Goal: Information Seeking & Learning: Find specific fact

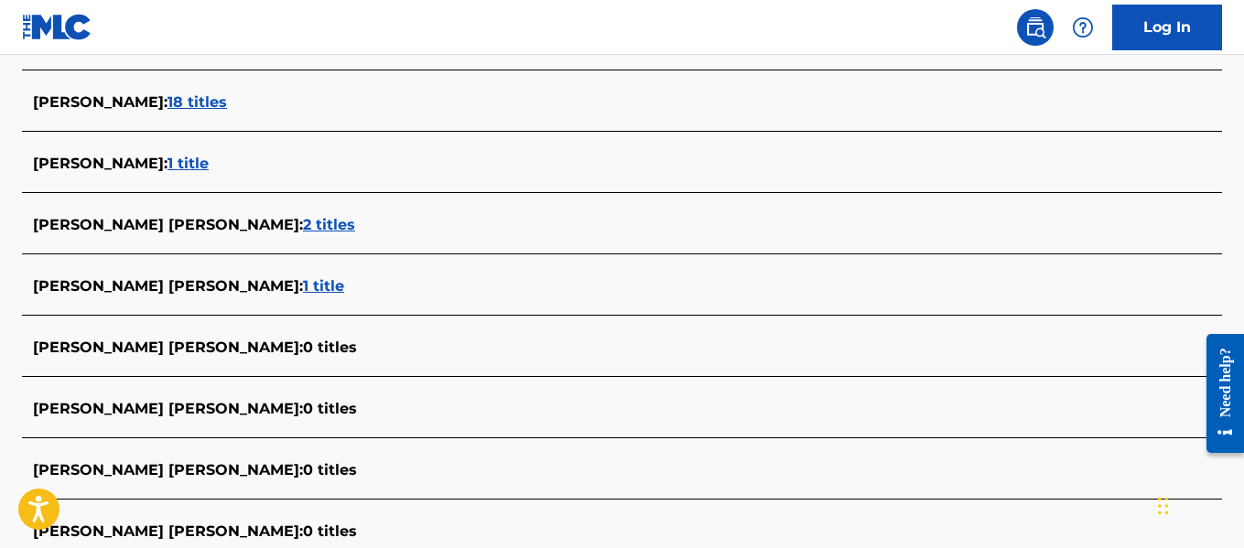
scroll to position [156, 0]
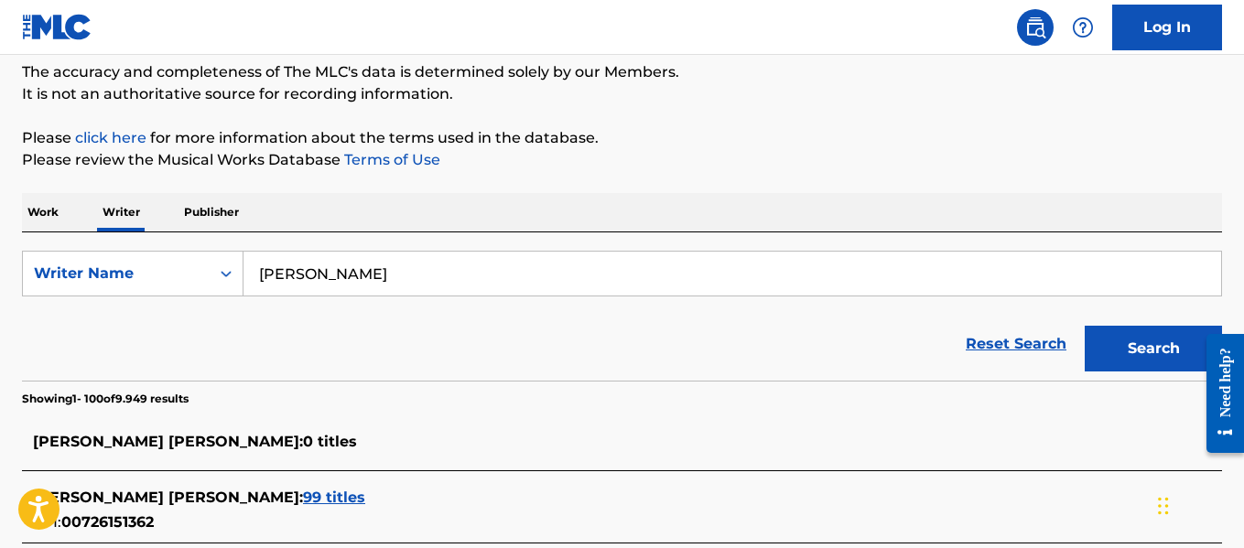
click at [418, 267] on input "[PERSON_NAME]" at bounding box center [731, 274] width 977 height 44
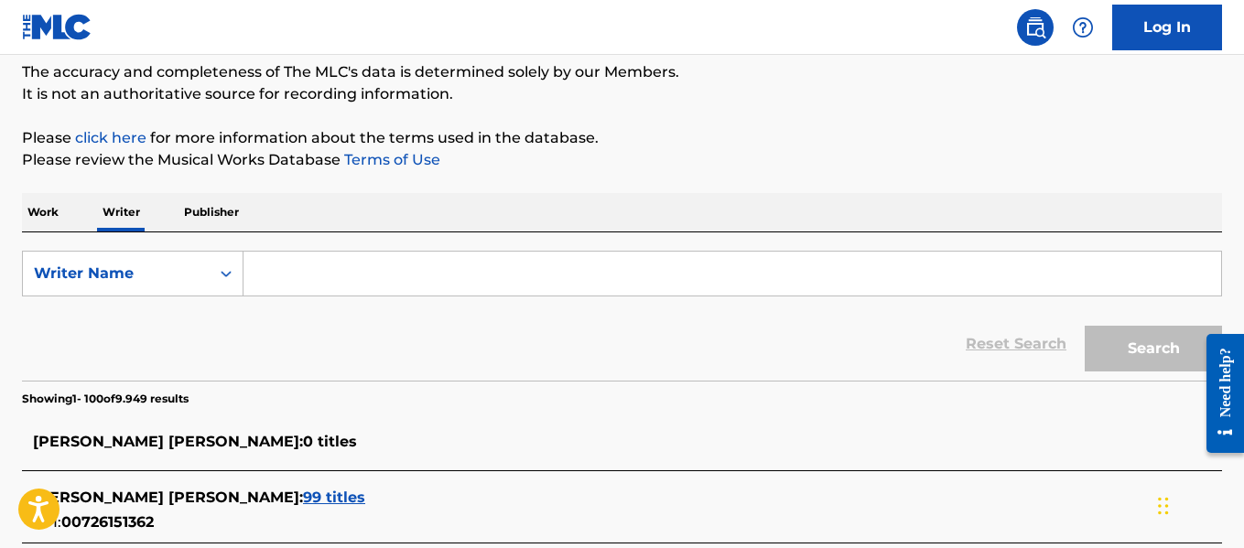
paste input "[PERSON_NAME]"
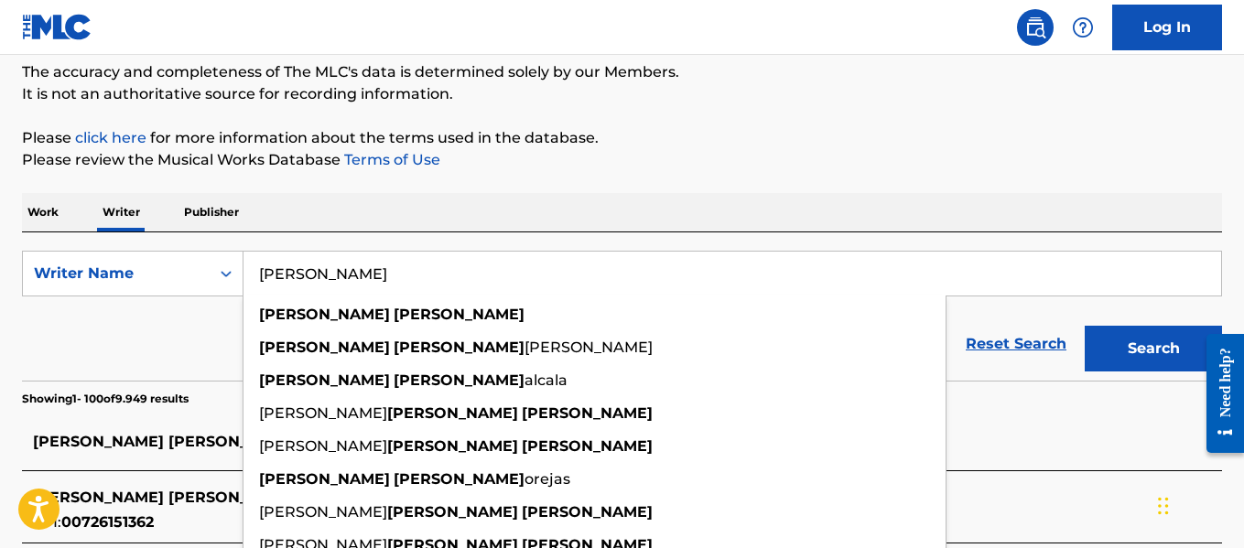
type input "[PERSON_NAME]"
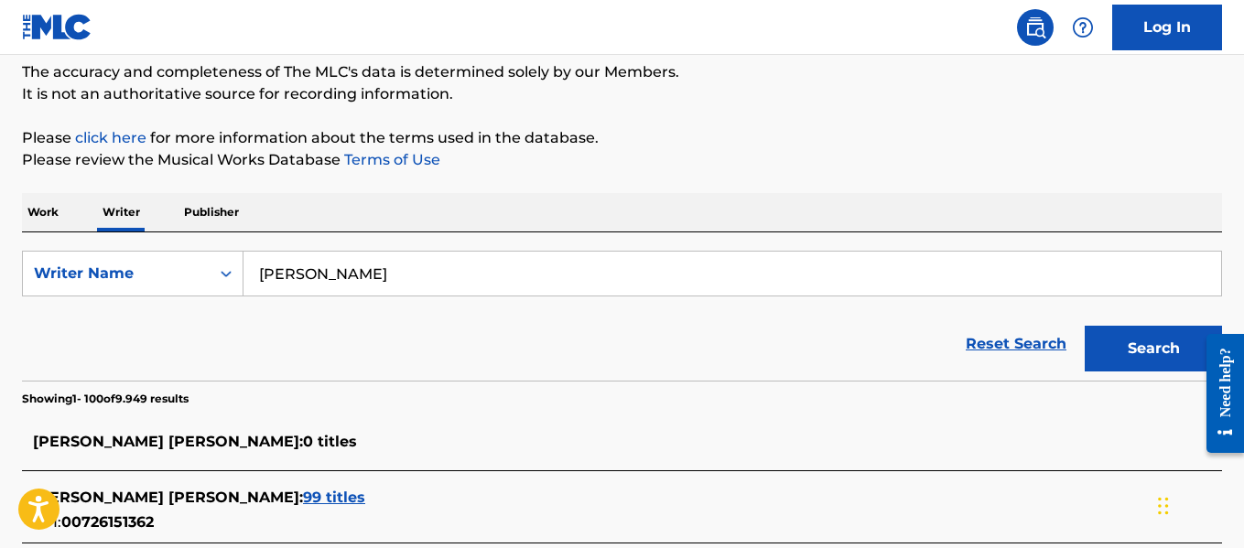
click at [1144, 361] on button "Search" at bounding box center [1152, 349] width 137 height 46
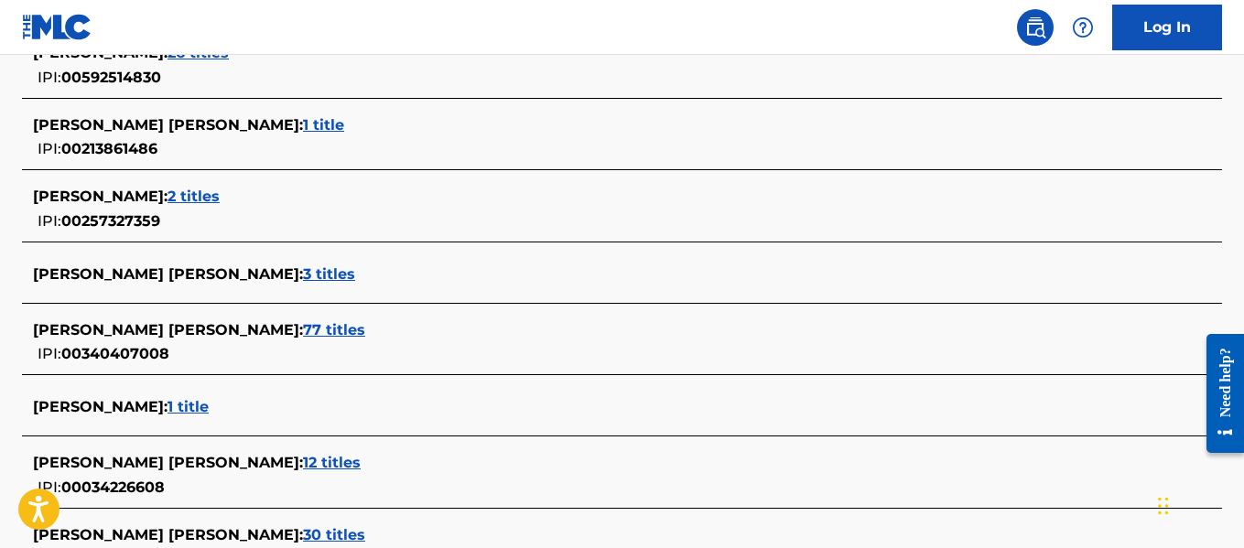
scroll to position [1062, 0]
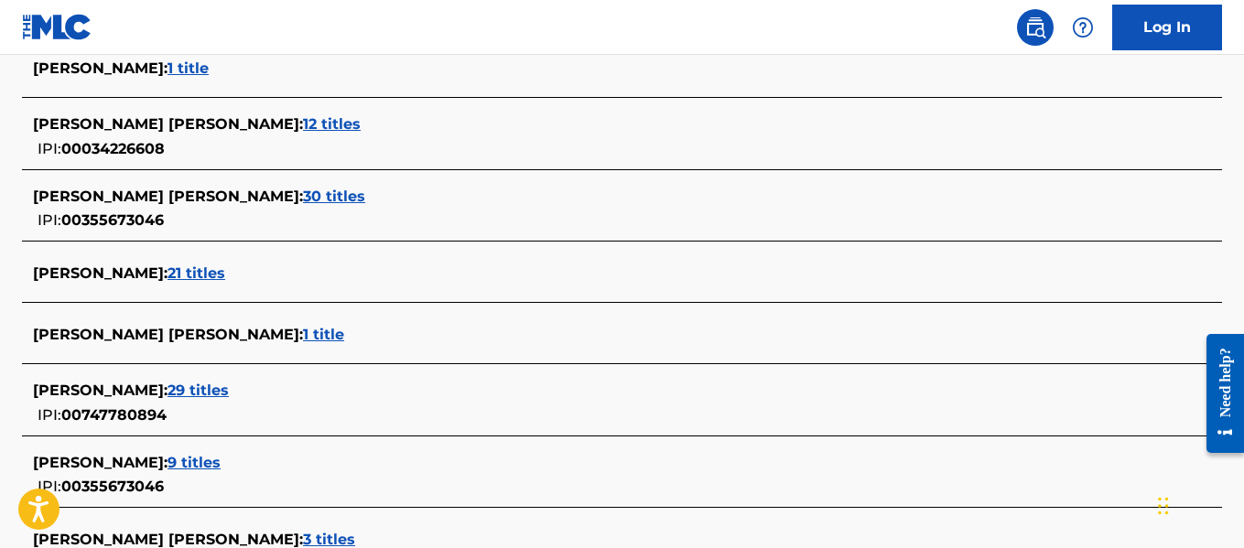
click at [204, 281] on span "21 titles" at bounding box center [196, 272] width 58 height 17
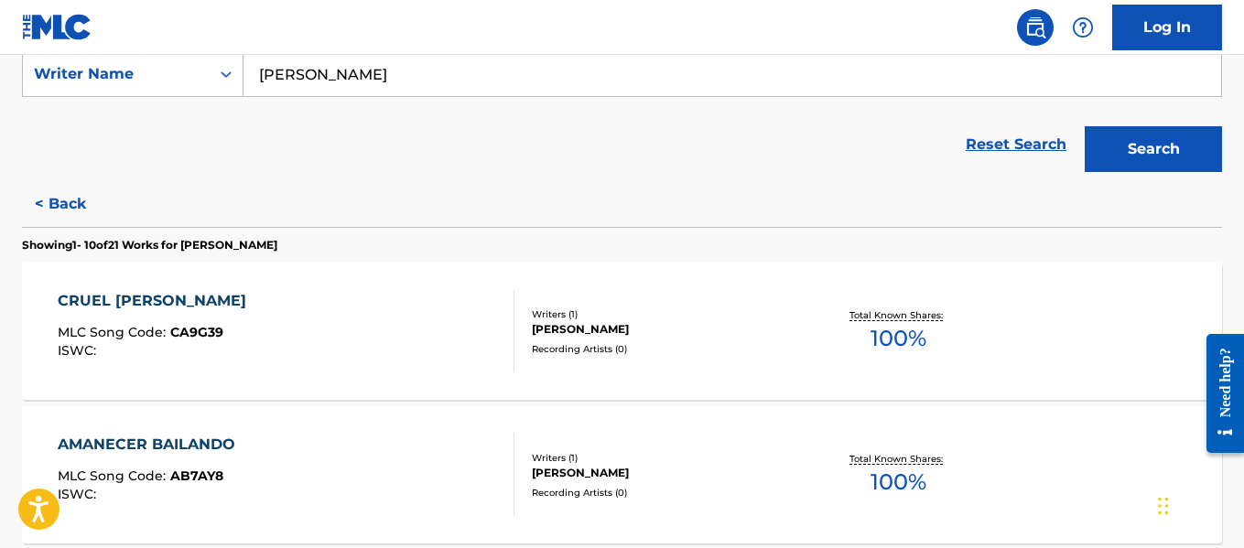
scroll to position [330, 0]
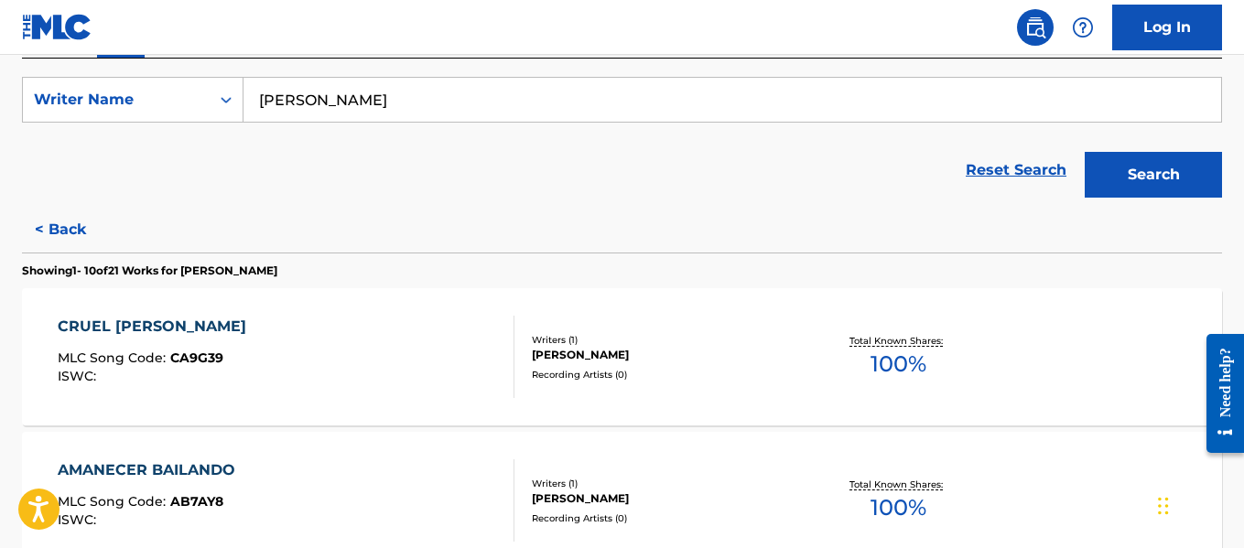
click at [352, 115] on input "[PERSON_NAME]" at bounding box center [731, 100] width 977 height 44
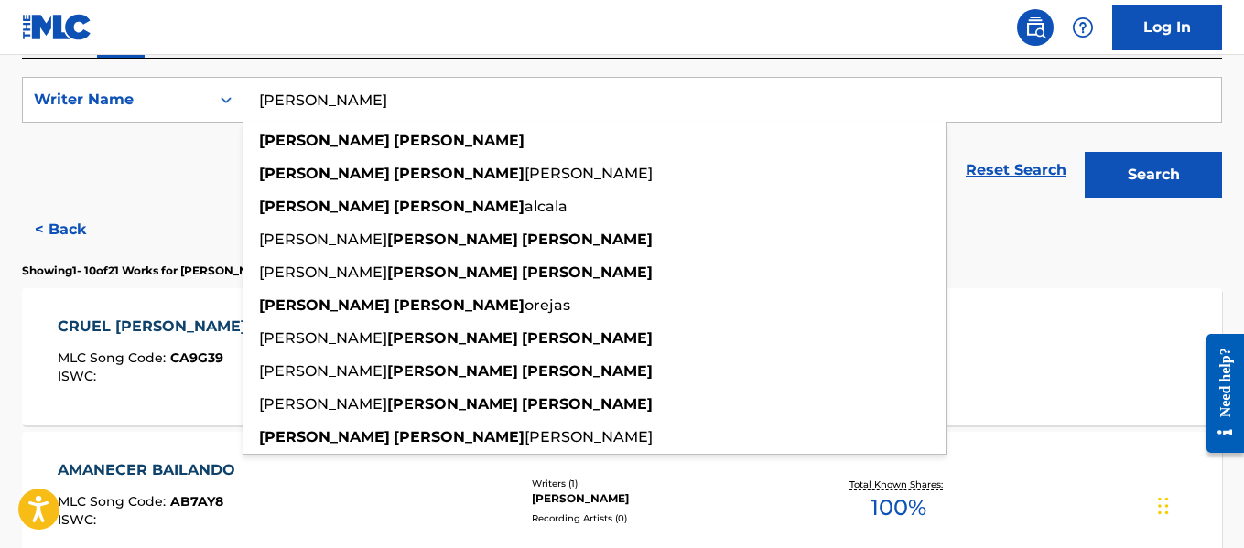
click at [352, 115] on input "[PERSON_NAME]" at bounding box center [731, 100] width 977 height 44
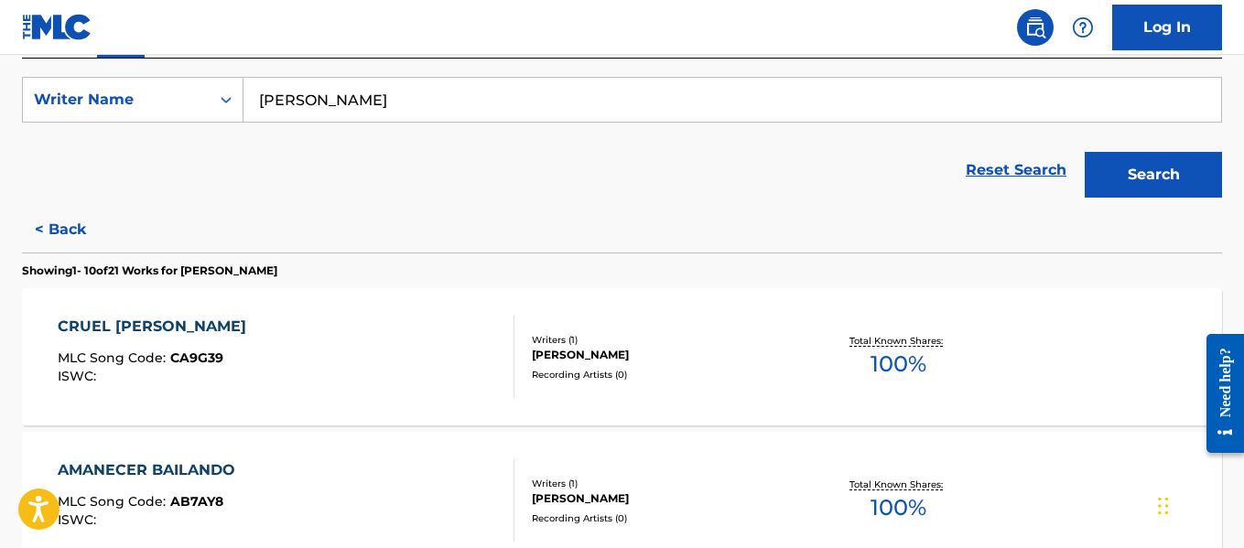
drag, startPoint x: 187, startPoint y: 200, endPoint x: 211, endPoint y: 228, distance: 36.9
click at [189, 200] on div "Reset Search Search" at bounding box center [622, 170] width 1200 height 73
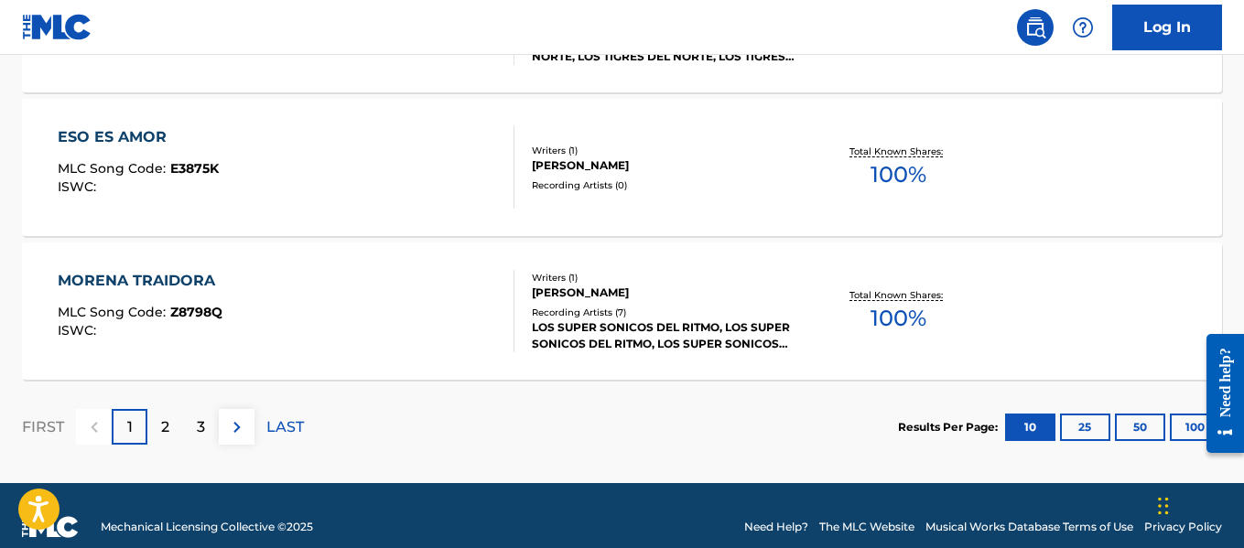
scroll to position [1692, 0]
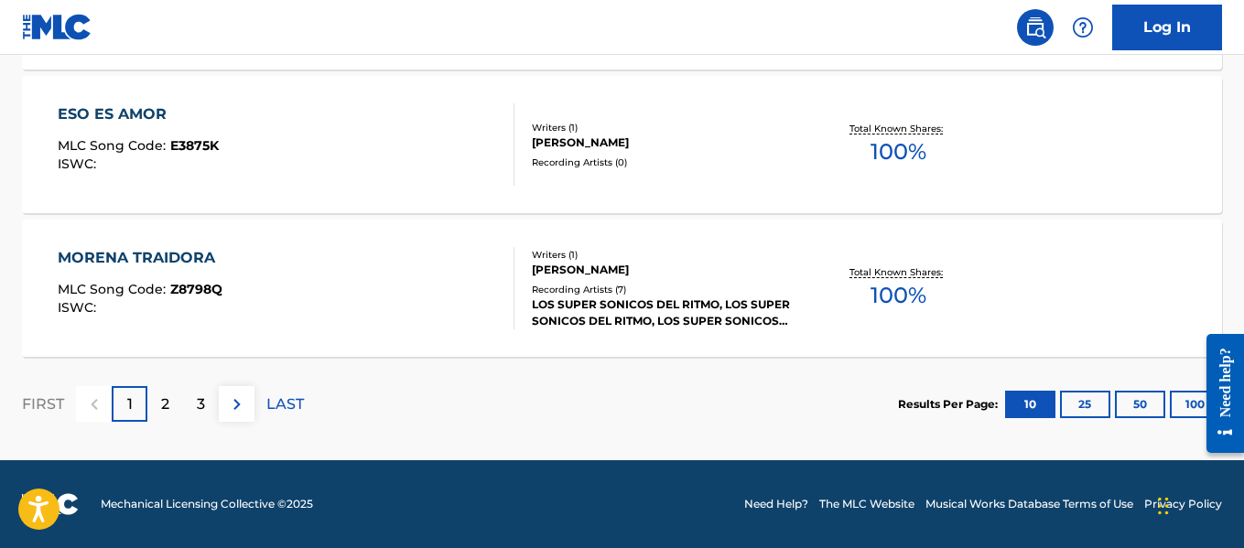
click at [1195, 402] on div at bounding box center [1217, 392] width 51 height 147
click at [1188, 405] on button "100" at bounding box center [1195, 404] width 50 height 27
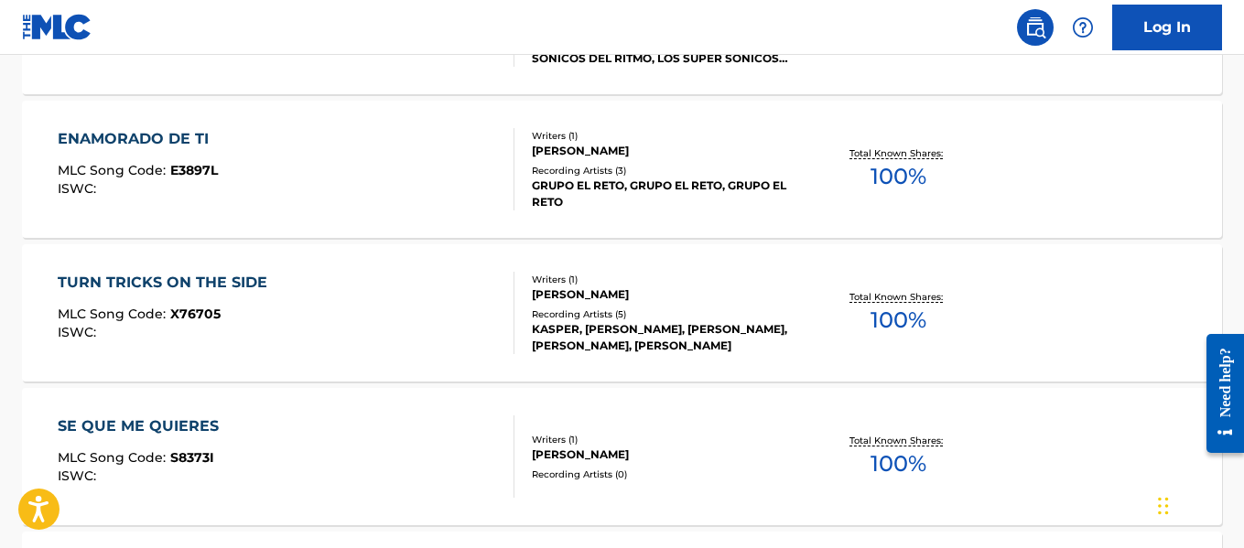
scroll to position [2075, 0]
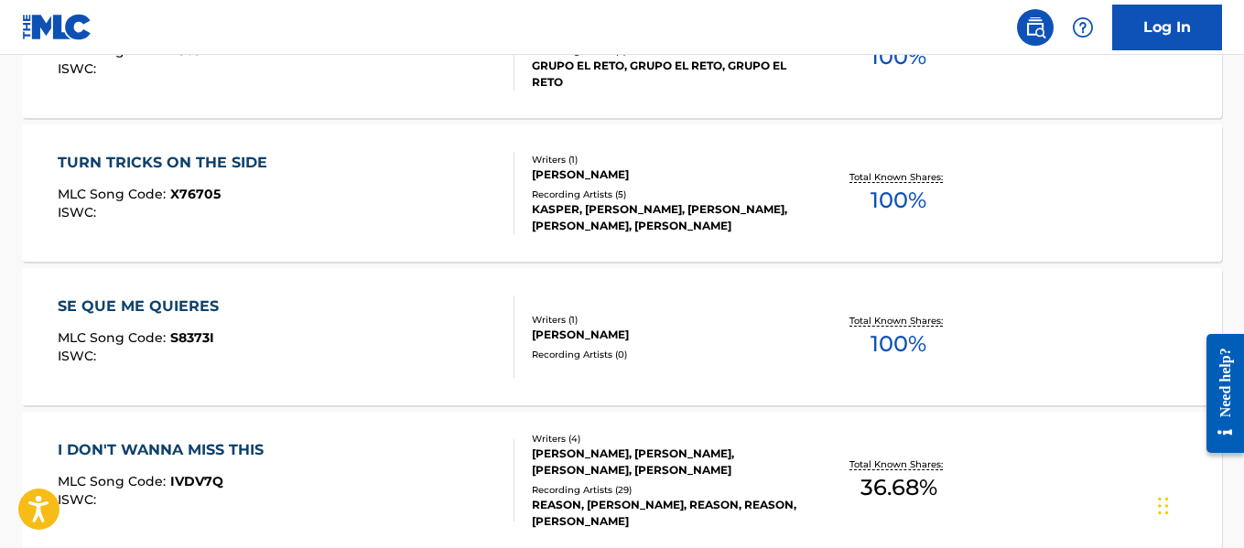
click at [676, 353] on div "Recording Artists ( 0 )" at bounding box center [665, 355] width 267 height 14
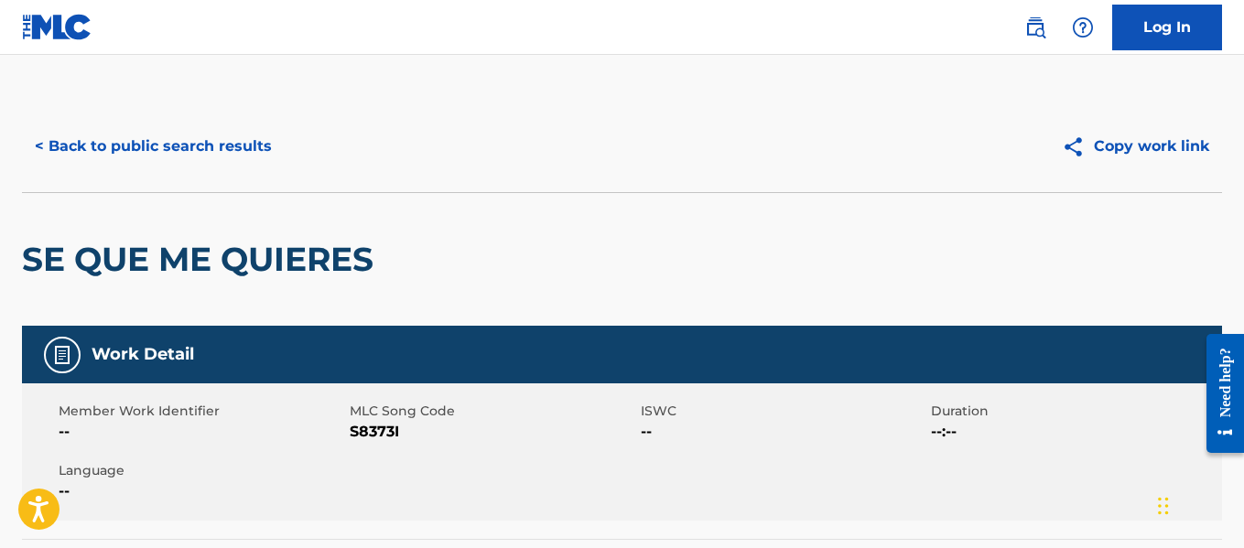
click at [145, 156] on button "< Back to public search results" at bounding box center [153, 147] width 263 height 46
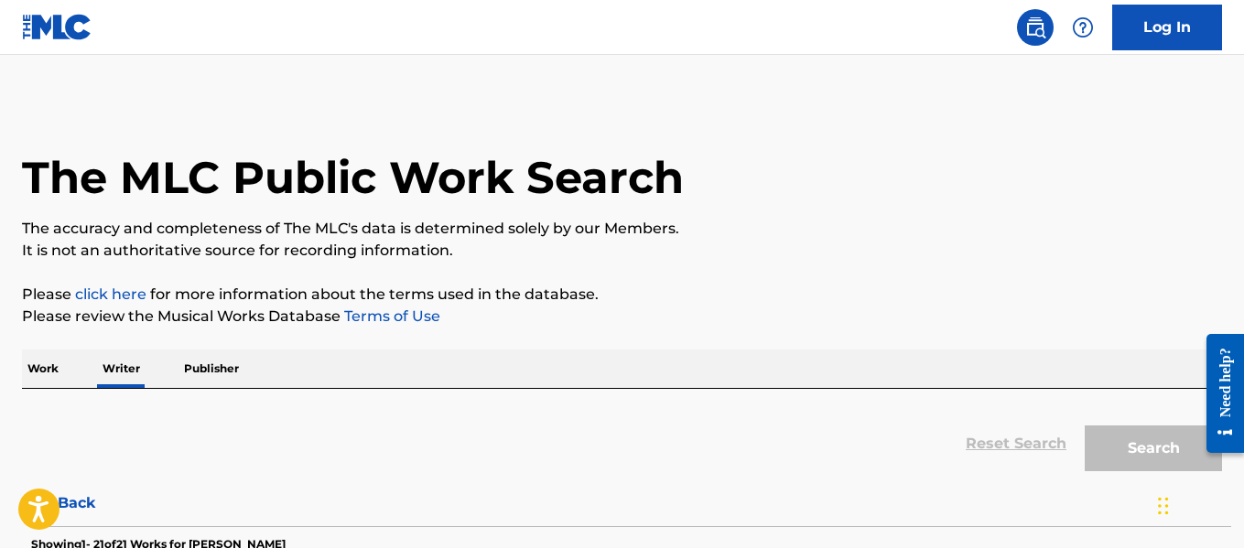
scroll to position [142, 0]
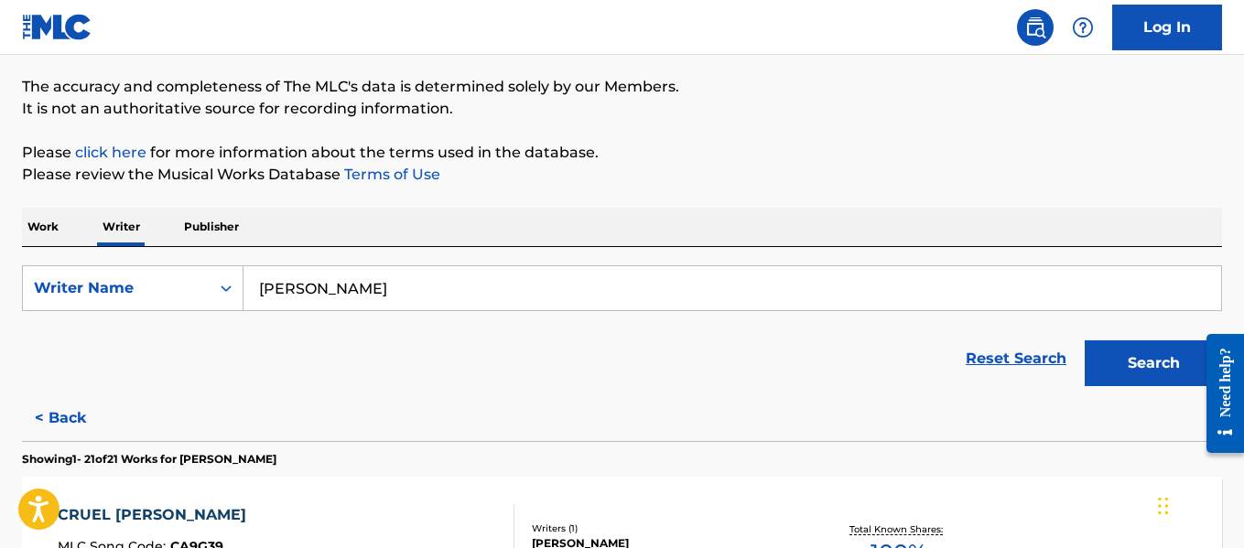
click at [415, 295] on input "[PERSON_NAME]" at bounding box center [731, 288] width 977 height 44
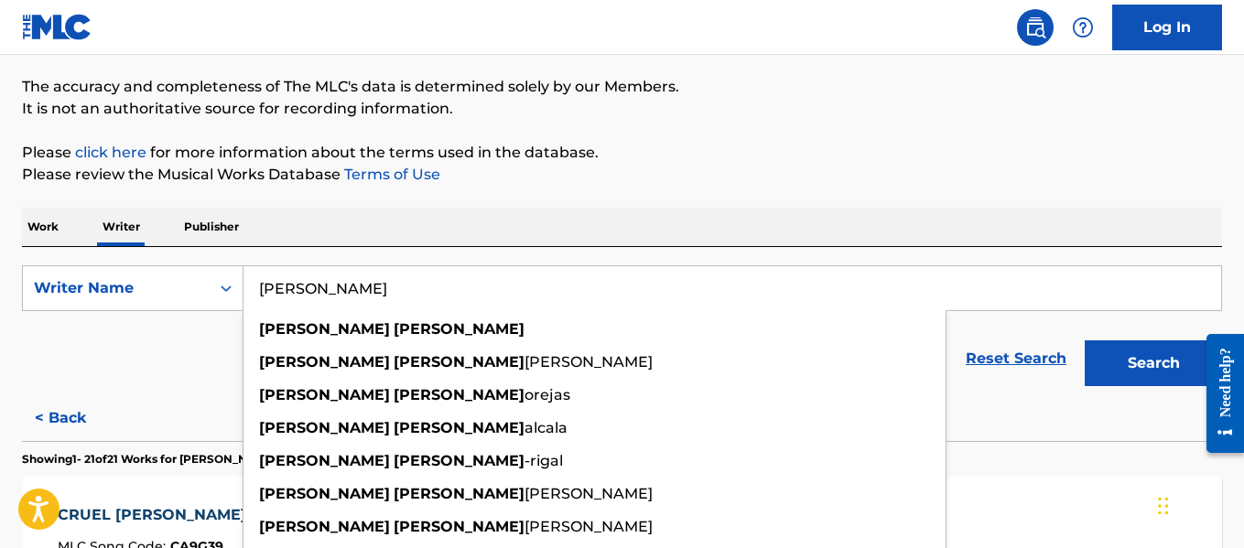
click at [415, 295] on input "[PERSON_NAME]" at bounding box center [731, 288] width 977 height 44
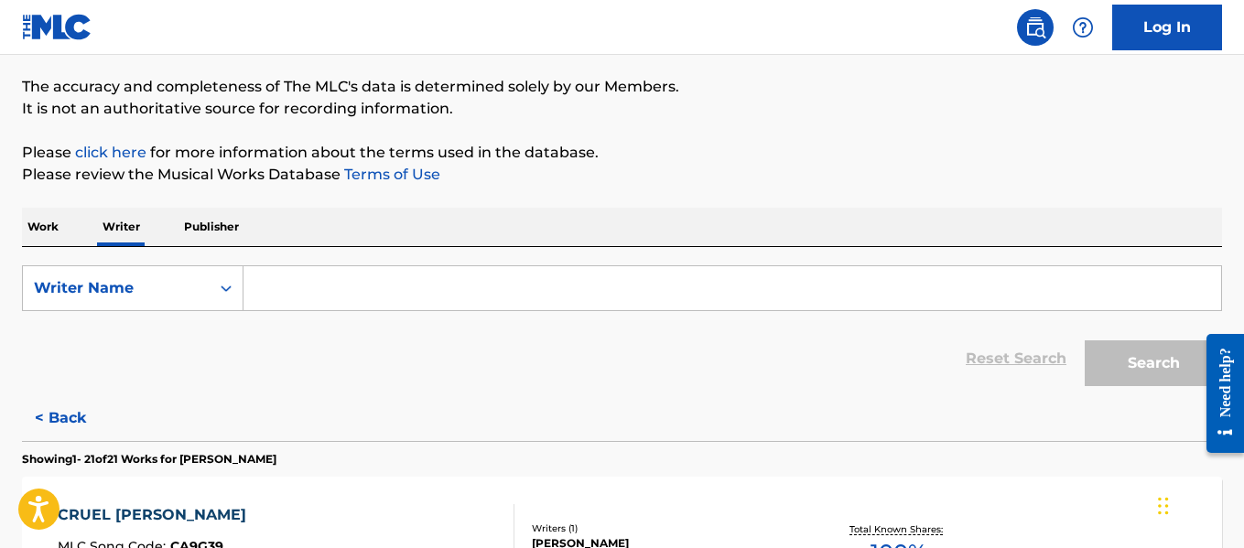
paste input "[PERSON_NAME]"
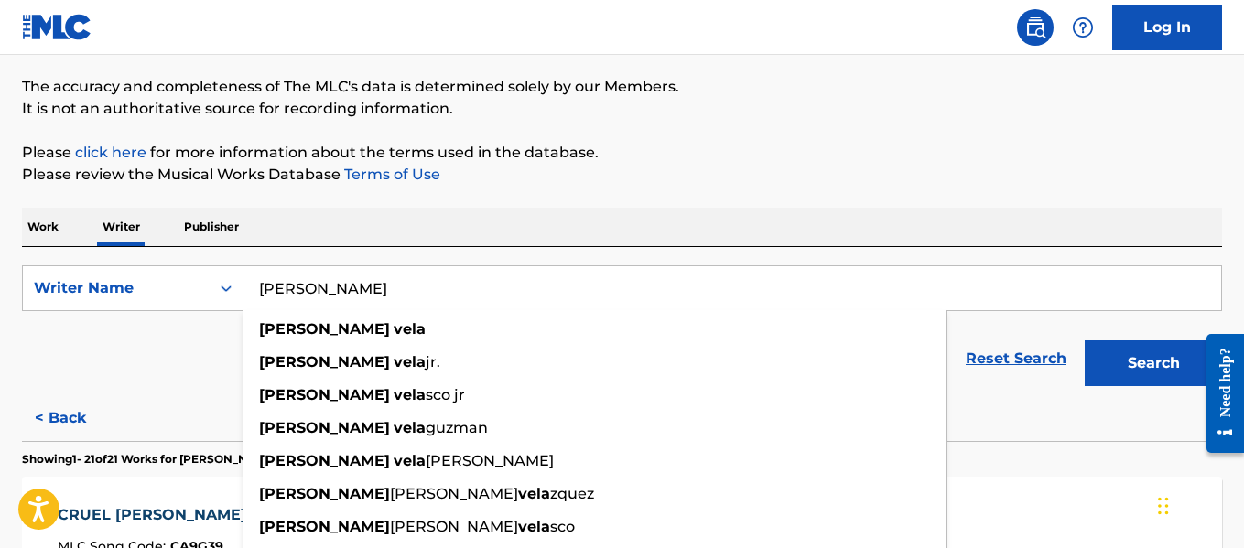
type input "[PERSON_NAME]"
click at [1165, 358] on button "Search" at bounding box center [1152, 363] width 137 height 46
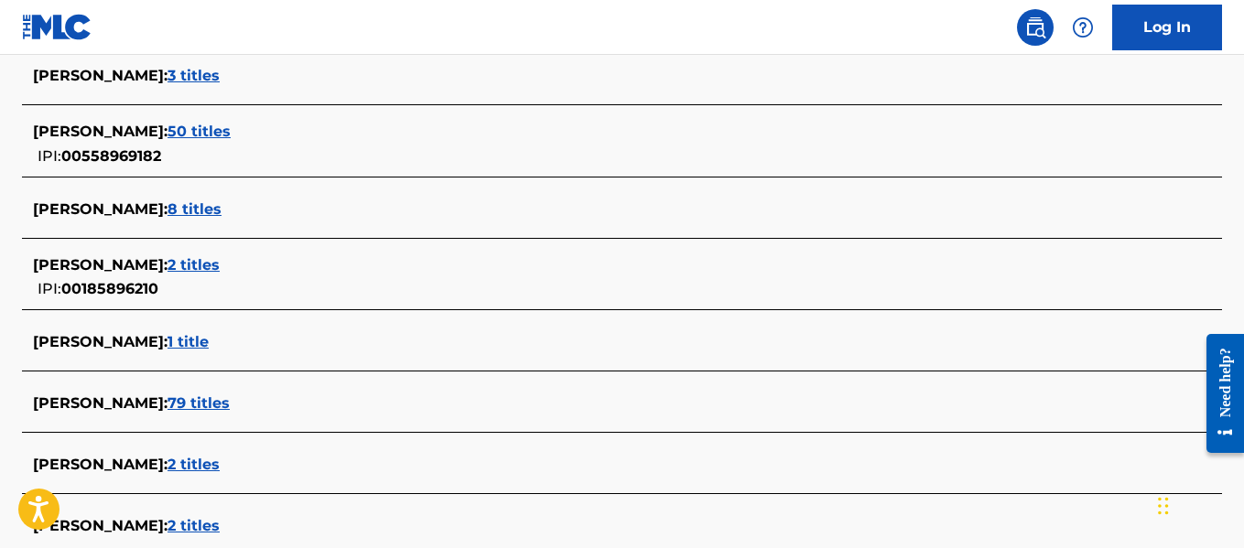
scroll to position [2584, 0]
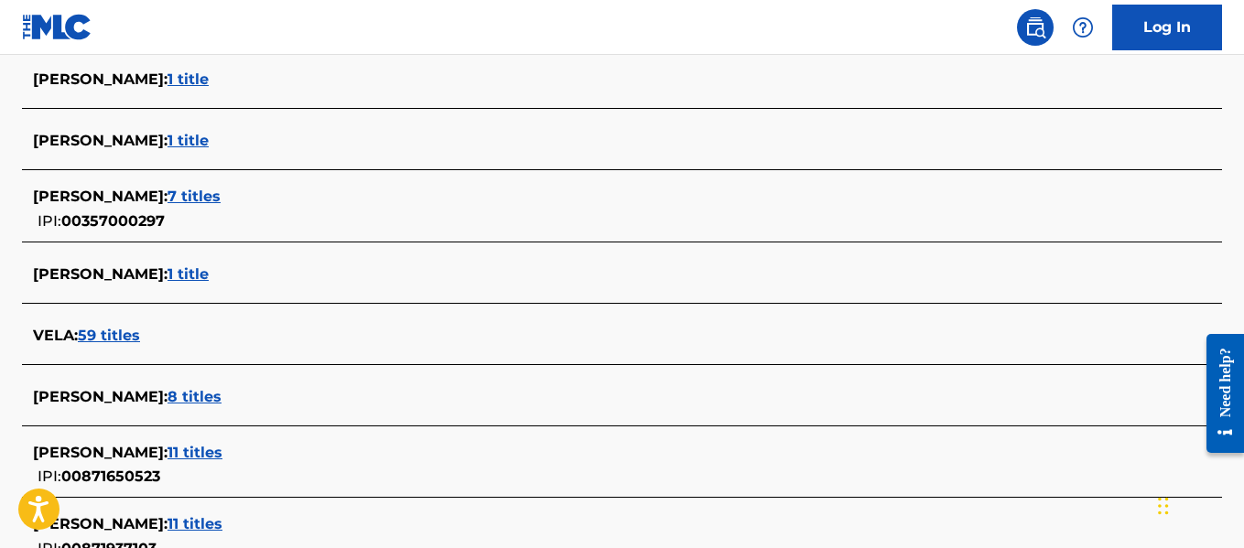
click at [140, 187] on div "[PERSON_NAME] : 7 titles" at bounding box center [598, 197] width 1130 height 22
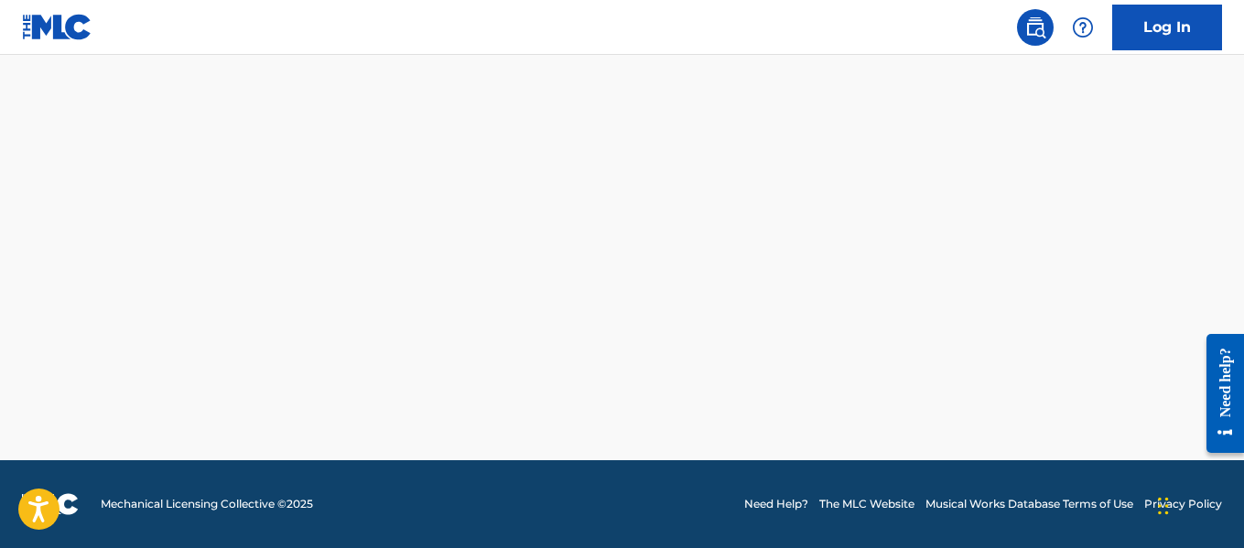
scroll to position [1253, 0]
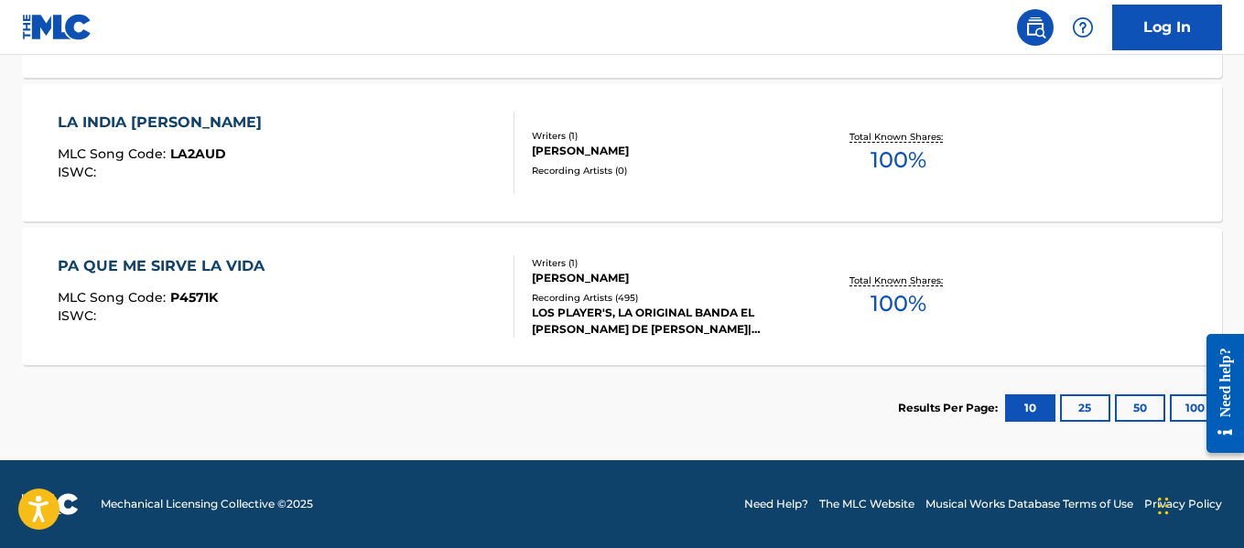
click at [1190, 405] on button "100" at bounding box center [1195, 407] width 50 height 27
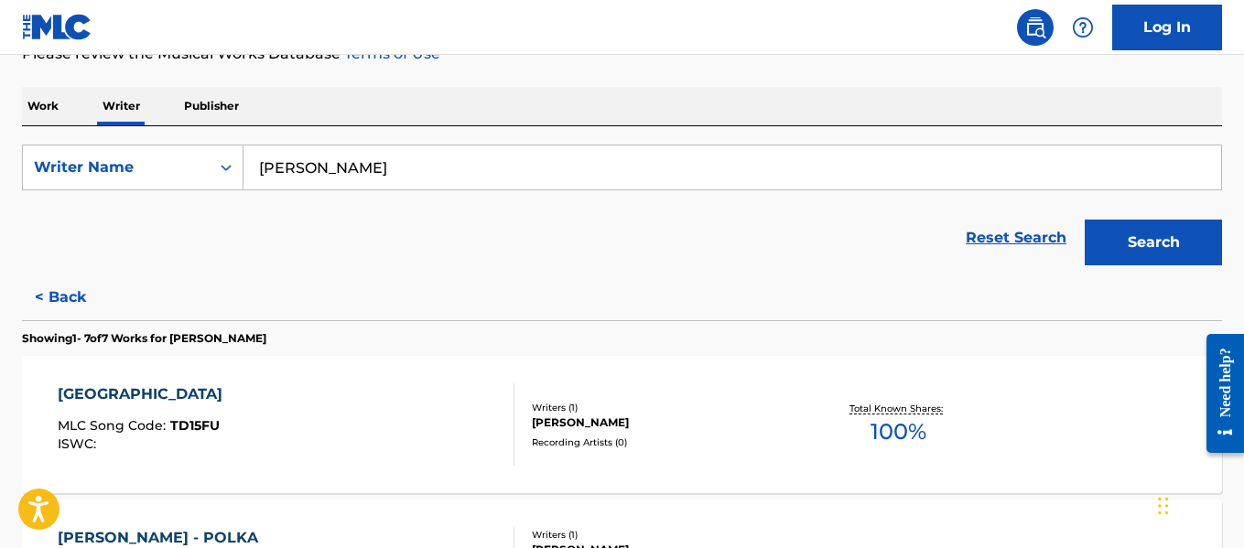
scroll to position [246, 0]
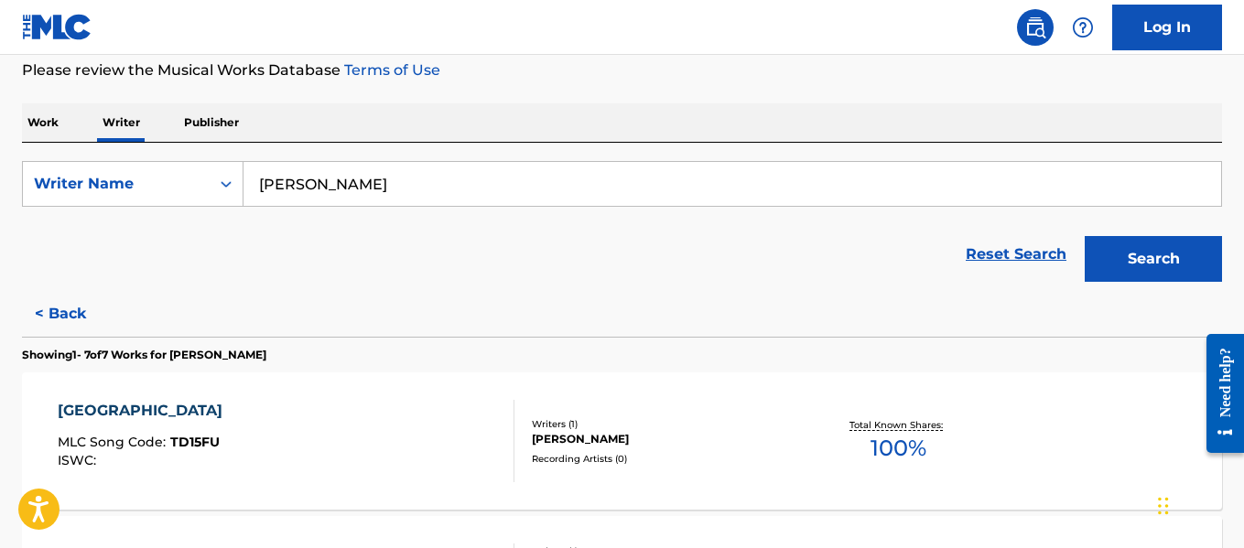
click at [50, 307] on button "< Back" at bounding box center [77, 314] width 110 height 46
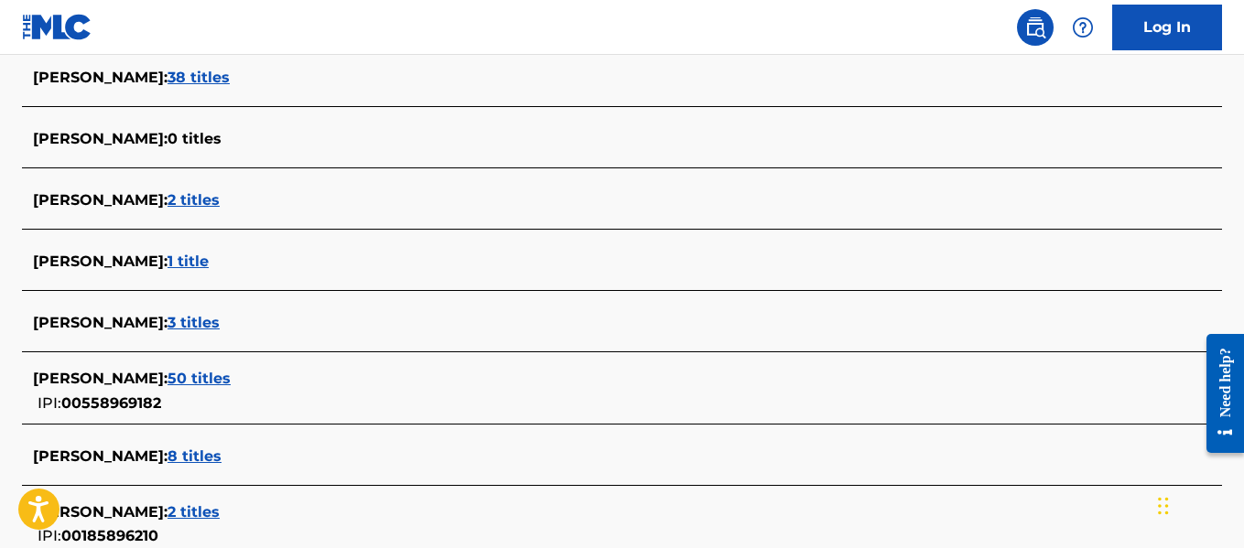
scroll to position [898, 0]
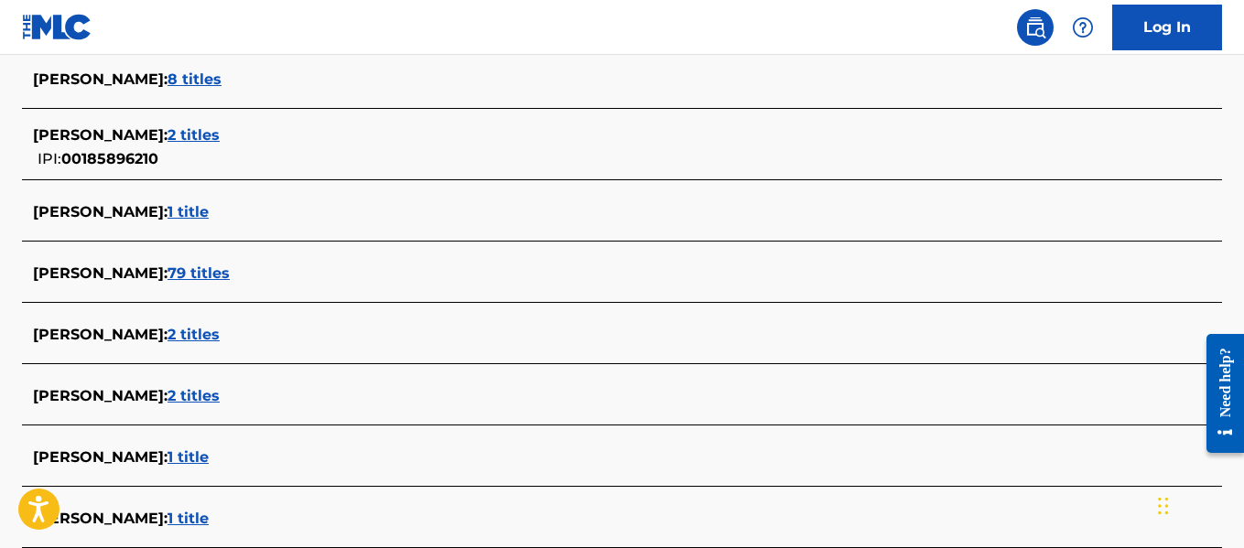
click at [184, 274] on span "79 titles" at bounding box center [198, 272] width 62 height 17
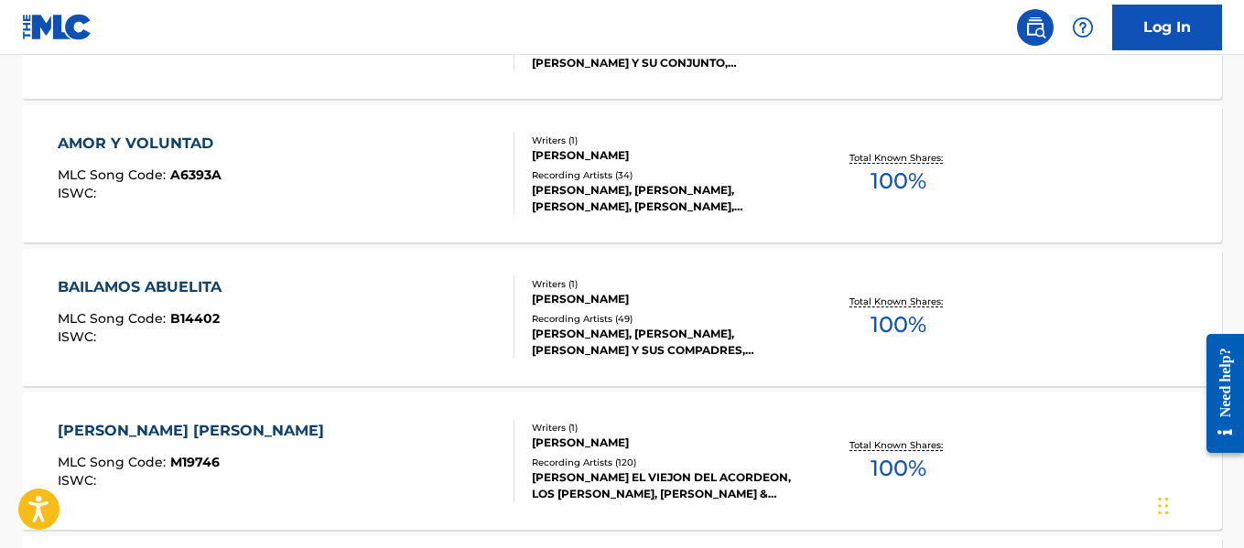
scroll to position [623, 0]
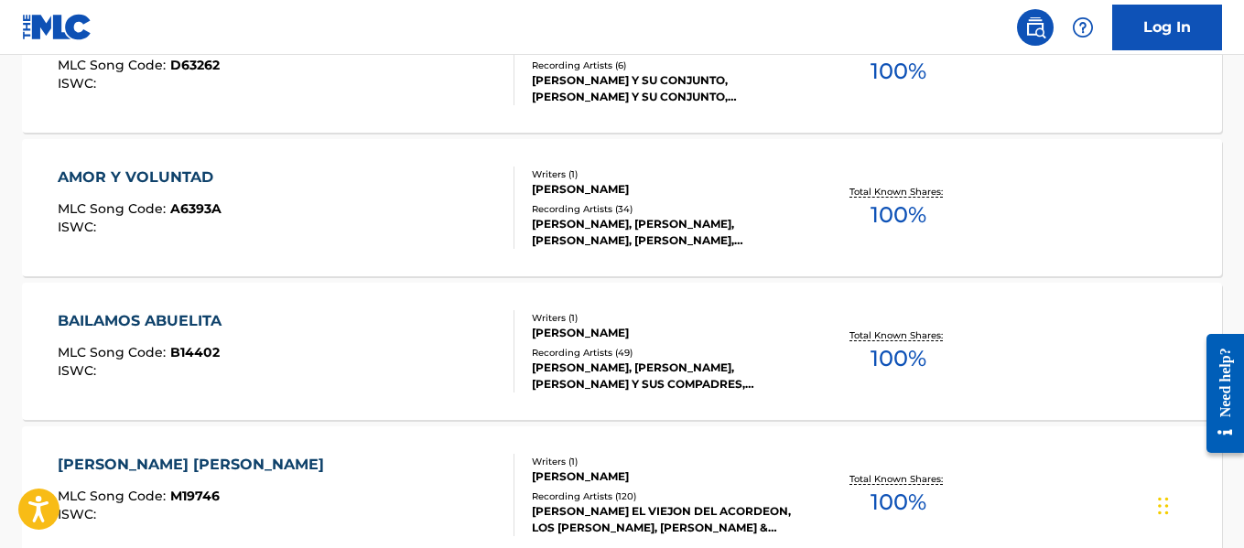
click at [608, 216] on div "[PERSON_NAME], [PERSON_NAME], [PERSON_NAME], [PERSON_NAME], [PERSON_NAME]" at bounding box center [665, 232] width 267 height 33
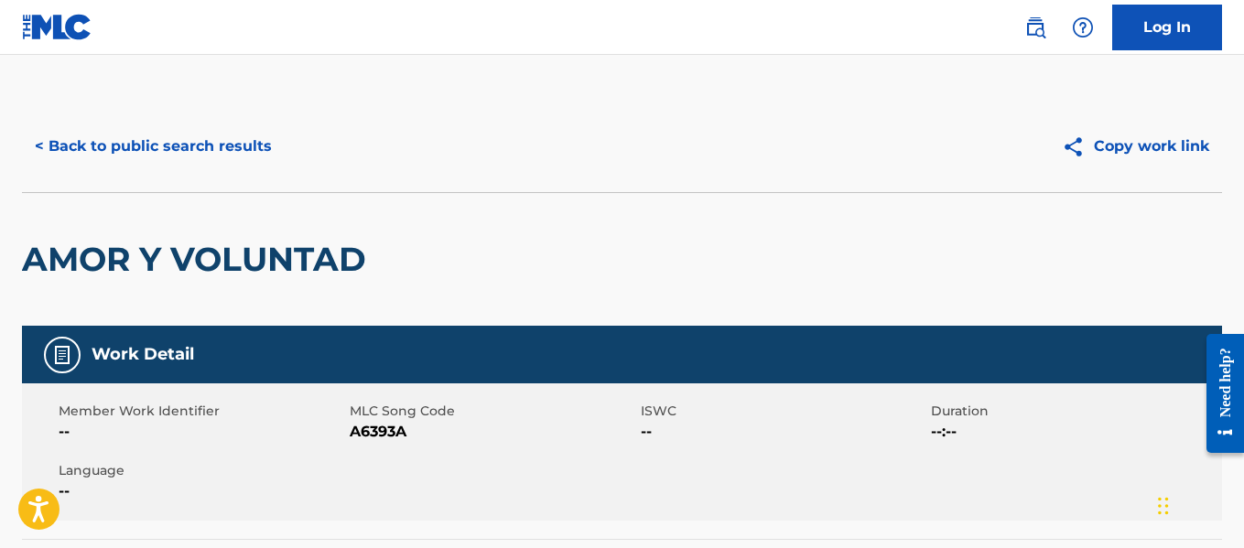
click at [232, 133] on button "< Back to public search results" at bounding box center [153, 147] width 263 height 46
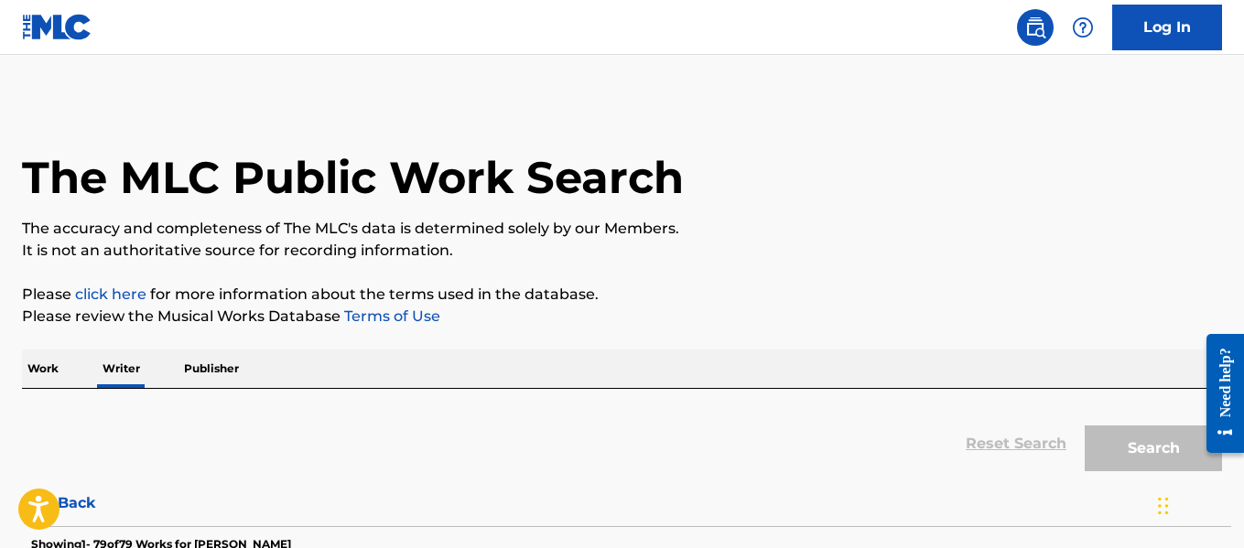
scroll to position [142, 0]
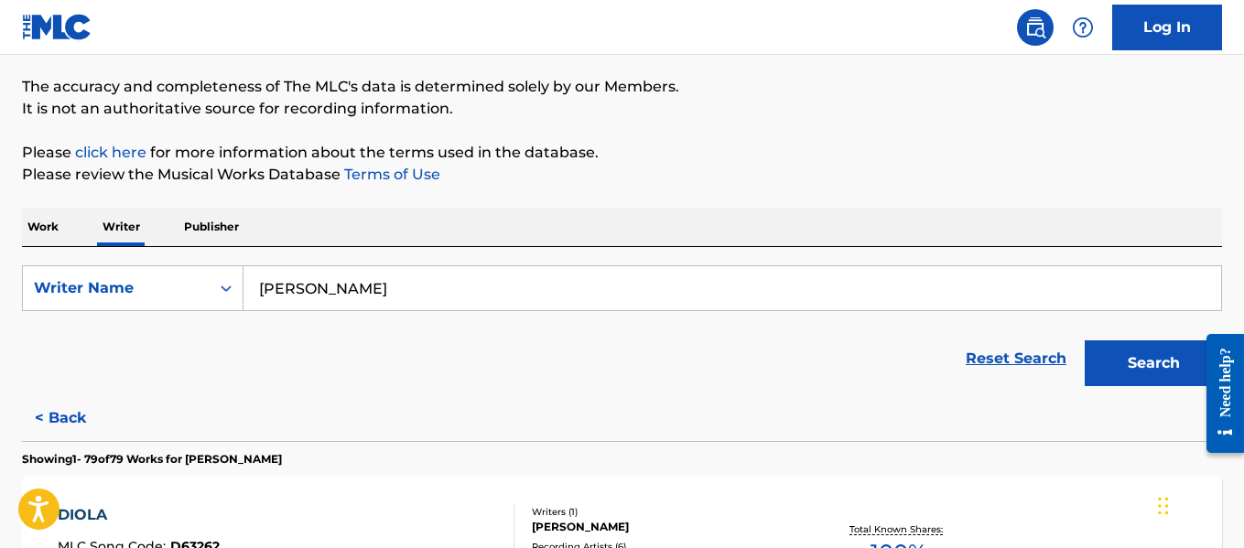
click at [389, 293] on input "[PERSON_NAME]" at bounding box center [731, 288] width 977 height 44
click at [389, 292] on input "[PERSON_NAME]" at bounding box center [731, 288] width 977 height 44
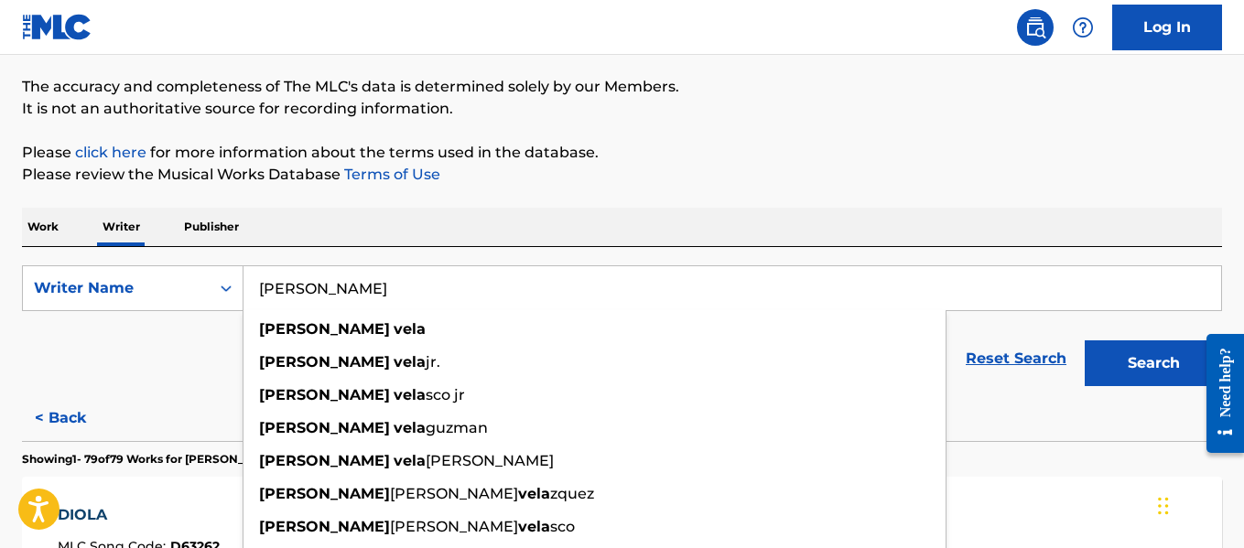
drag, startPoint x: 389, startPoint y: 292, endPoint x: 374, endPoint y: 281, distance: 18.3
click at [389, 291] on input "[PERSON_NAME]" at bounding box center [731, 288] width 977 height 44
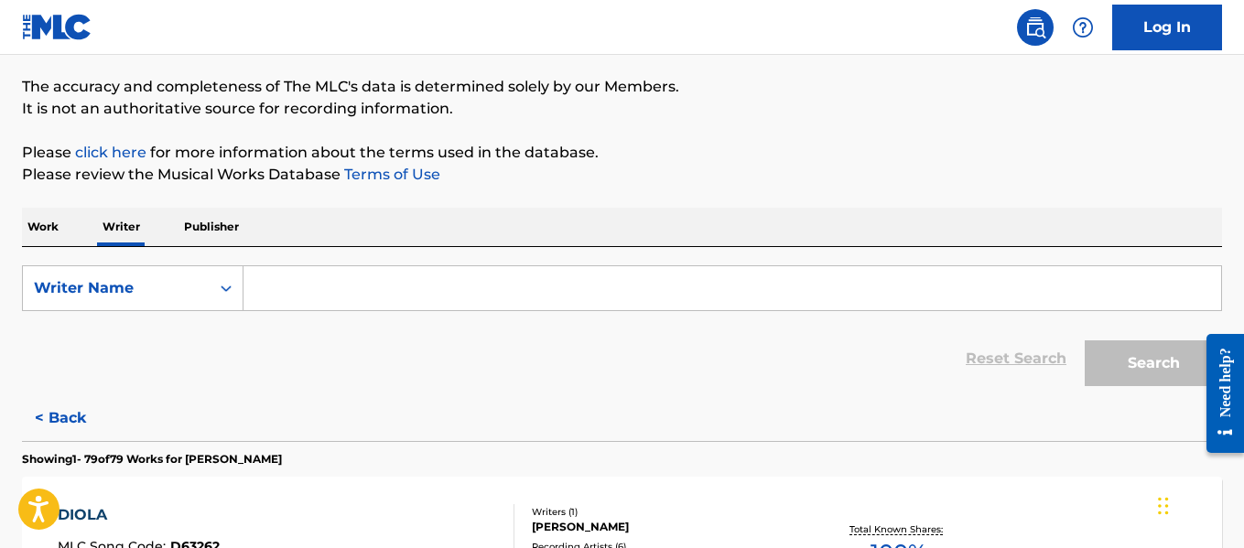
paste input "[PERSON_NAME]"
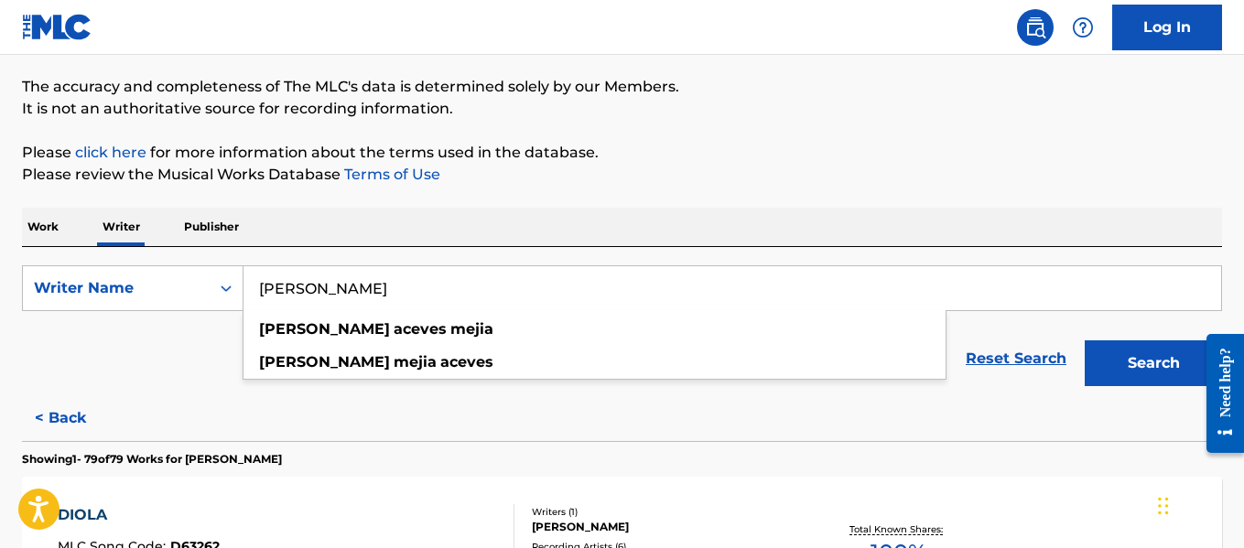
type input "[PERSON_NAME]"
click at [1119, 352] on button "Search" at bounding box center [1152, 363] width 137 height 46
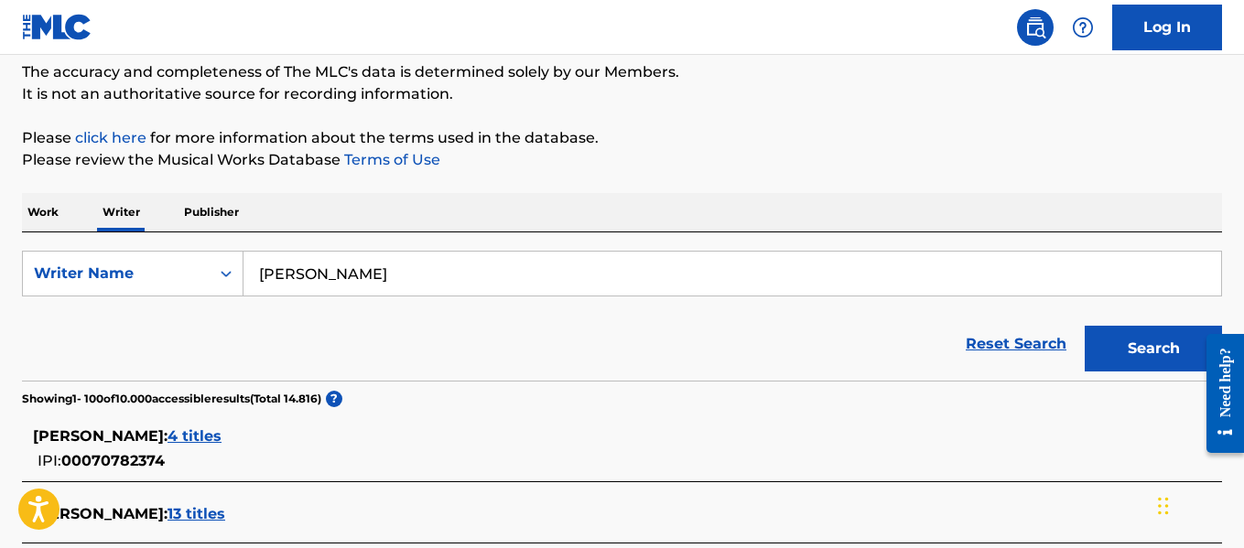
scroll to position [1124, 0]
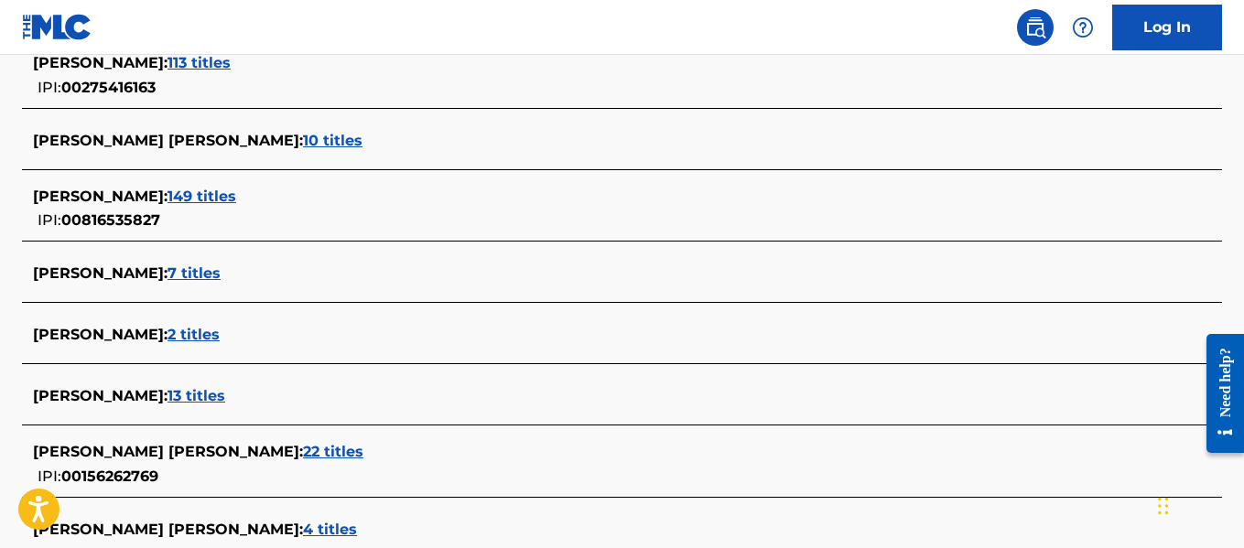
click at [221, 267] on span "7 titles" at bounding box center [193, 272] width 53 height 17
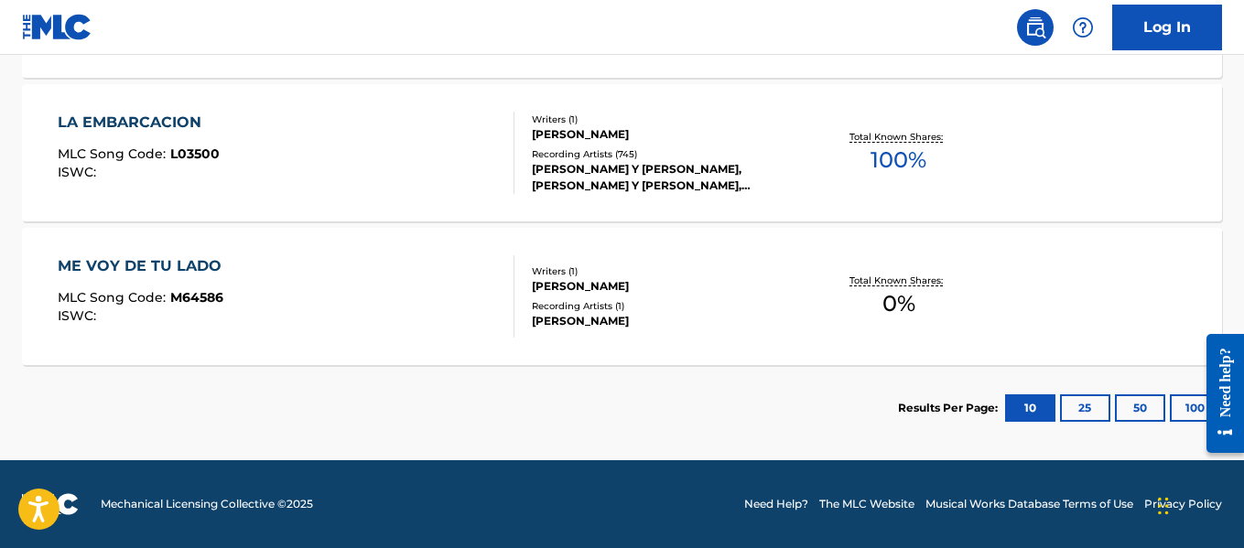
click at [1170, 411] on button "100" at bounding box center [1195, 407] width 50 height 27
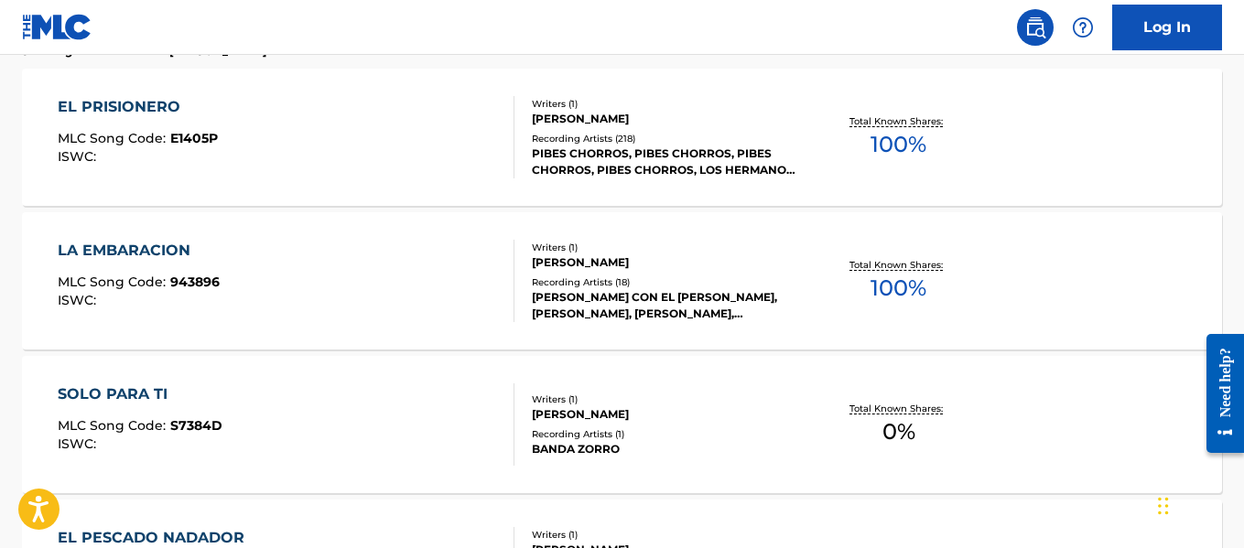
scroll to position [521, 0]
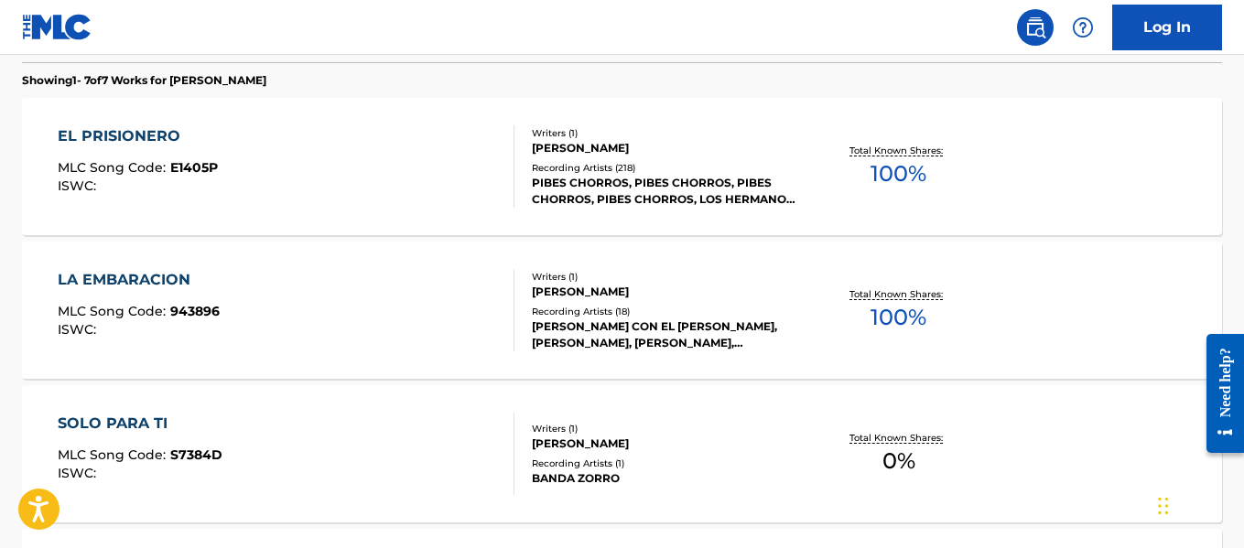
click at [641, 179] on div "PIBES CHORROS, PIBES CHORROS, PIBES CHORROS, PIBES CHORROS, LOS HERMANOS [PERSO…" at bounding box center [665, 191] width 267 height 33
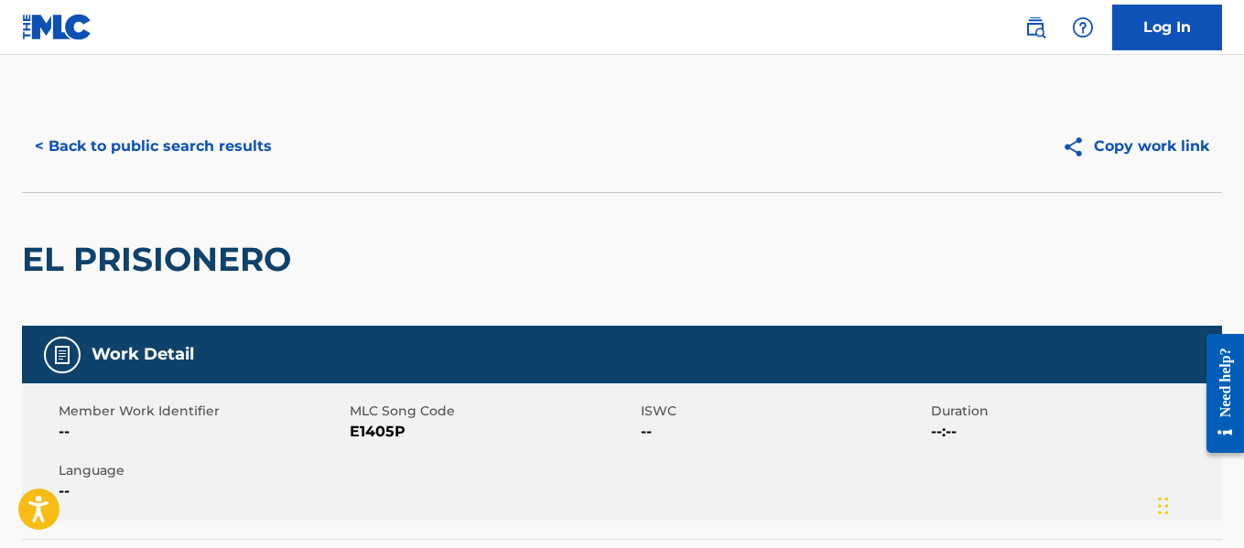
click at [174, 138] on button "< Back to public search results" at bounding box center [153, 147] width 263 height 46
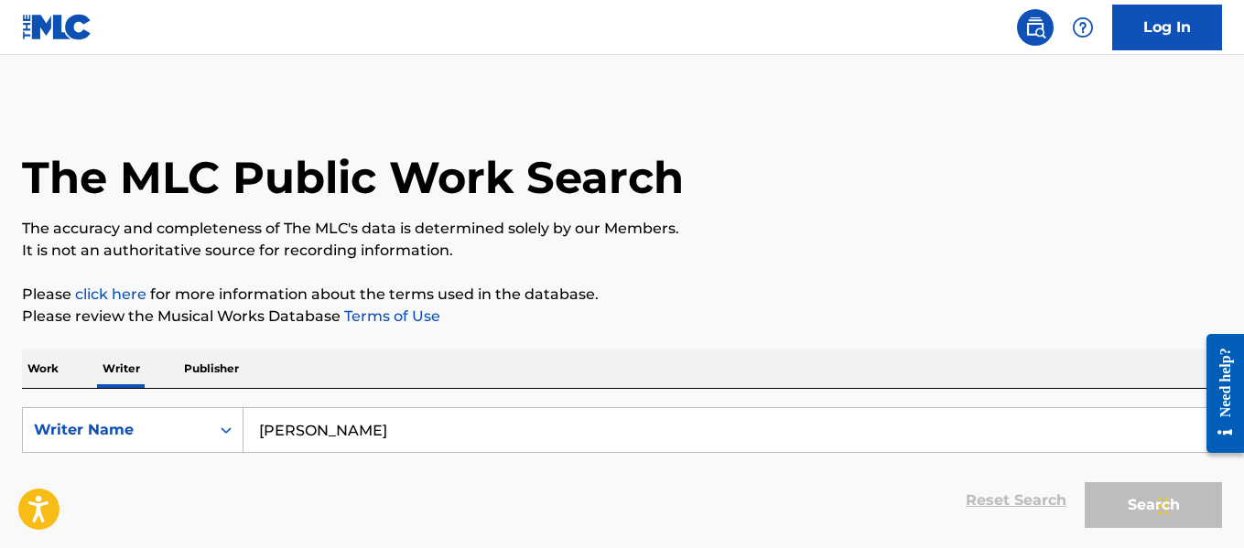
scroll to position [142, 0]
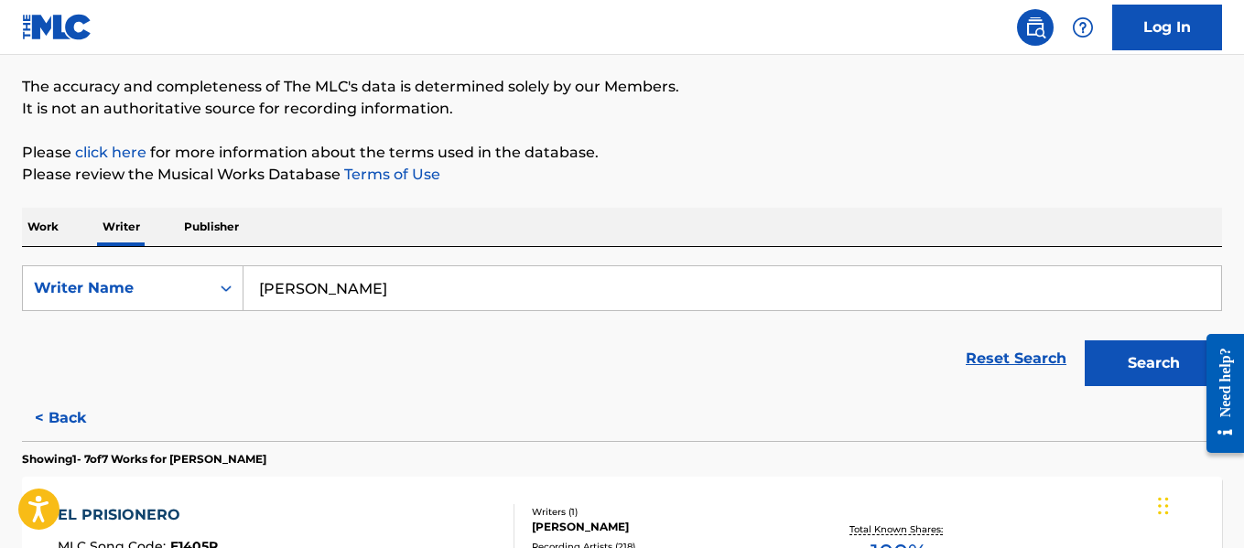
click at [573, 287] on input "[PERSON_NAME]" at bounding box center [731, 288] width 977 height 44
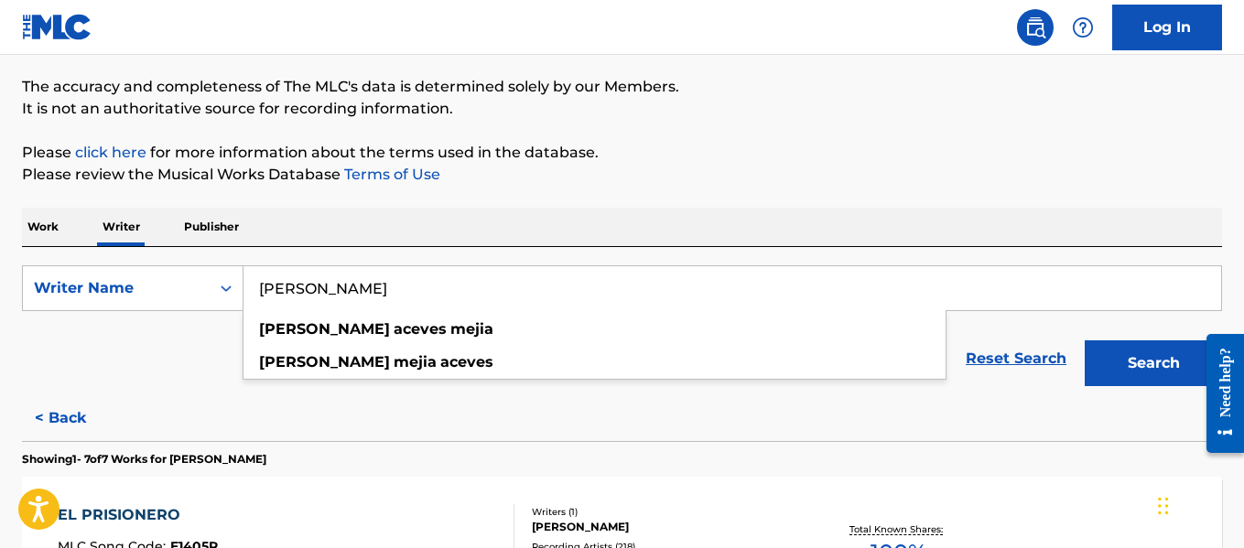
click at [573, 287] on input "[PERSON_NAME]" at bounding box center [731, 288] width 977 height 44
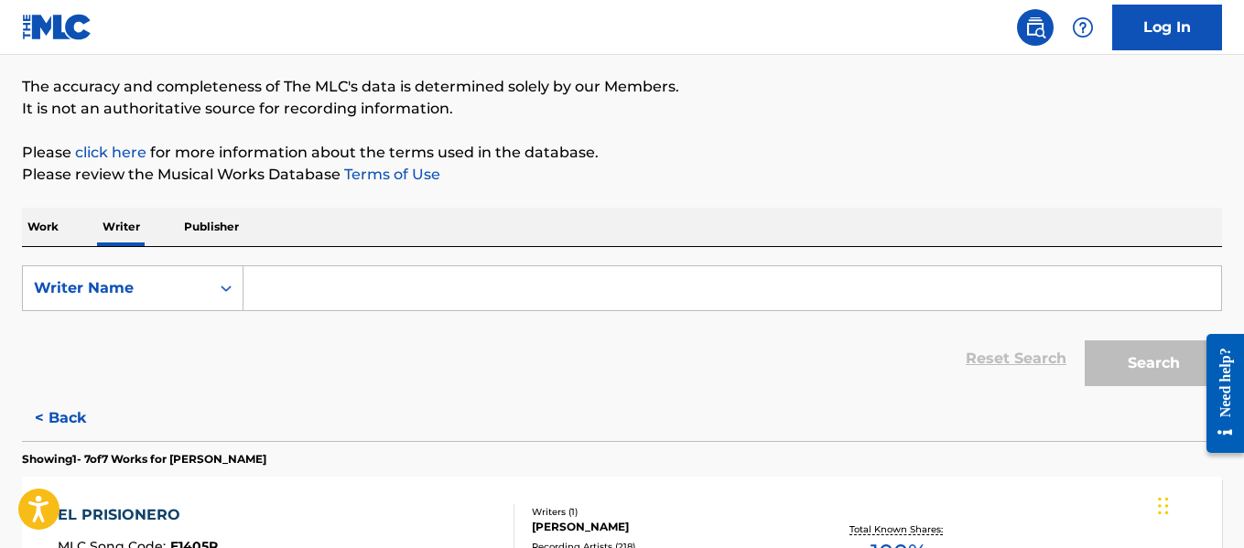
paste input "[PERSON_NAME] [PERSON_NAME]"
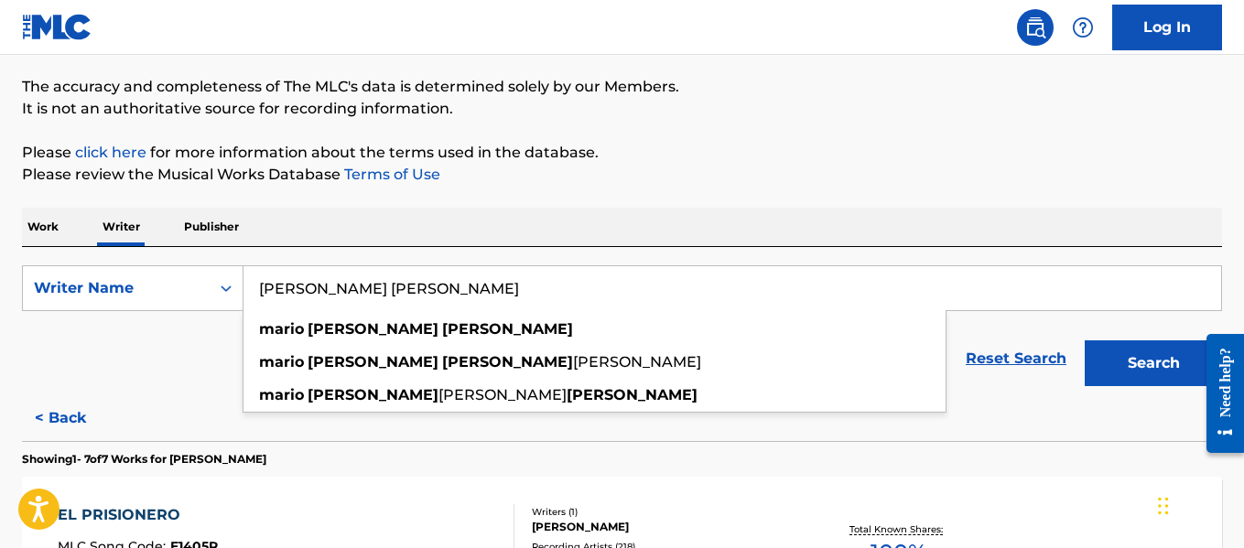
type input "[PERSON_NAME] [PERSON_NAME]"
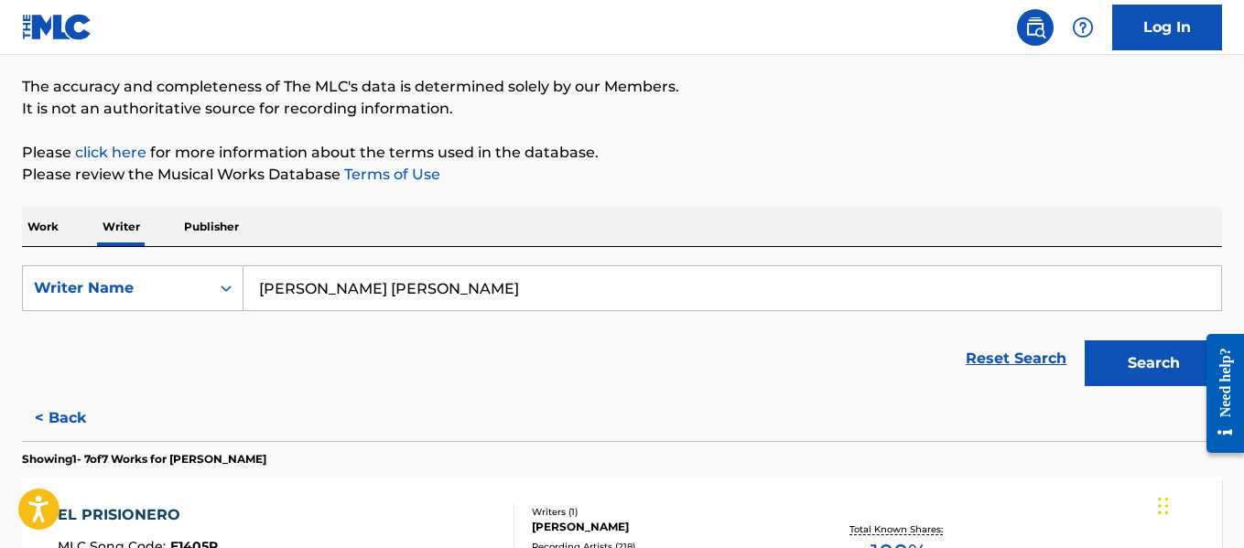
click at [1136, 371] on button "Search" at bounding box center [1152, 363] width 137 height 46
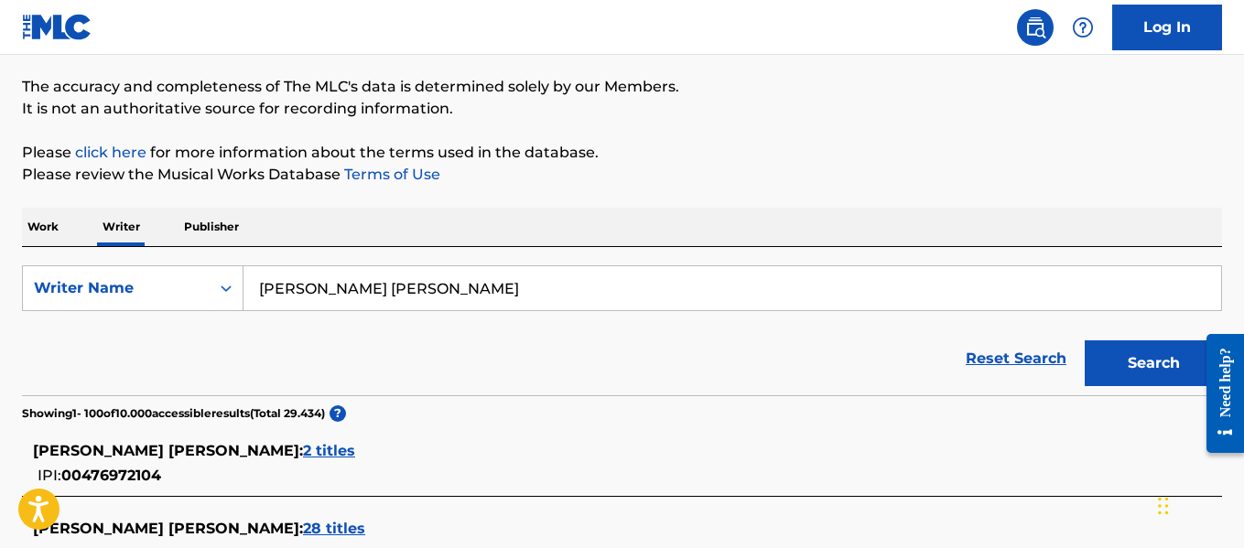
scroll to position [857, 0]
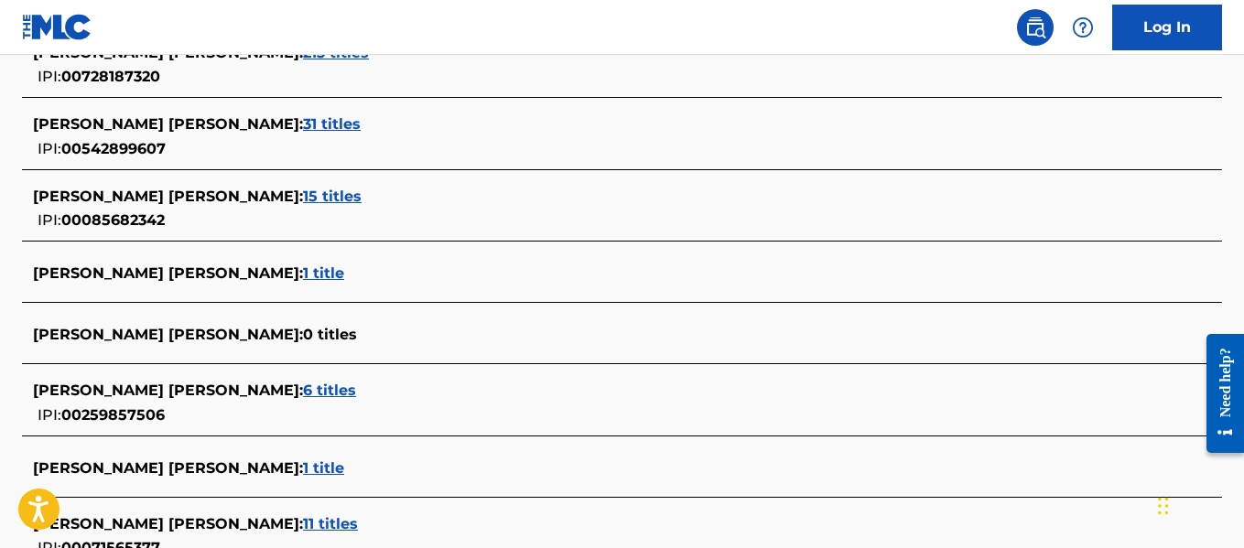
click at [303, 274] on span "1 title" at bounding box center [323, 272] width 41 height 17
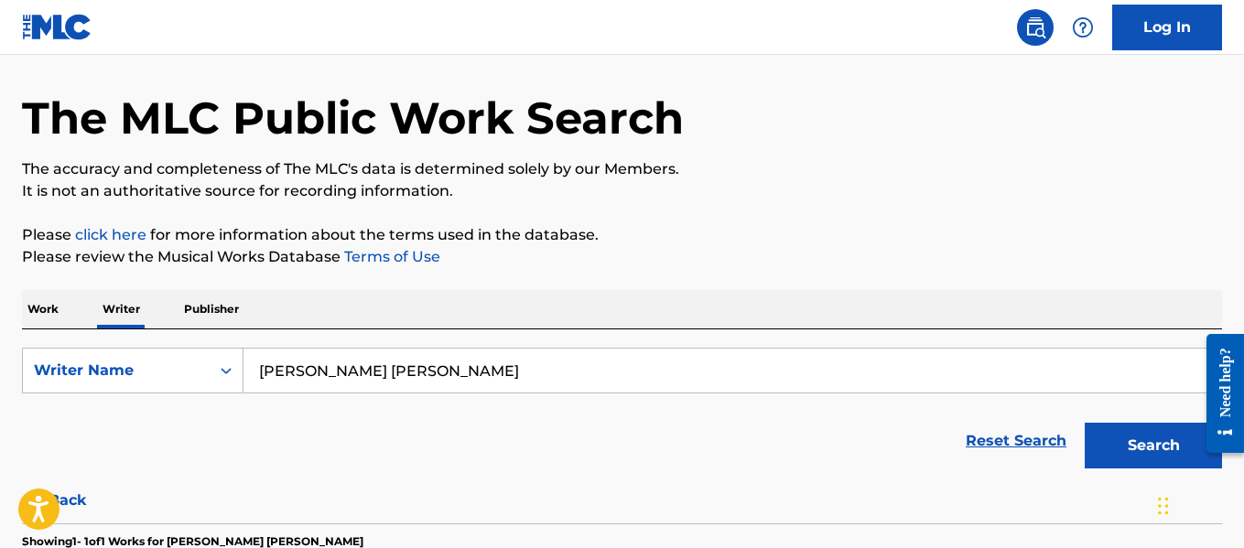
scroll to position [275, 0]
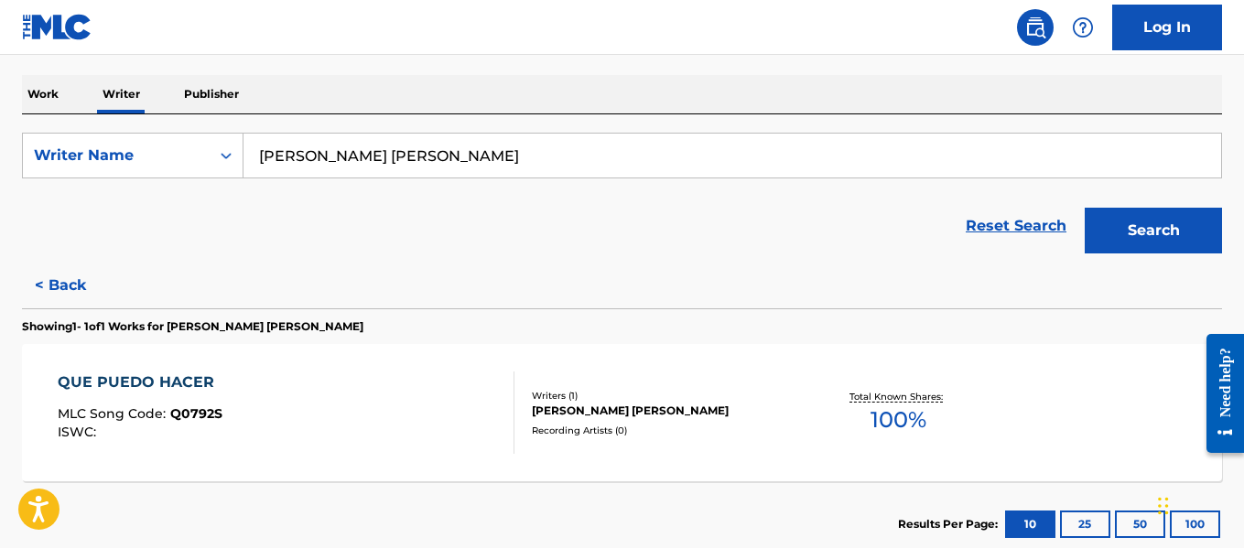
click at [69, 279] on button "< Back" at bounding box center [77, 286] width 110 height 46
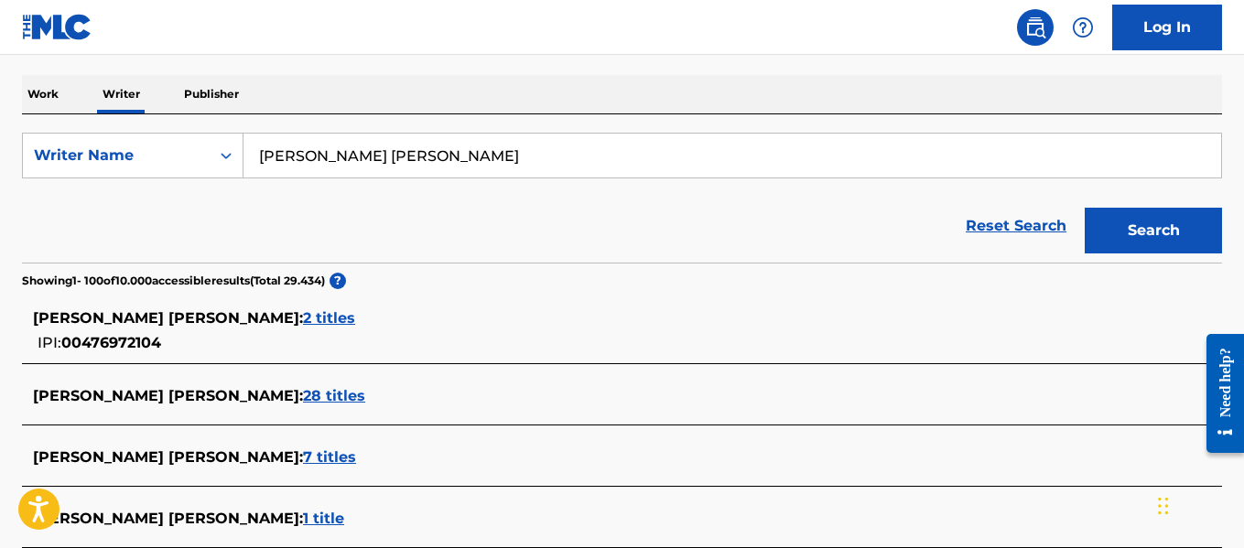
click at [472, 164] on input "[PERSON_NAME] [PERSON_NAME]" at bounding box center [731, 156] width 977 height 44
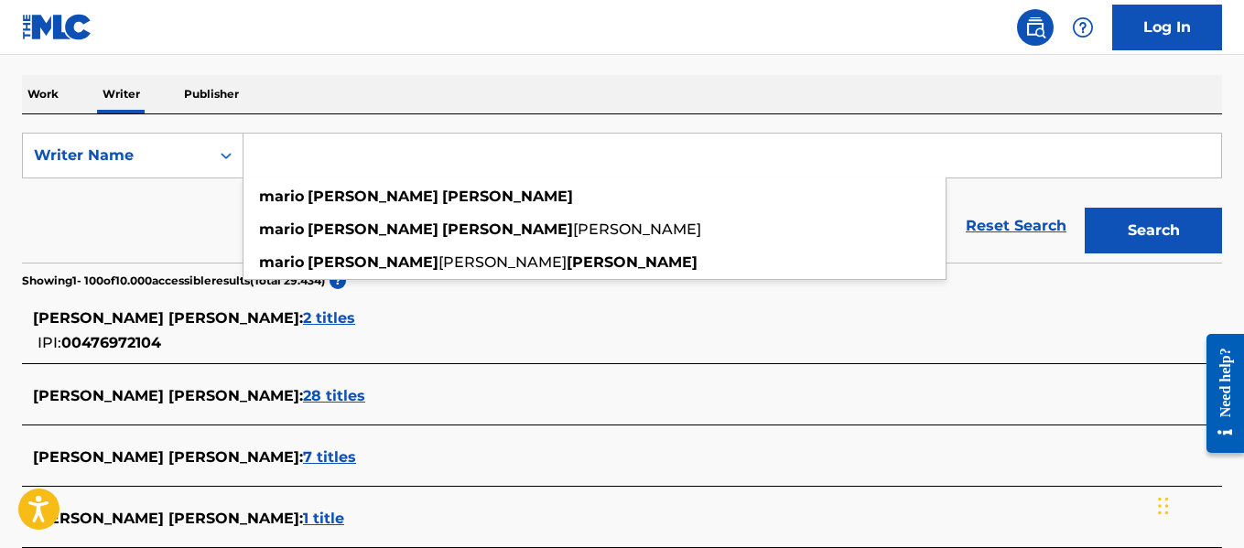
paste input "[PERSON_NAME]"
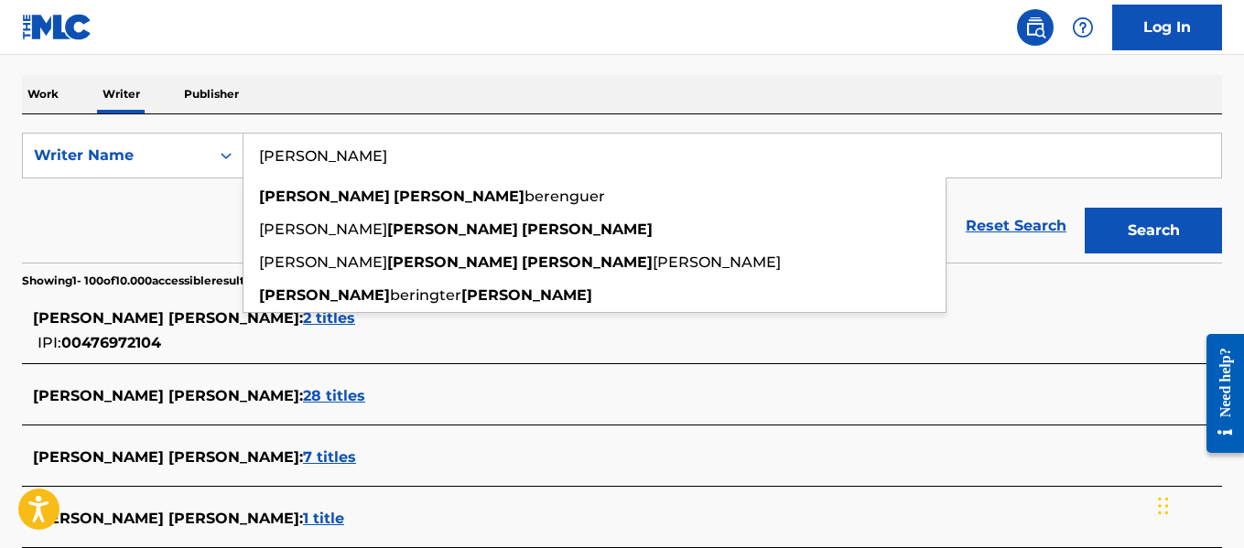
type input "[PERSON_NAME]"
click at [1145, 256] on div "Search" at bounding box center [1148, 225] width 146 height 73
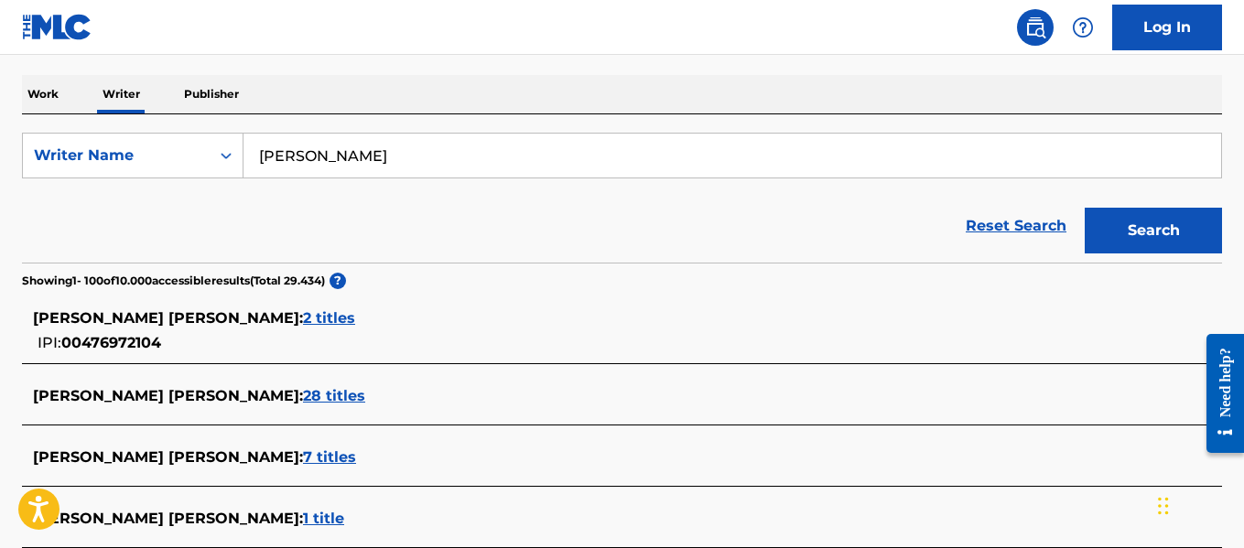
click at [1153, 239] on button "Search" at bounding box center [1152, 231] width 137 height 46
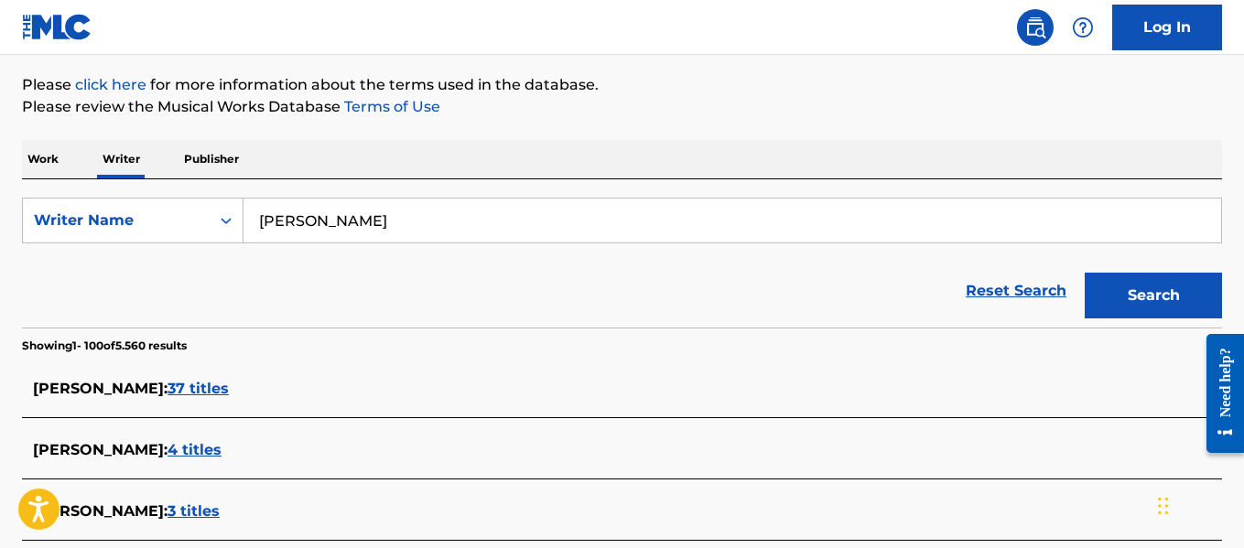
scroll to position [0, 0]
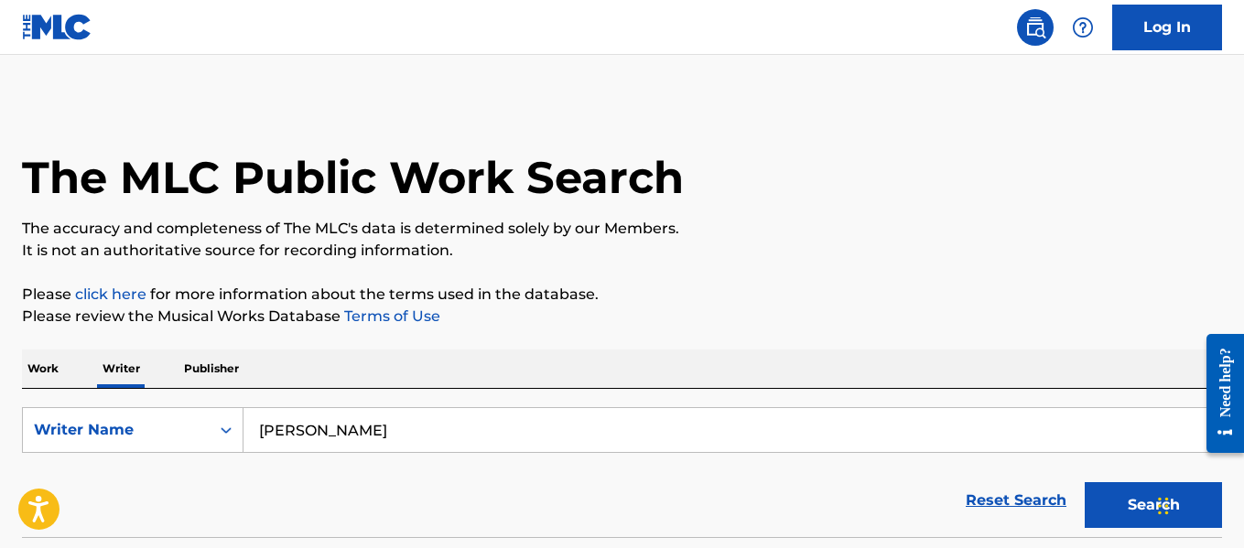
click at [371, 409] on input "[PERSON_NAME]" at bounding box center [731, 430] width 977 height 44
click at [364, 424] on input "[PERSON_NAME]" at bounding box center [731, 430] width 977 height 44
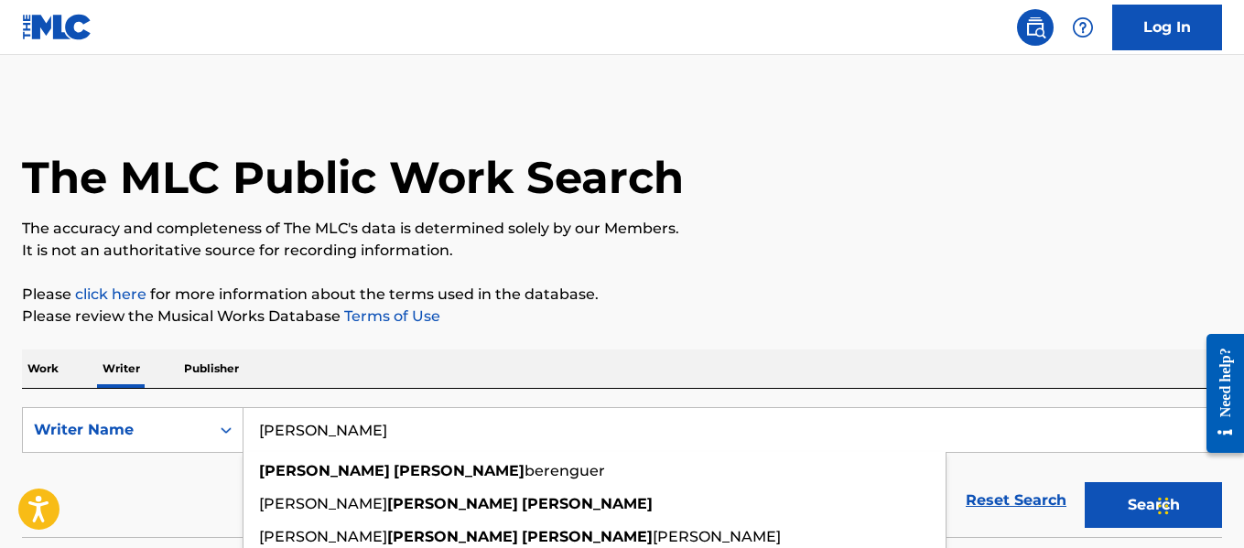
click at [363, 424] on input "[PERSON_NAME]" at bounding box center [731, 430] width 977 height 44
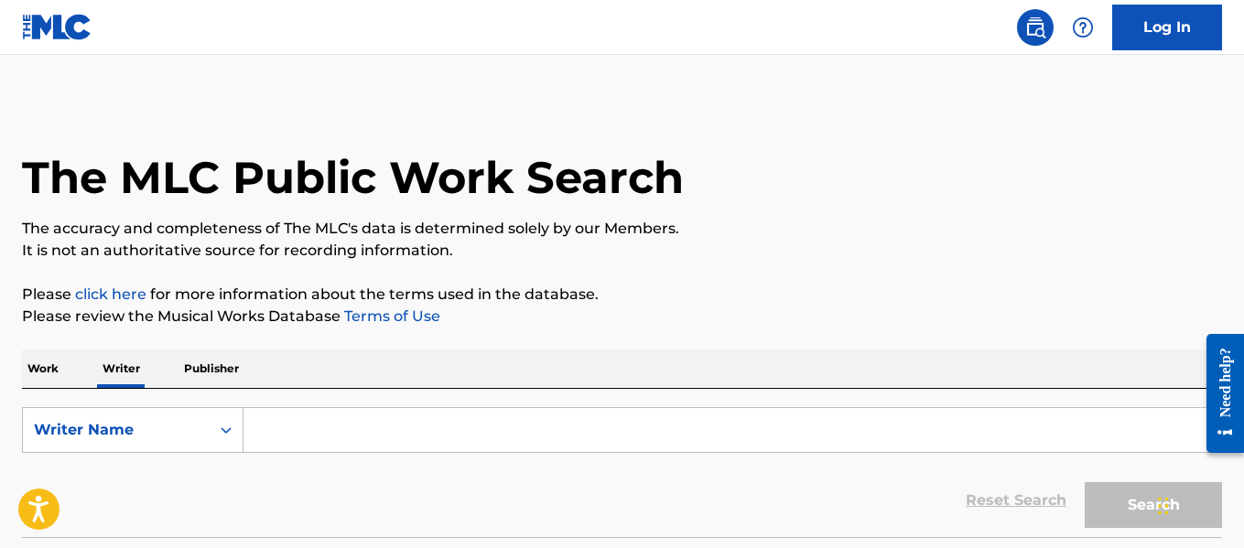
paste input "[PERSON_NAME]"
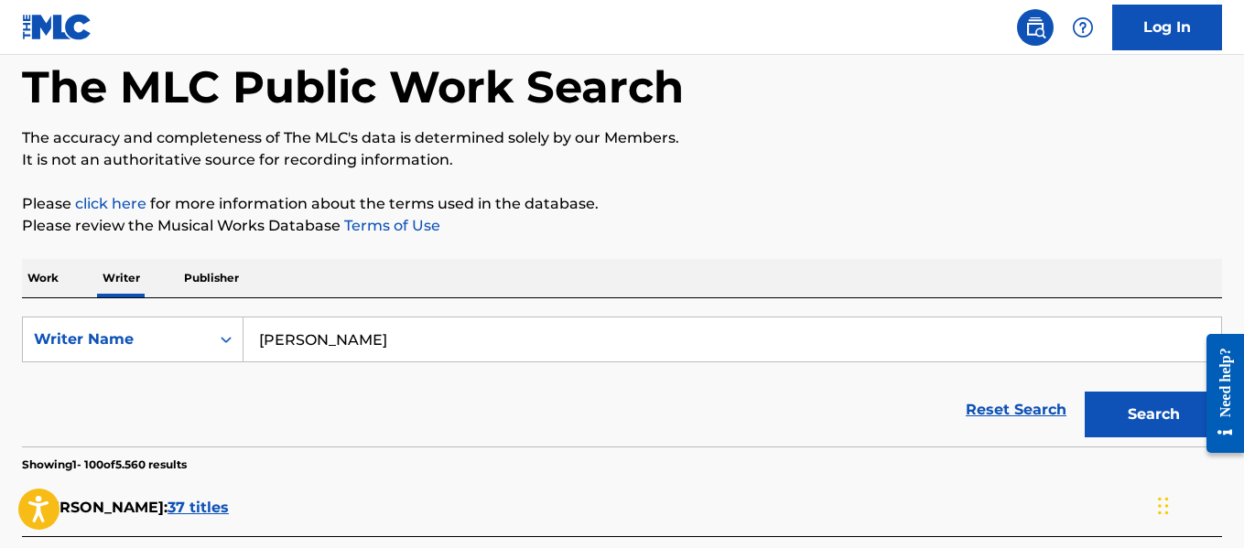
scroll to position [92, 0]
type input "[PERSON_NAME]"
click at [1101, 391] on button "Search" at bounding box center [1152, 414] width 137 height 46
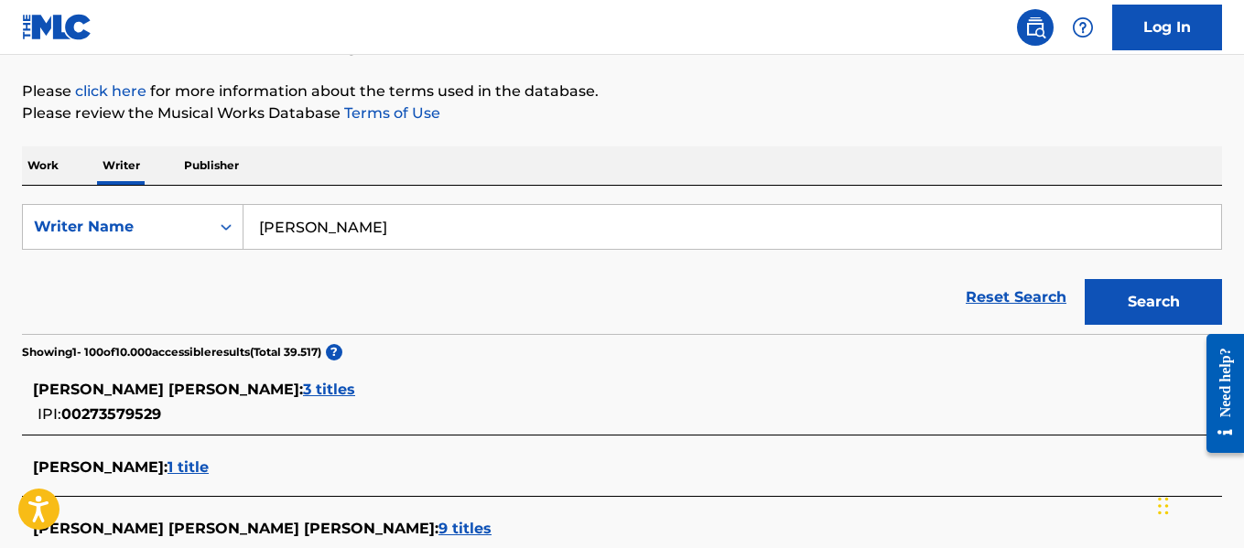
scroll to position [2331, 0]
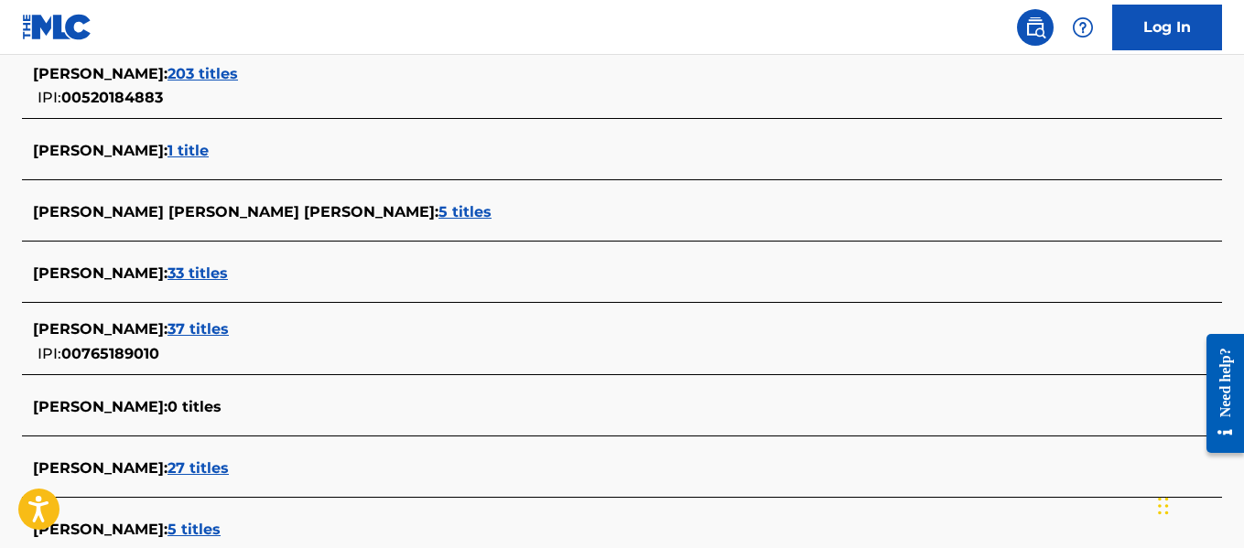
click at [228, 270] on span "33 titles" at bounding box center [197, 272] width 60 height 17
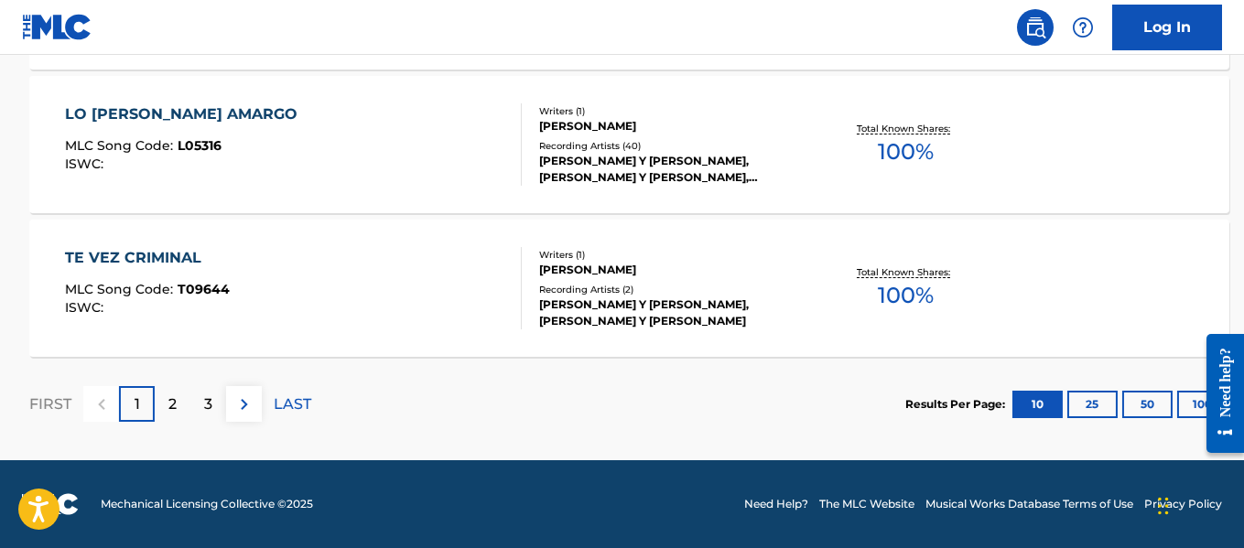
scroll to position [1692, 0]
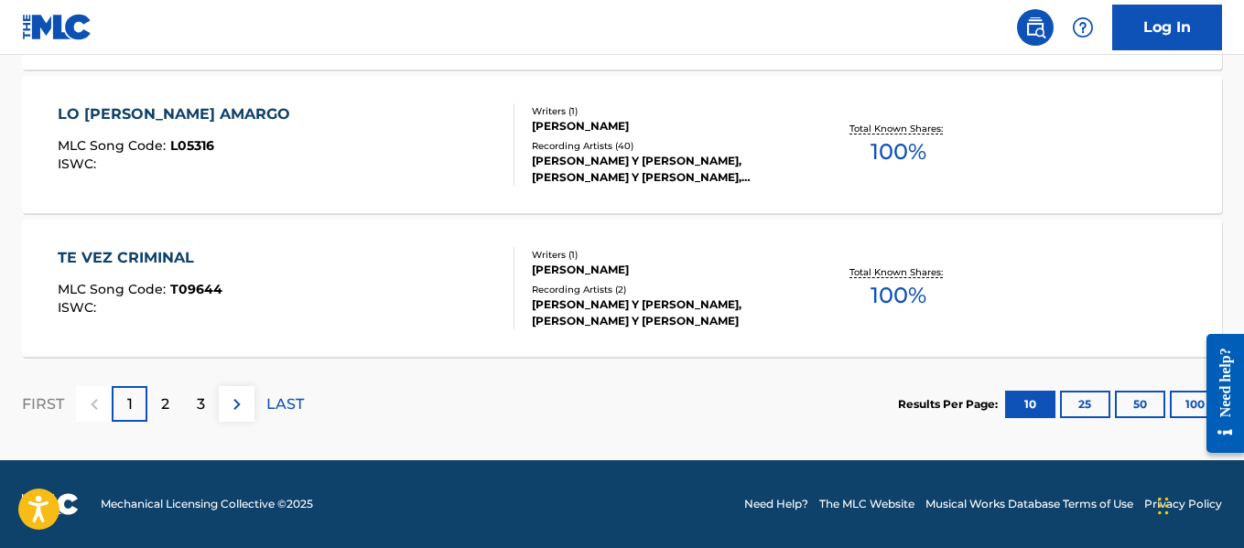
click at [1180, 414] on button "100" at bounding box center [1195, 404] width 50 height 27
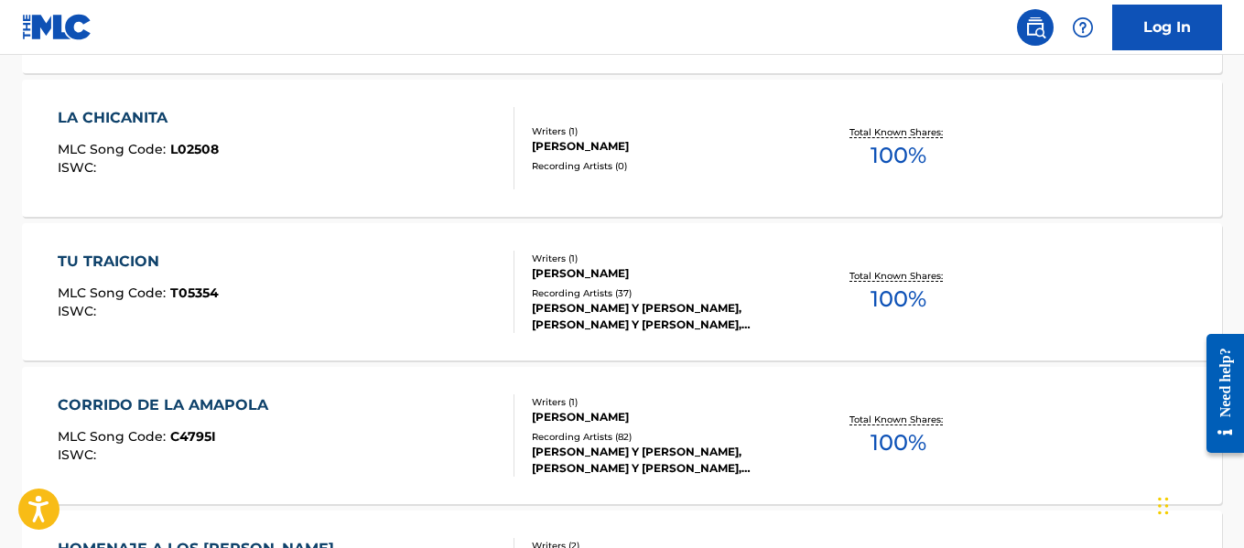
scroll to position [3156, 0]
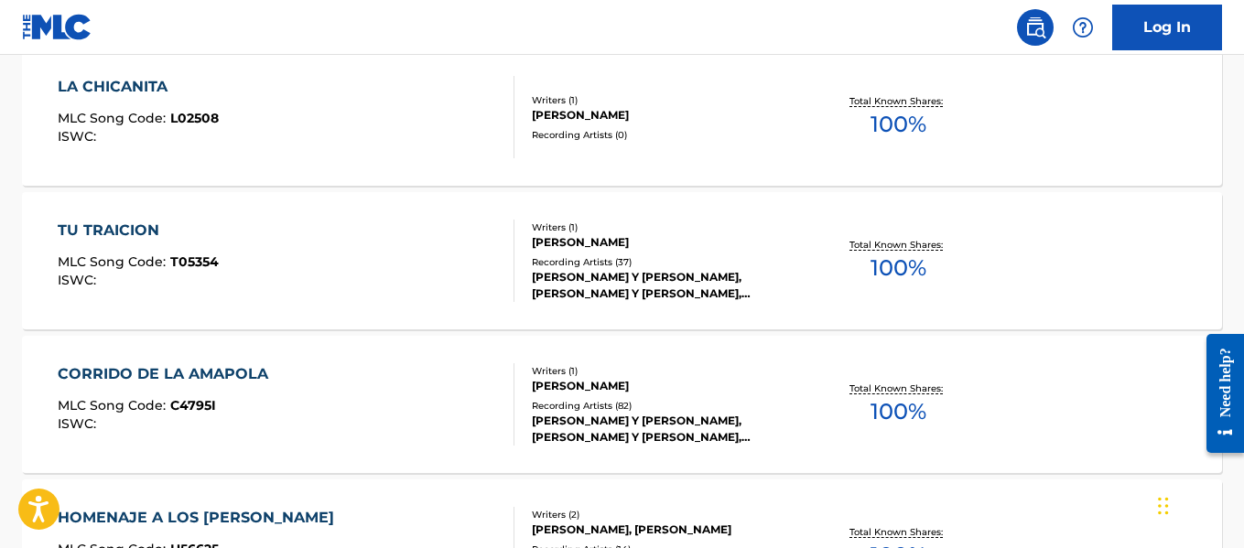
click at [719, 119] on div "[PERSON_NAME]" at bounding box center [665, 115] width 267 height 16
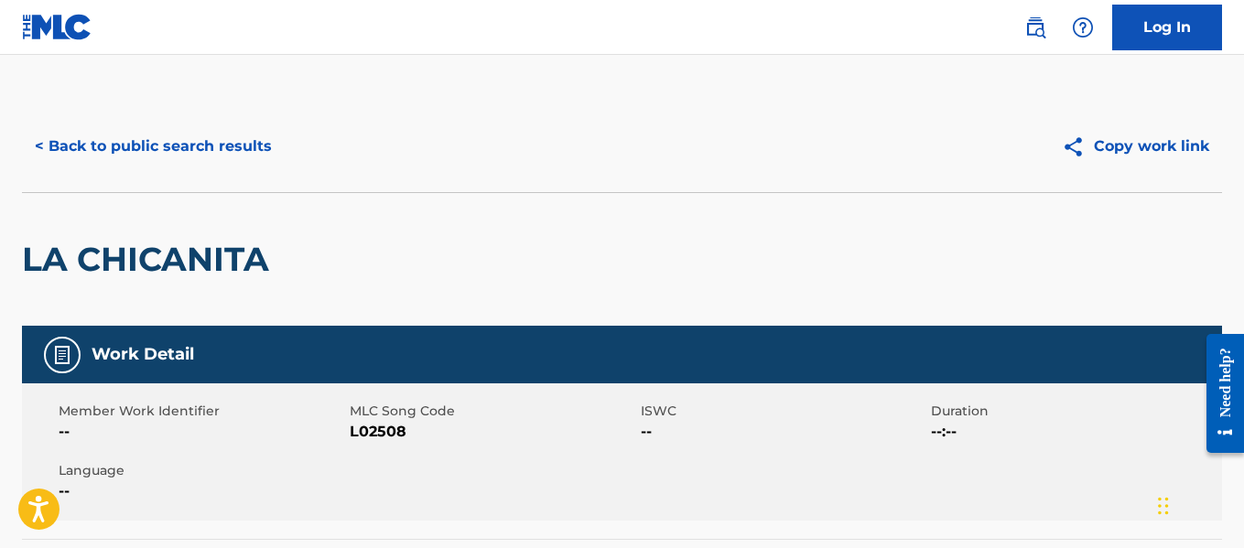
click at [142, 147] on button "< Back to public search results" at bounding box center [153, 147] width 263 height 46
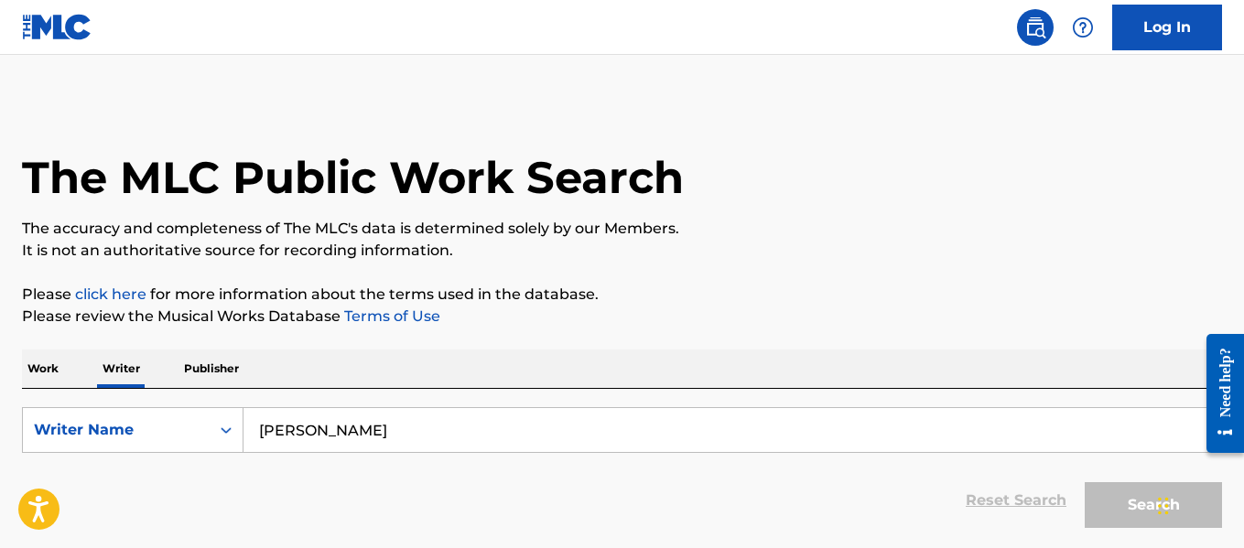
scroll to position [142, 0]
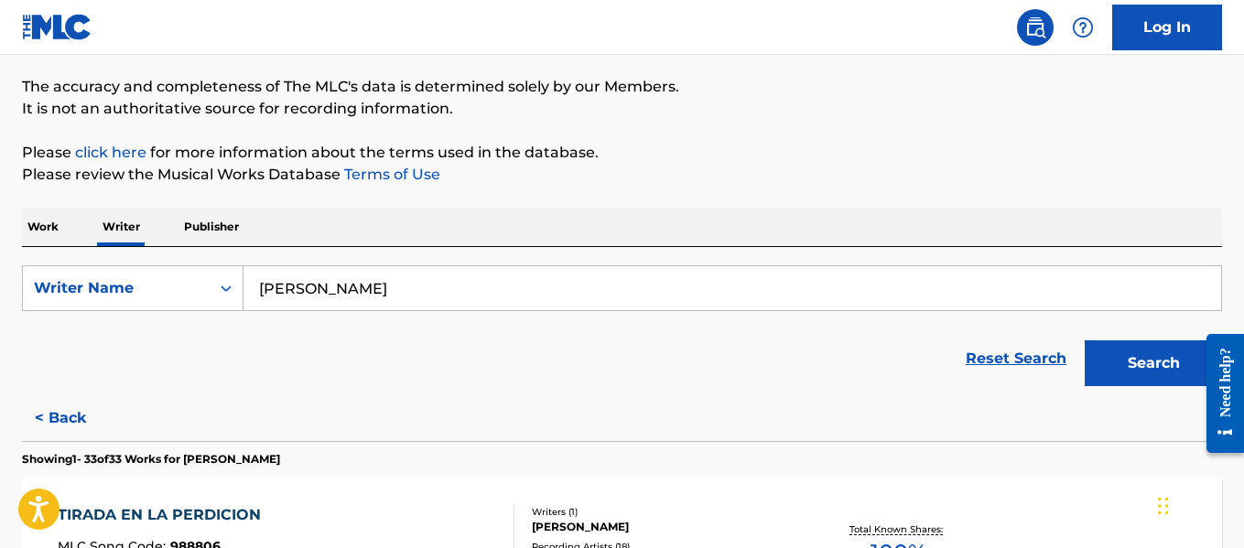
click at [404, 301] on input "[PERSON_NAME]" at bounding box center [731, 288] width 977 height 44
click at [404, 300] on input "[PERSON_NAME]" at bounding box center [731, 288] width 977 height 44
paste input "[PERSON_NAME]"
type input "[PERSON_NAME]"
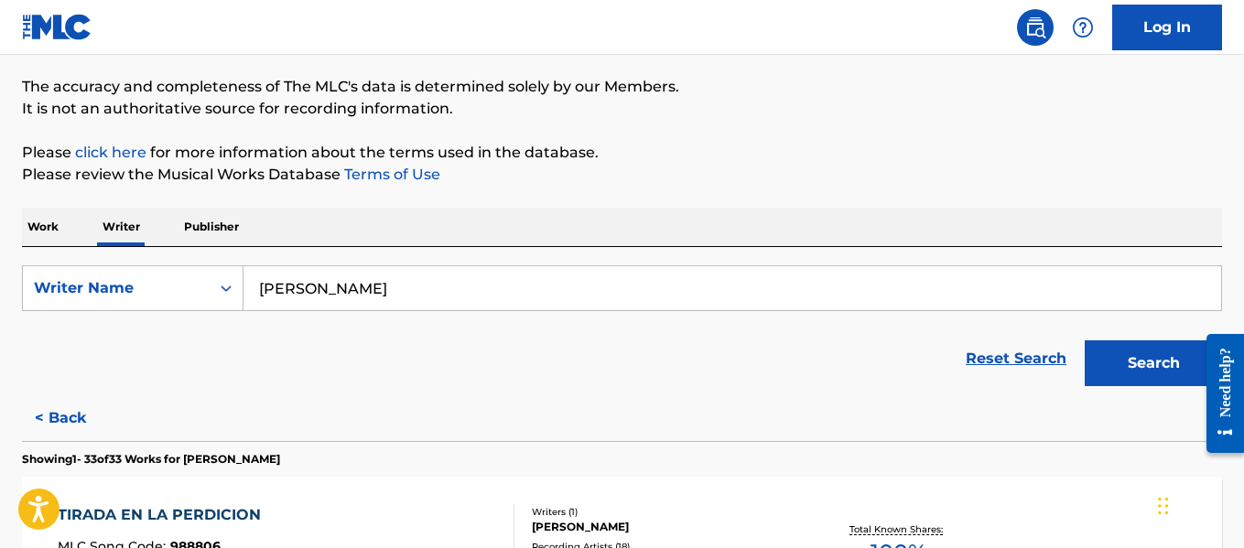
click at [1176, 373] on button "Search" at bounding box center [1152, 363] width 137 height 46
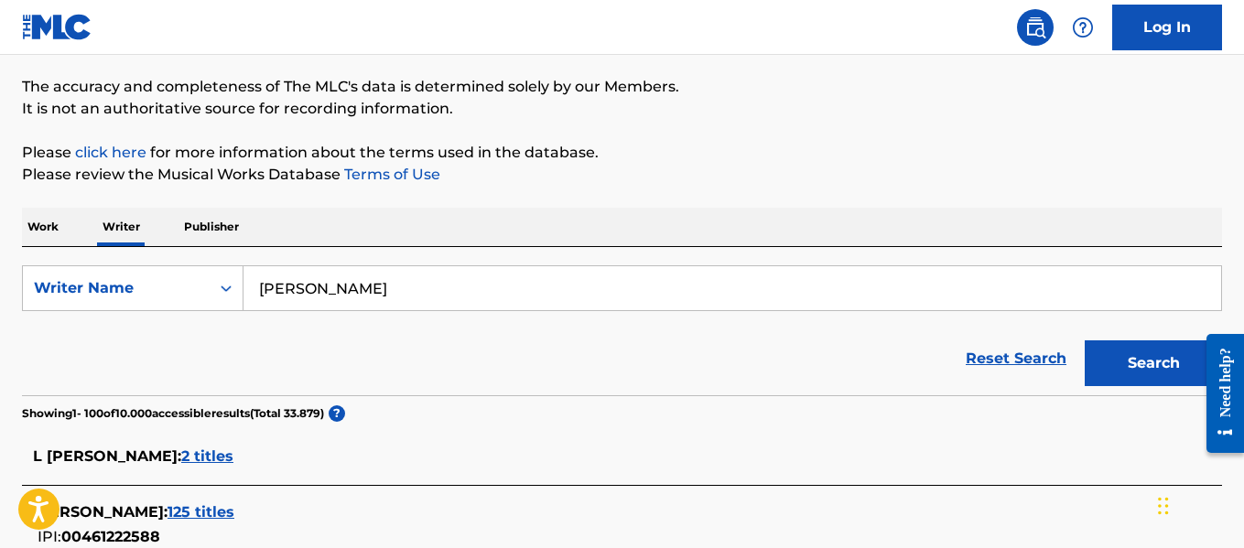
scroll to position [898, 0]
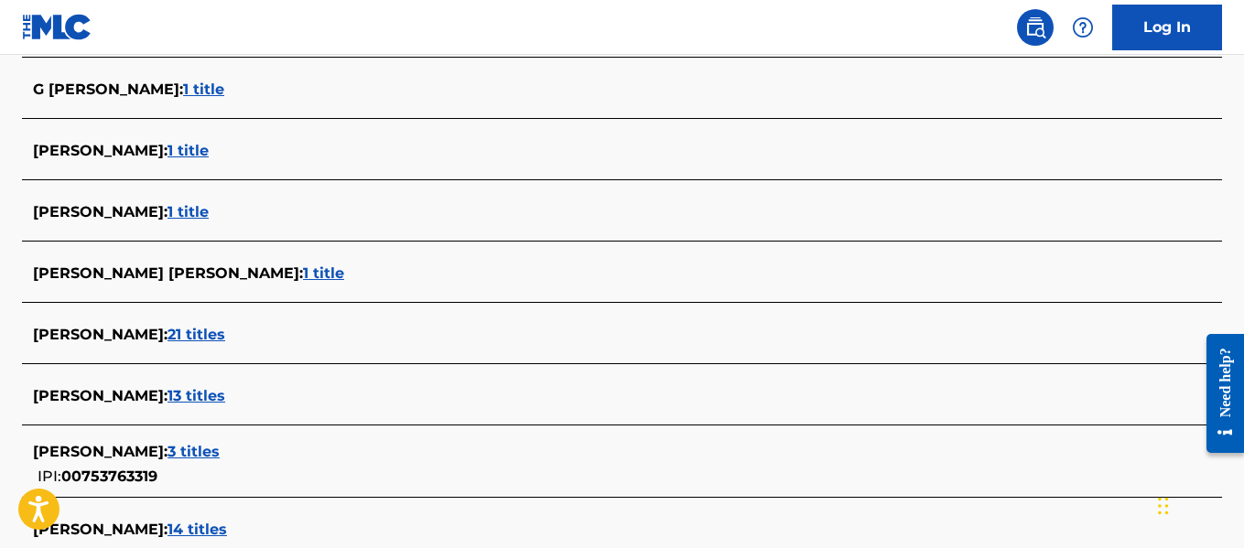
click at [303, 268] on span "1 title" at bounding box center [323, 272] width 41 height 17
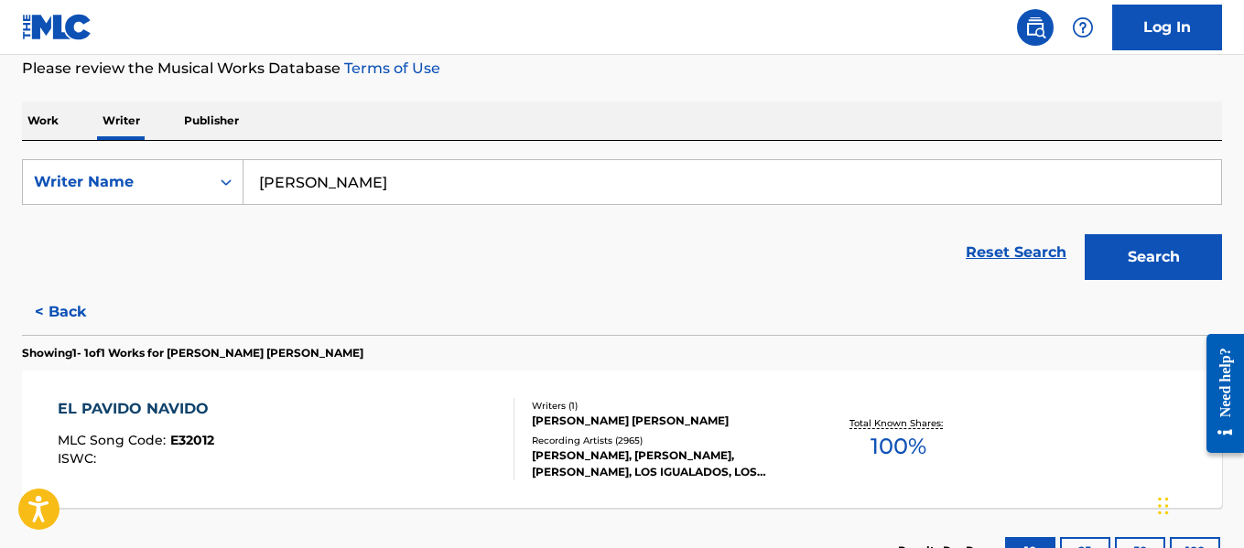
scroll to position [275, 0]
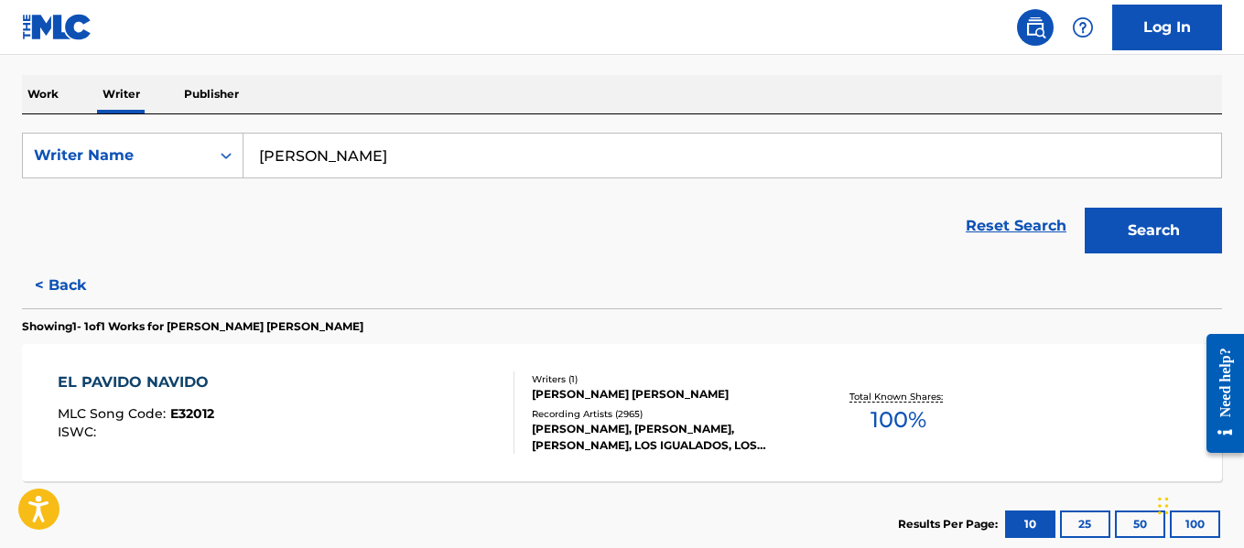
click at [81, 296] on button "< Back" at bounding box center [77, 286] width 110 height 46
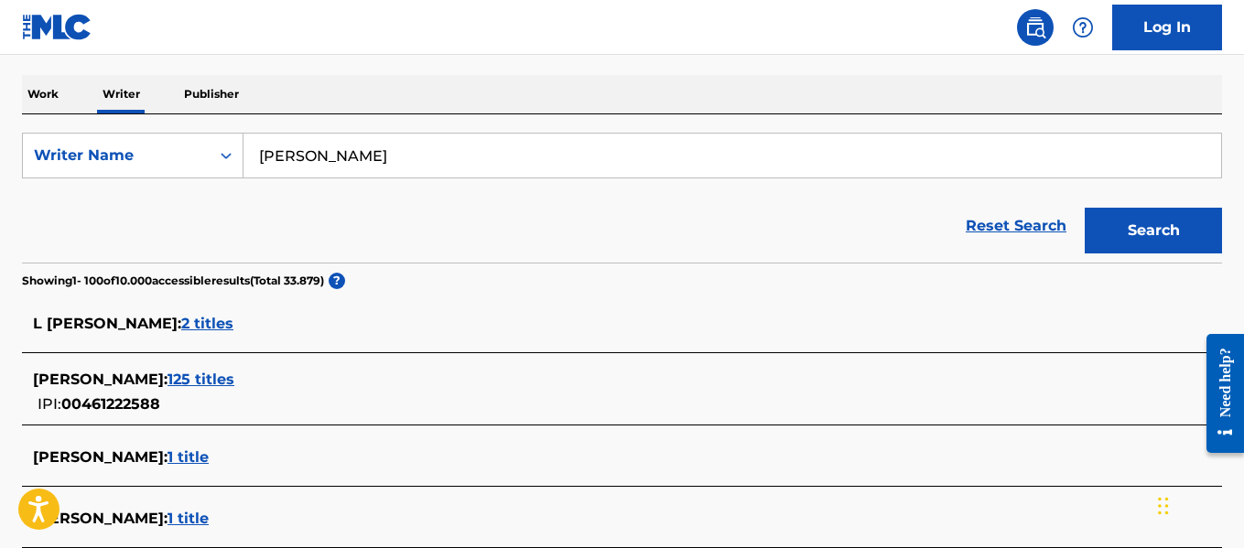
click at [586, 157] on input "[PERSON_NAME]" at bounding box center [731, 156] width 977 height 44
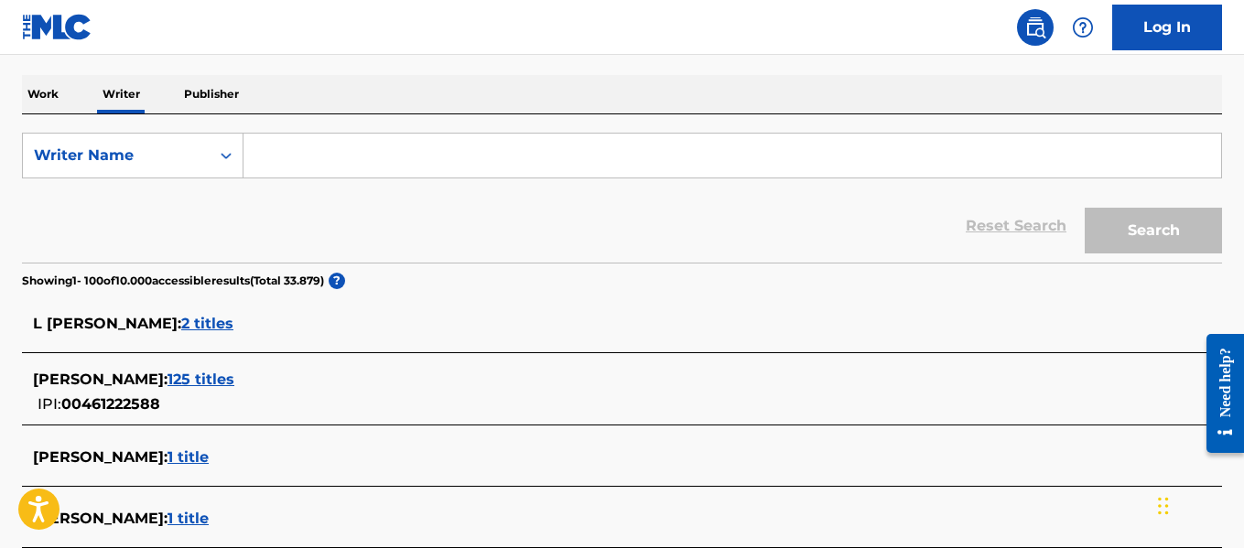
paste input "VELARDEN C.D."
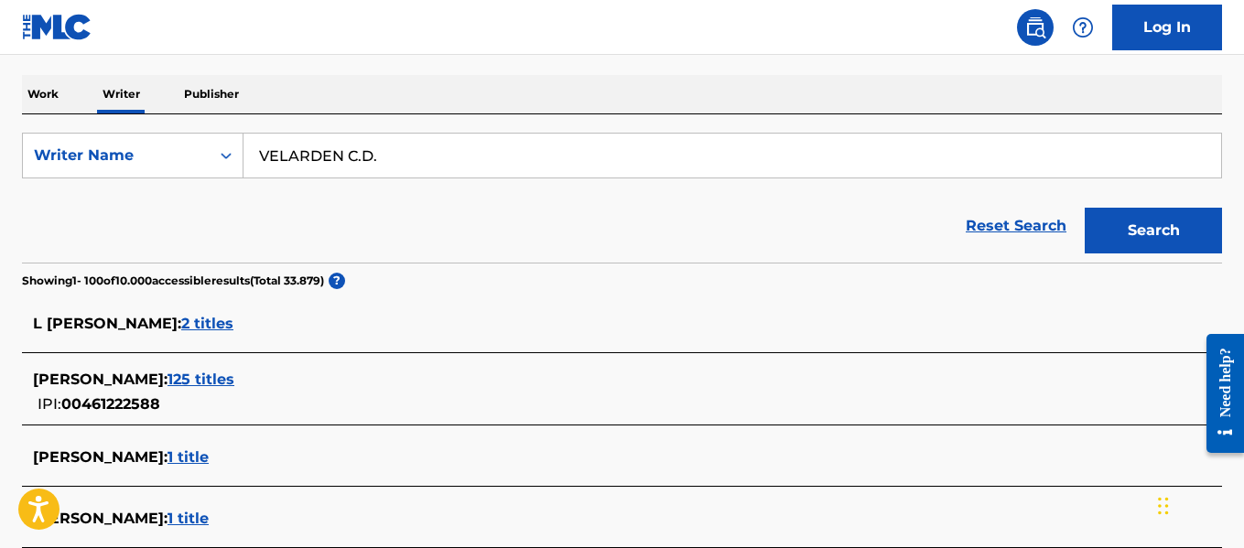
type input "VELARDEN C.D."
click at [1110, 221] on button "Search" at bounding box center [1152, 231] width 137 height 46
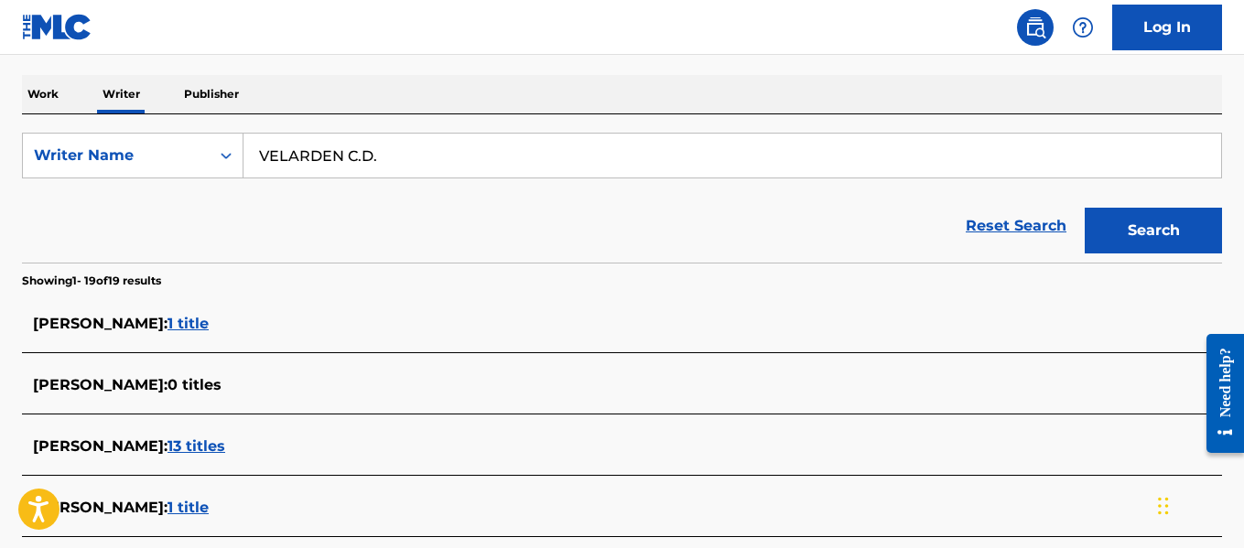
click at [553, 152] on input "VELARDEN C.D." at bounding box center [731, 156] width 977 height 44
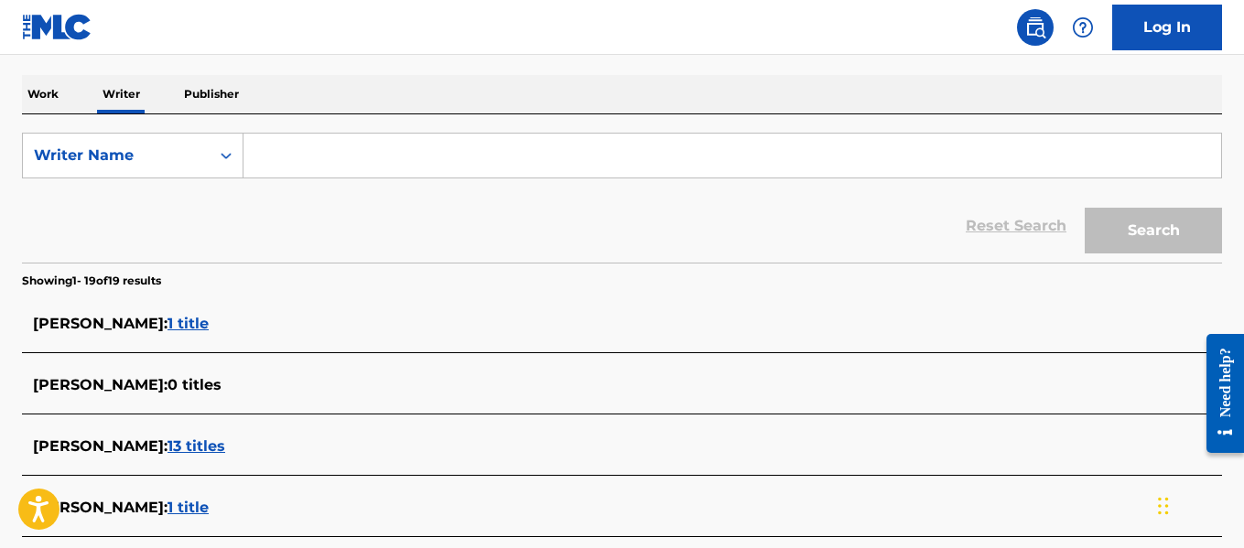
paste input "[PERSON_NAME] [PERSON_NAME] E."
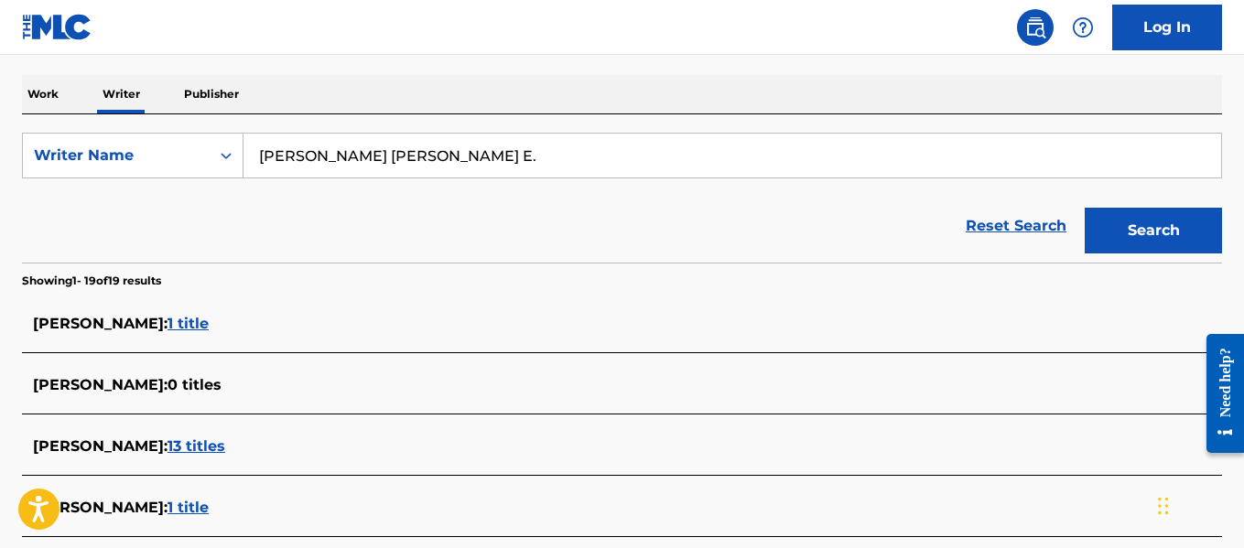
type input "[PERSON_NAME] [PERSON_NAME] E."
click at [1121, 217] on button "Search" at bounding box center [1152, 231] width 137 height 46
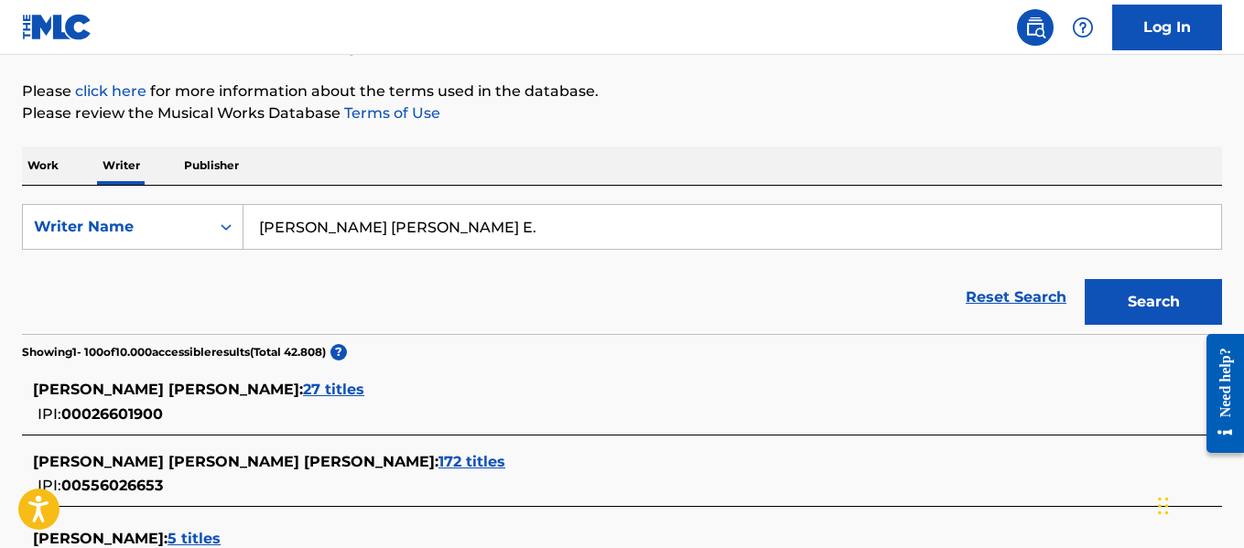
click at [398, 225] on input "[PERSON_NAME] [PERSON_NAME] E." at bounding box center [731, 227] width 977 height 44
click at [303, 385] on span "27 titles" at bounding box center [333, 389] width 61 height 17
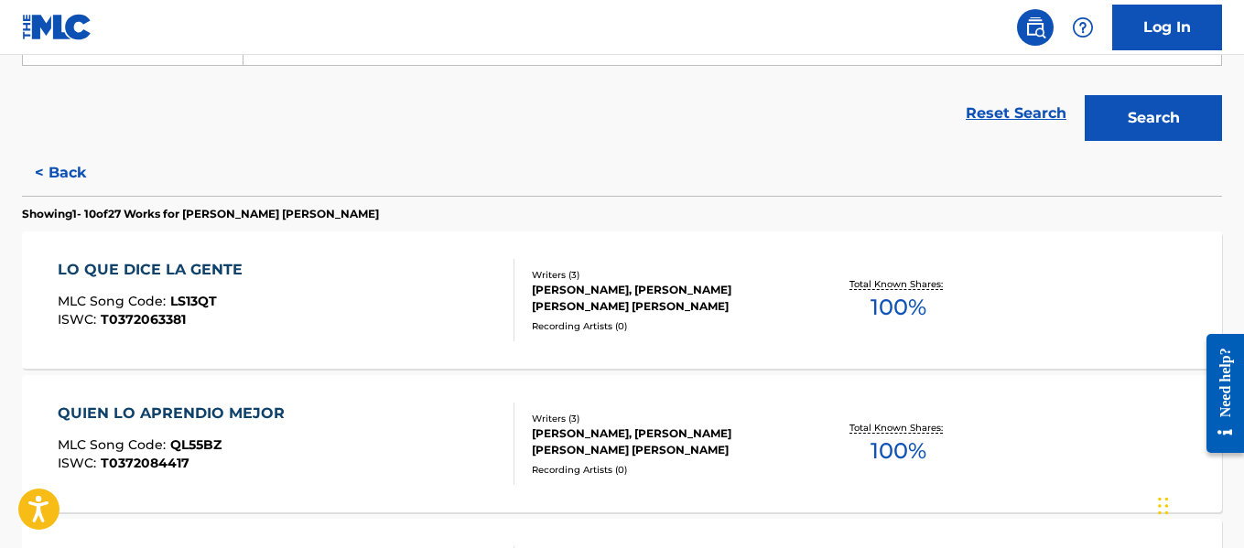
scroll to position [366, 0]
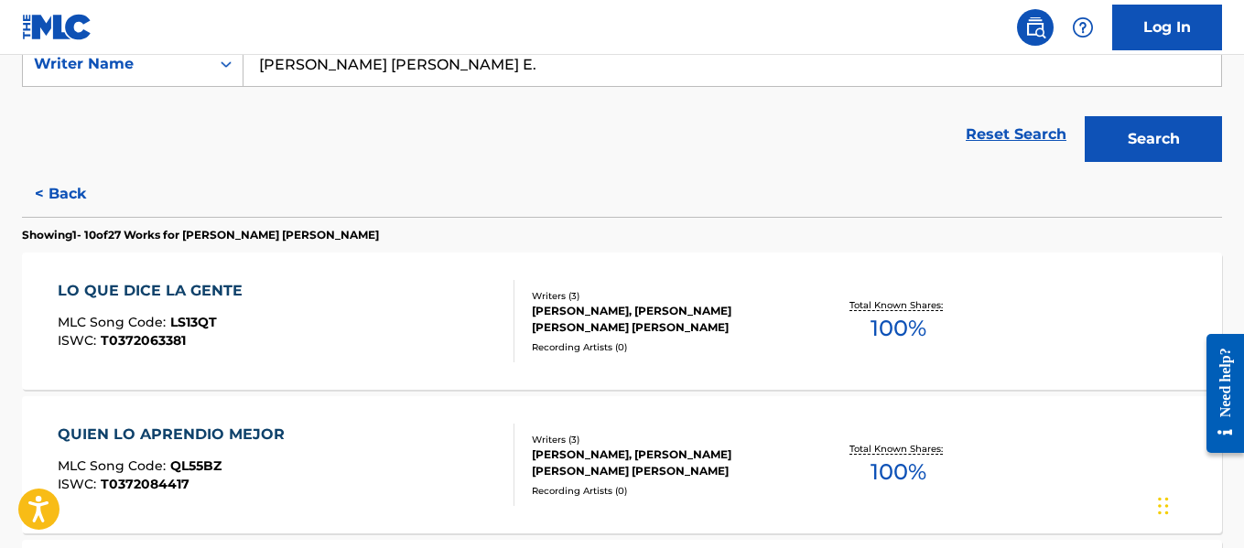
click at [69, 196] on button "< Back" at bounding box center [77, 194] width 110 height 46
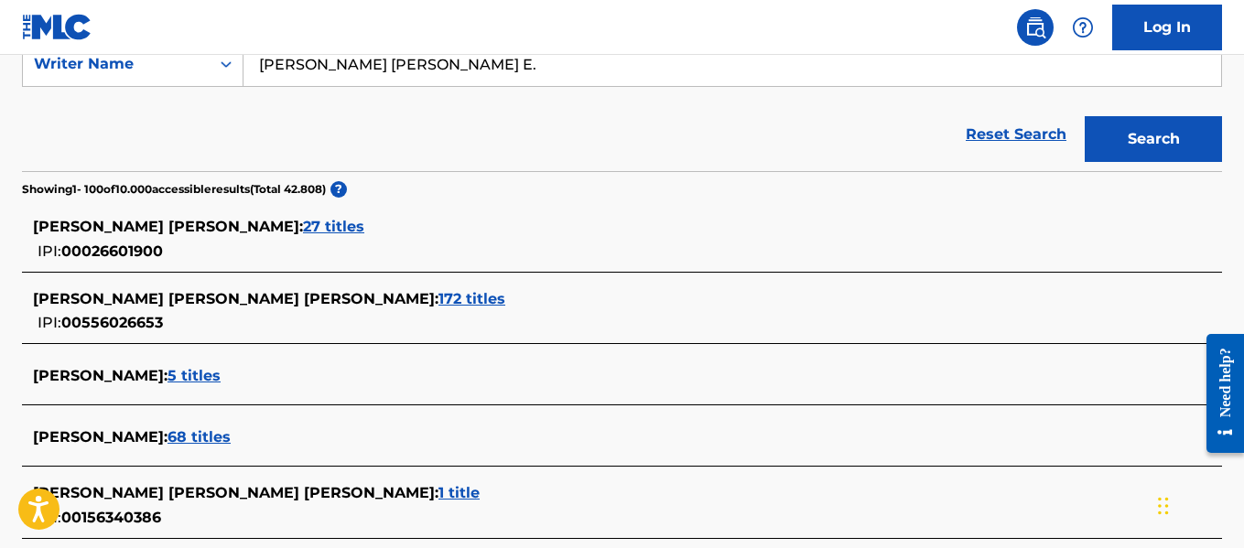
click at [1183, 19] on link "Log In" at bounding box center [1167, 28] width 110 height 46
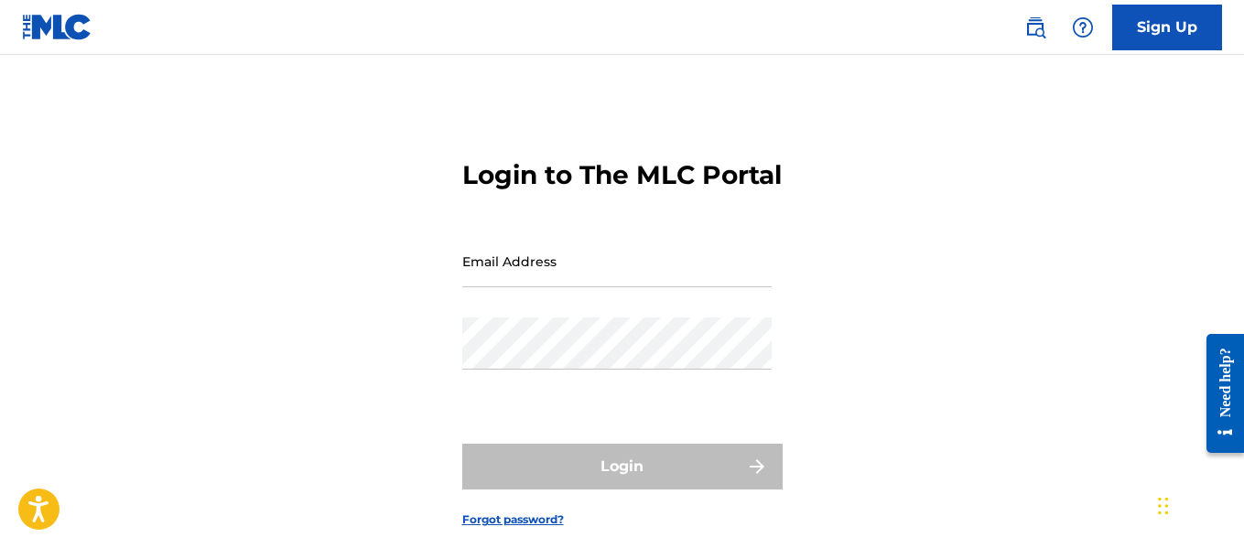
click at [1137, 23] on link "Sign Up" at bounding box center [1167, 28] width 110 height 46
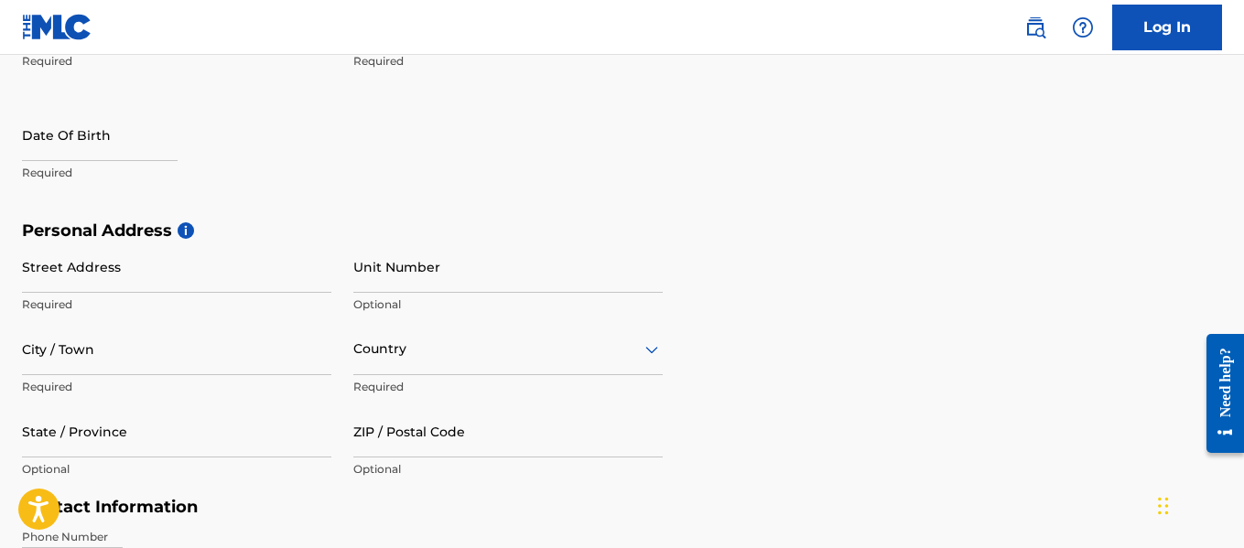
scroll to position [641, 0]
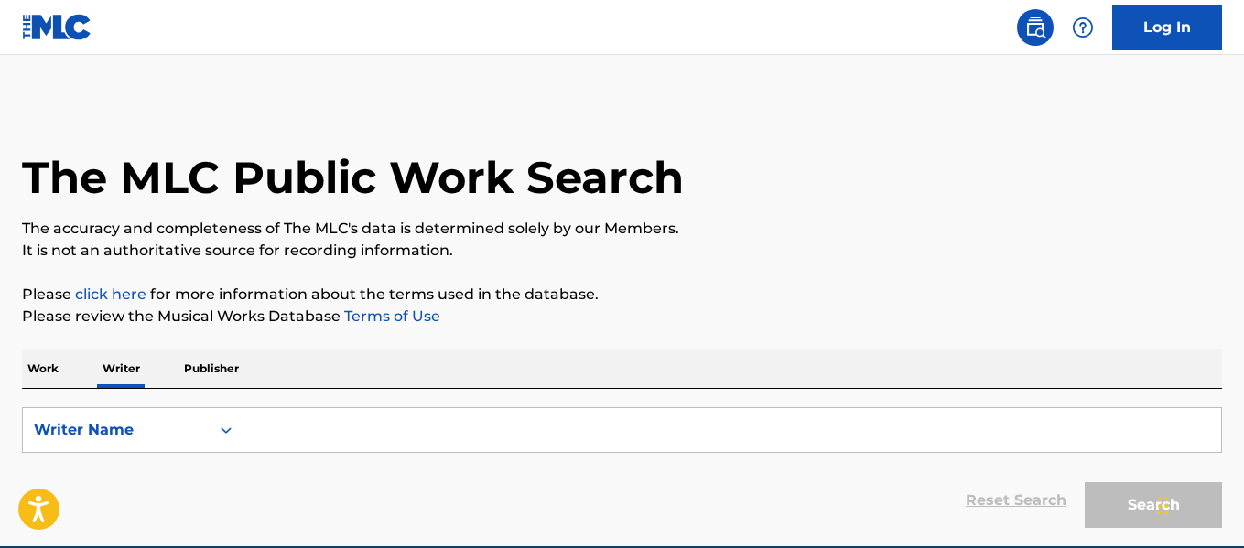
click at [426, 420] on input "Search Form" at bounding box center [731, 430] width 977 height 44
drag, startPoint x: 426, startPoint y: 420, endPoint x: 513, endPoint y: 437, distance: 89.6
click at [513, 437] on input "Search Form" at bounding box center [731, 430] width 977 height 44
paste input "[PERSON_NAME]"
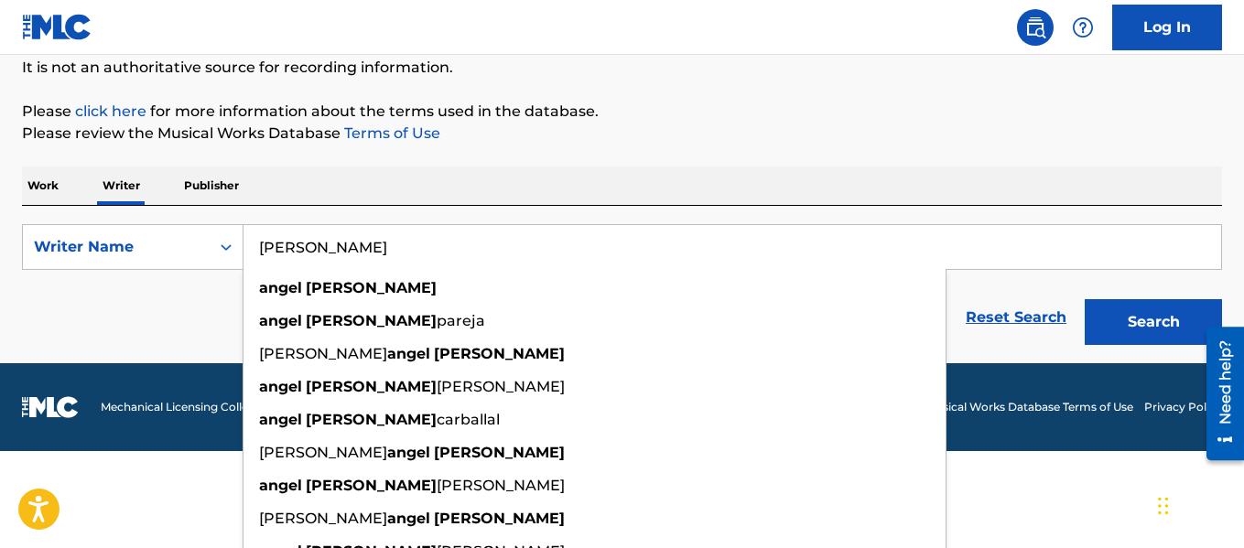
type input "[PERSON_NAME]"
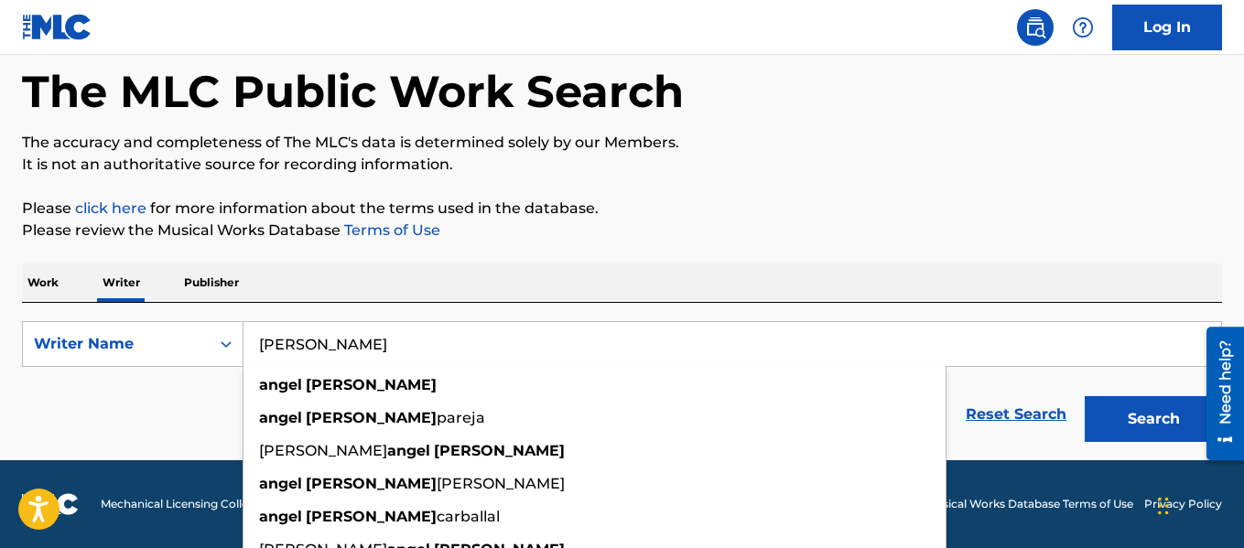
click at [1137, 325] on form "SearchWithCriteria0ad8b6ff-0a23-463d-9d81-388d7c336f6a Writer Name ANGEL ROMERO…" at bounding box center [622, 386] width 1200 height 130
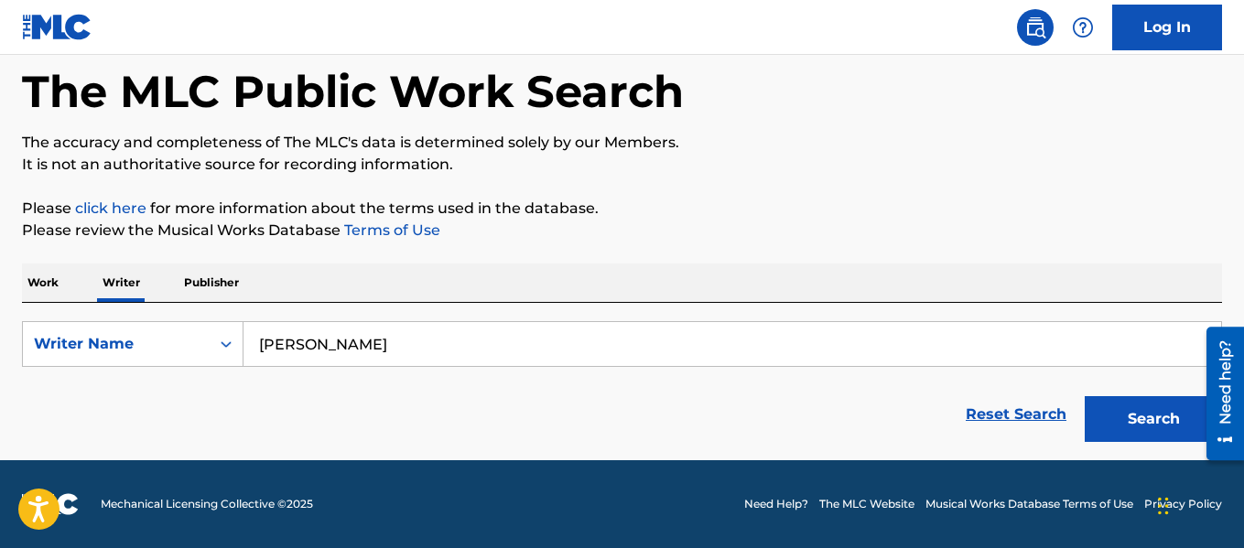
click at [1124, 406] on button "Search" at bounding box center [1152, 419] width 137 height 46
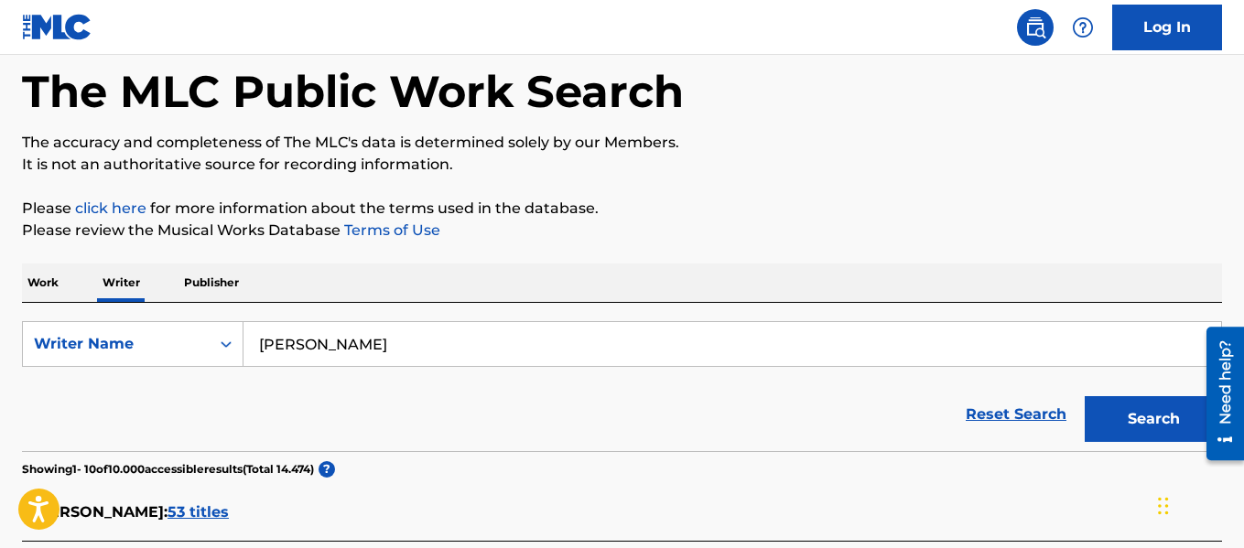
scroll to position [361, 0]
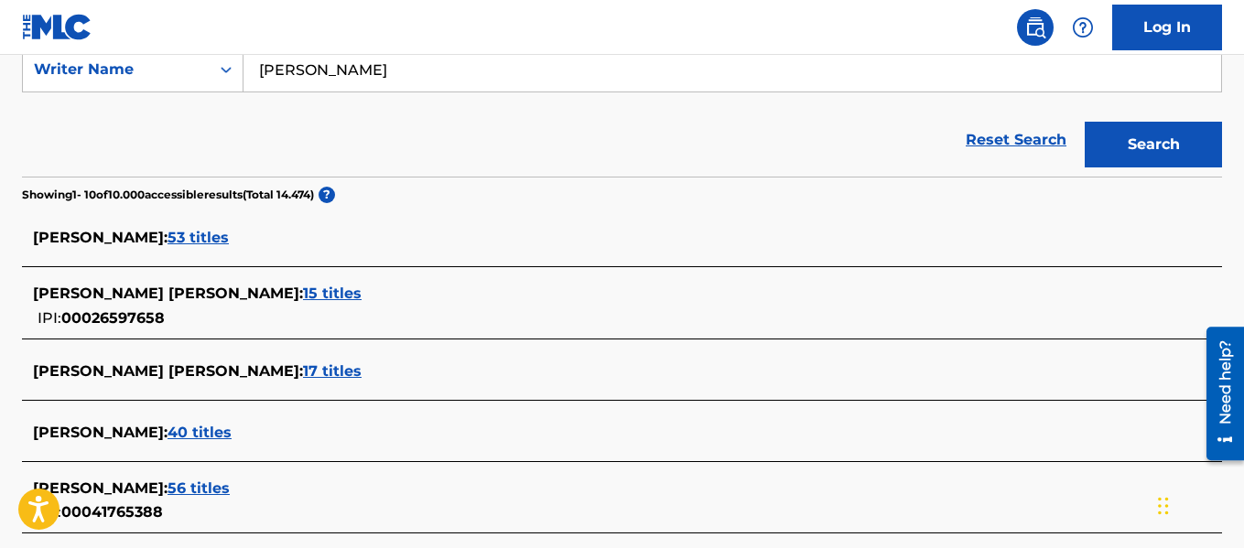
click at [203, 228] on div "ANGEL ROMERO : 53 titles" at bounding box center [598, 238] width 1130 height 22
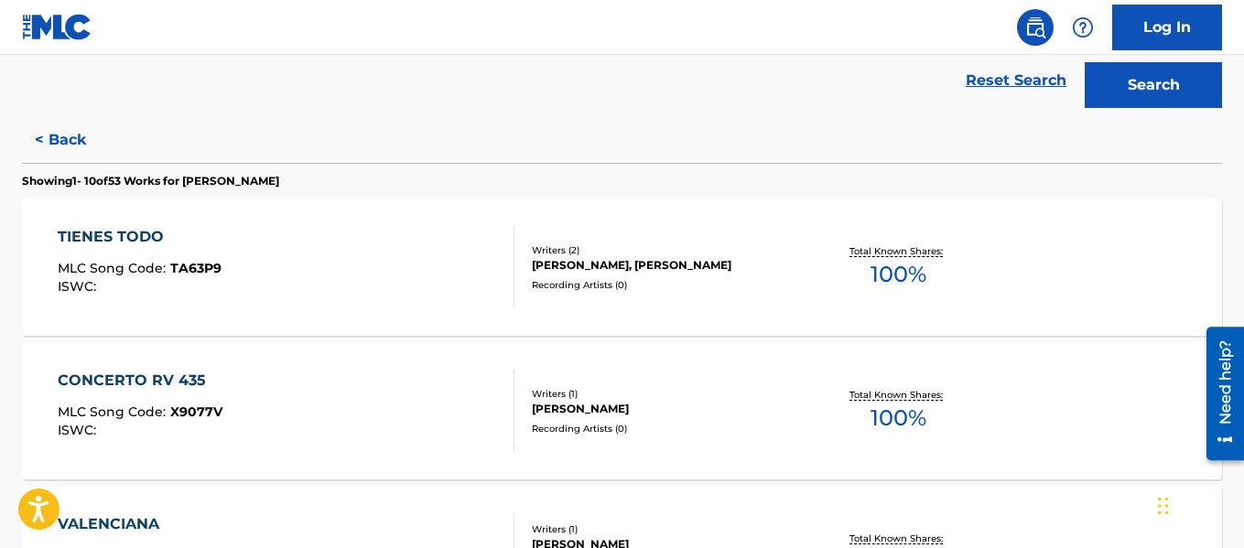
scroll to position [452, 0]
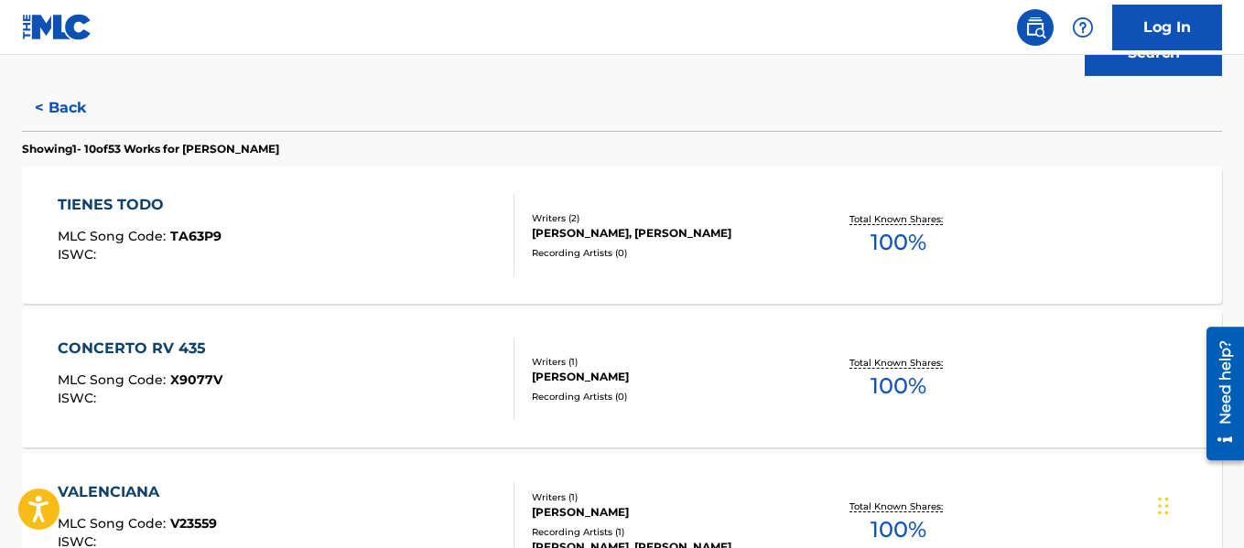
click at [504, 397] on div at bounding box center [506, 379] width 15 height 82
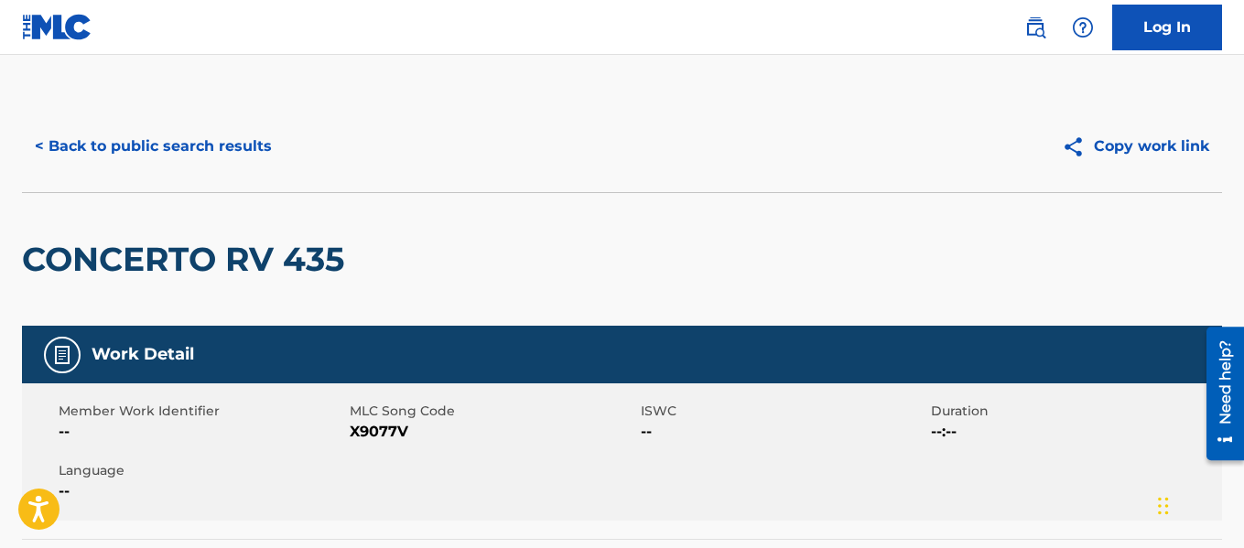
click at [269, 144] on button "< Back to public search results" at bounding box center [153, 147] width 263 height 46
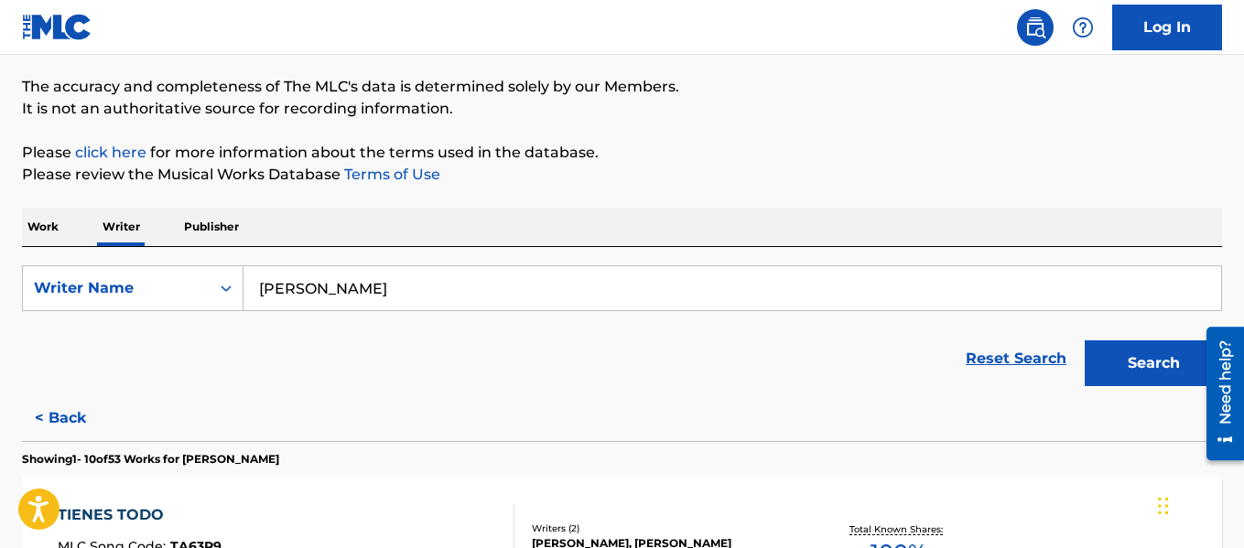
click at [543, 296] on input "[PERSON_NAME]" at bounding box center [731, 288] width 977 height 44
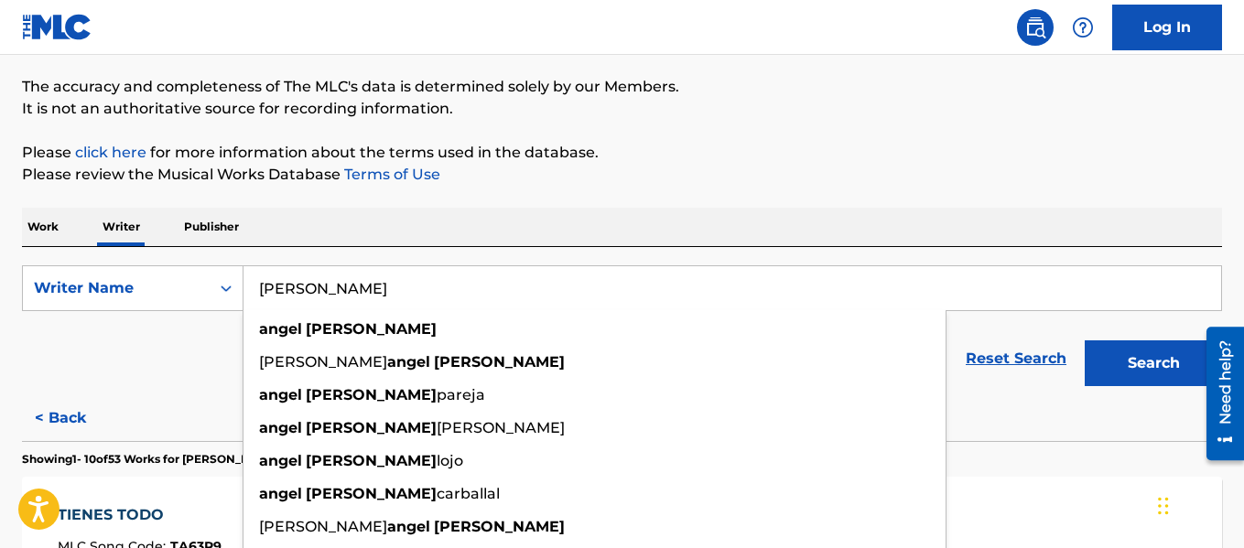
click at [543, 296] on input "[PERSON_NAME]" at bounding box center [731, 288] width 977 height 44
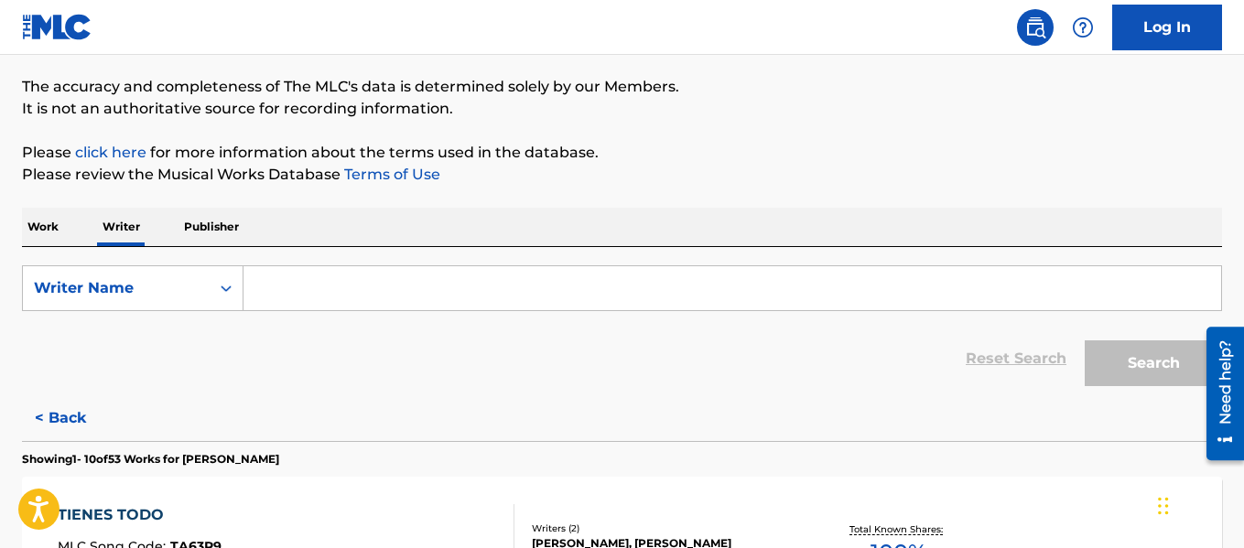
paste input "ARMANDO OJEDA"
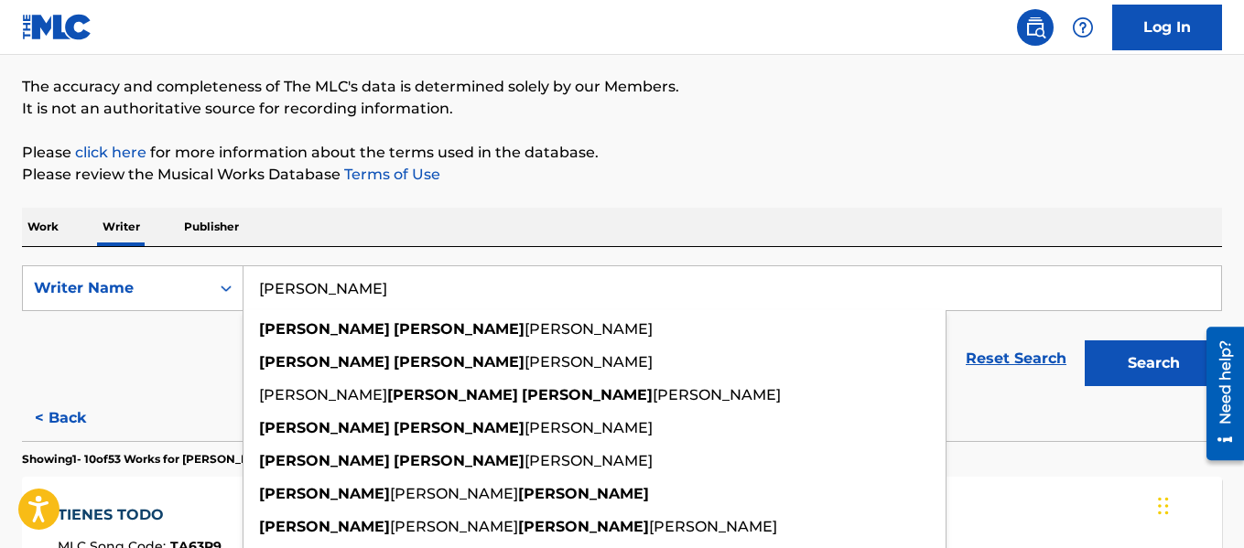
type input "ARMANDO OJEDA"
click at [1118, 350] on button "Search" at bounding box center [1152, 363] width 137 height 46
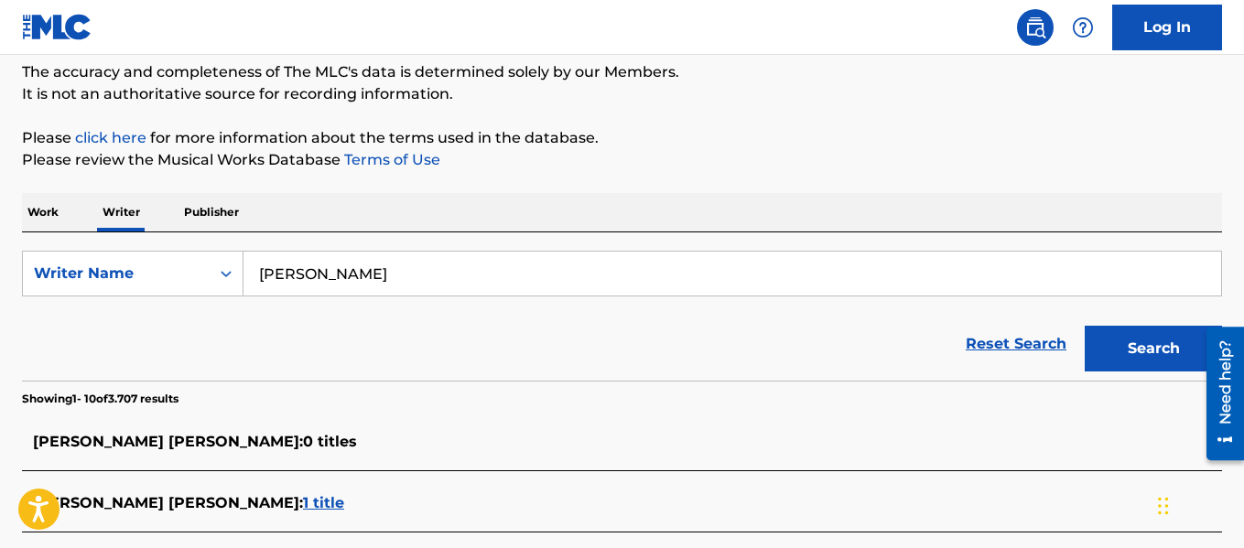
scroll to position [754, 0]
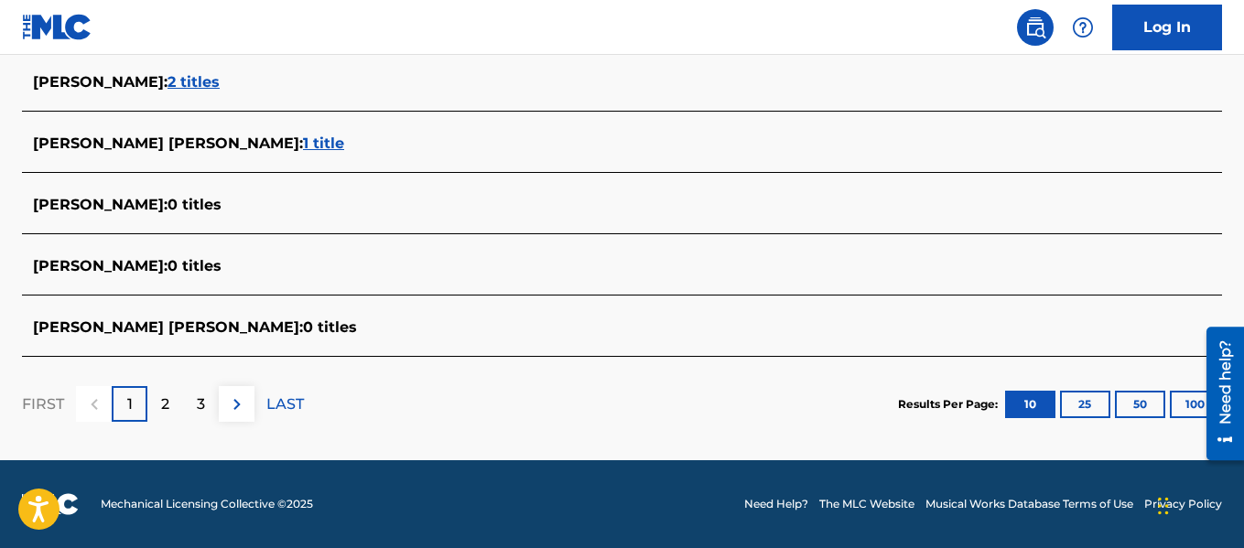
click at [1185, 404] on button "100" at bounding box center [1195, 404] width 50 height 27
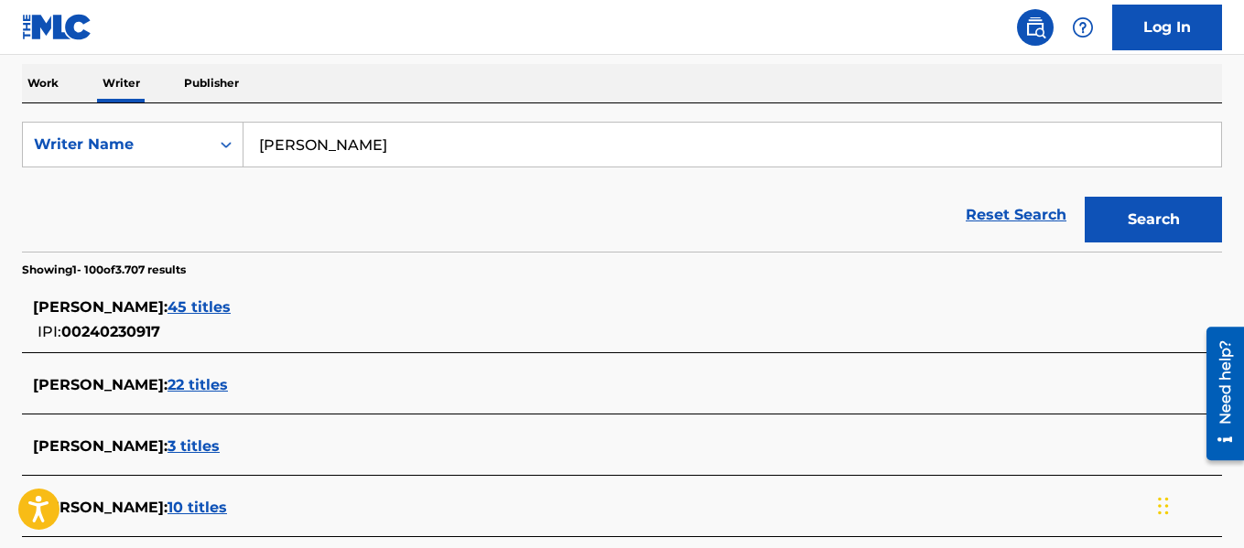
scroll to position [142, 0]
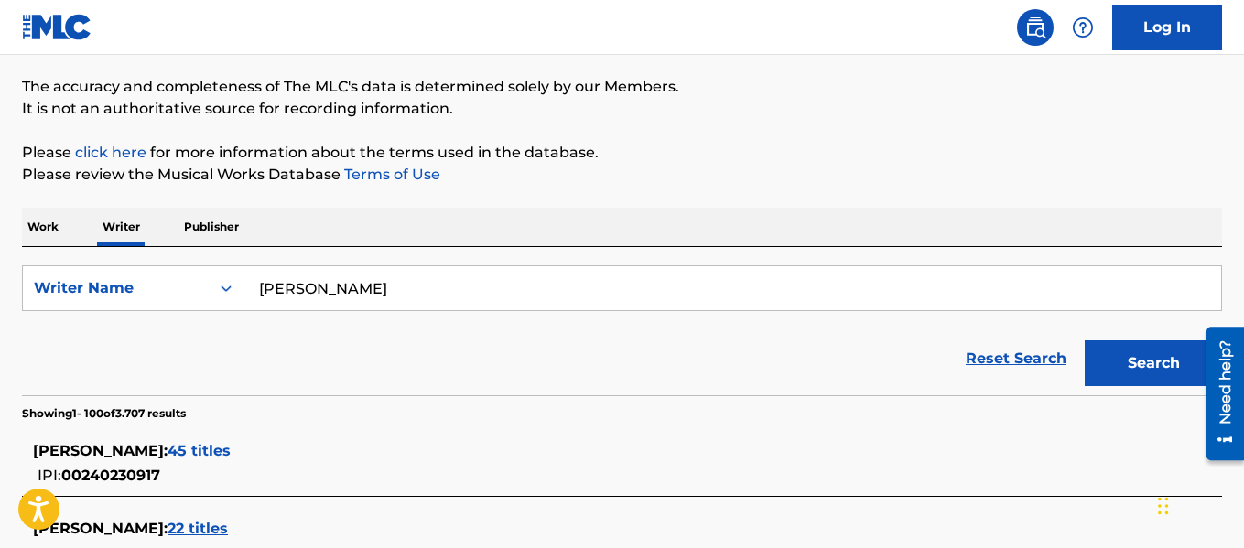
click at [469, 291] on input "ARMANDO OJEDA" at bounding box center [731, 288] width 977 height 44
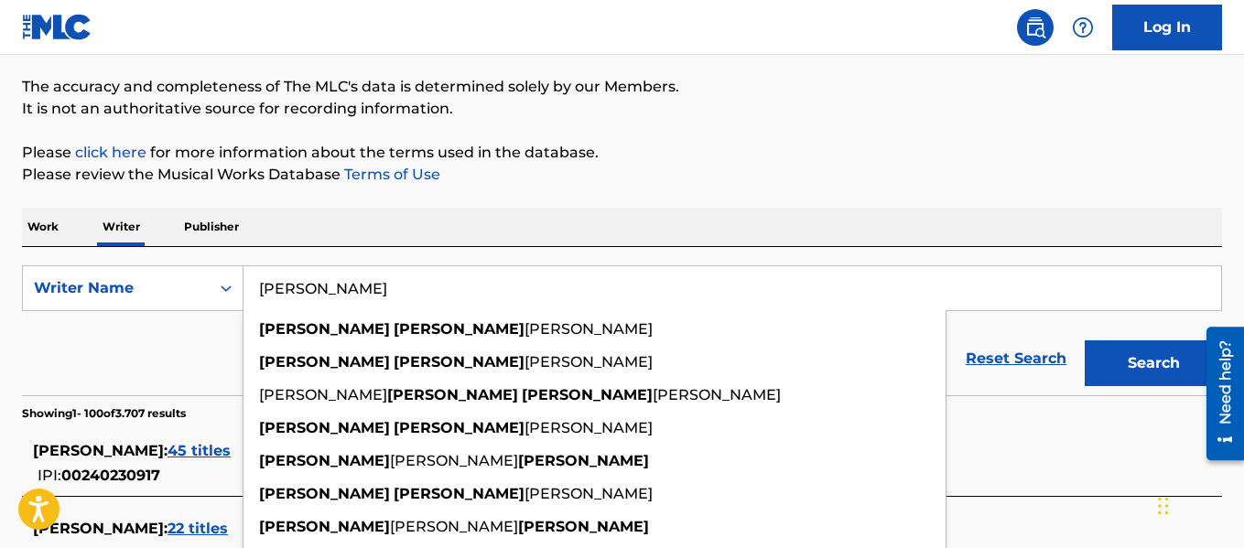
click at [469, 291] on input "ARMANDO OJEDA" at bounding box center [731, 288] width 977 height 44
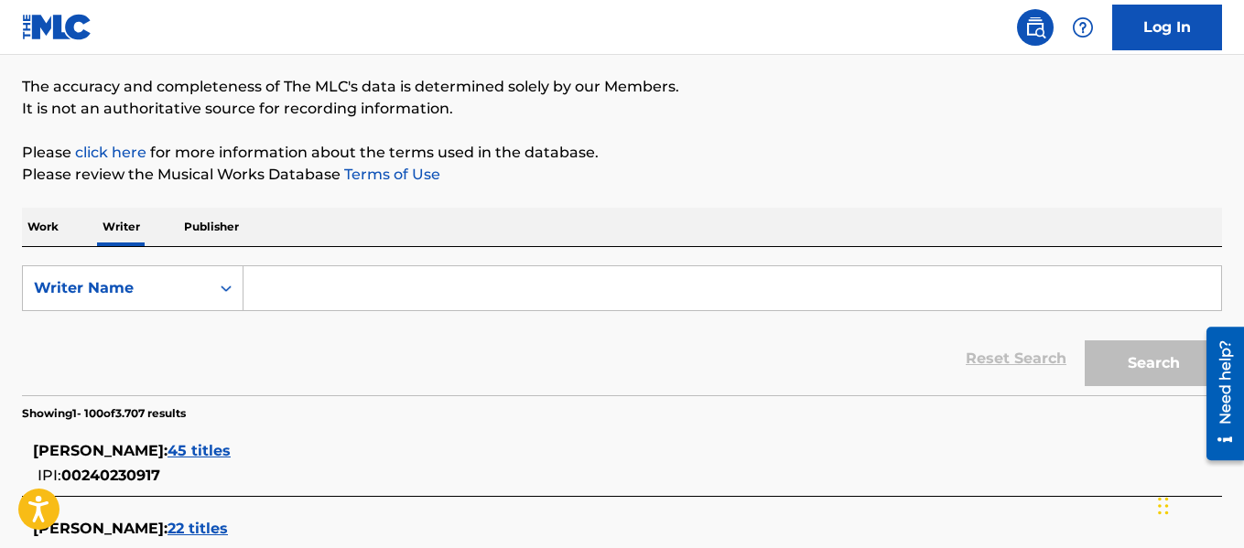
paste input "OSCAR CORTES"
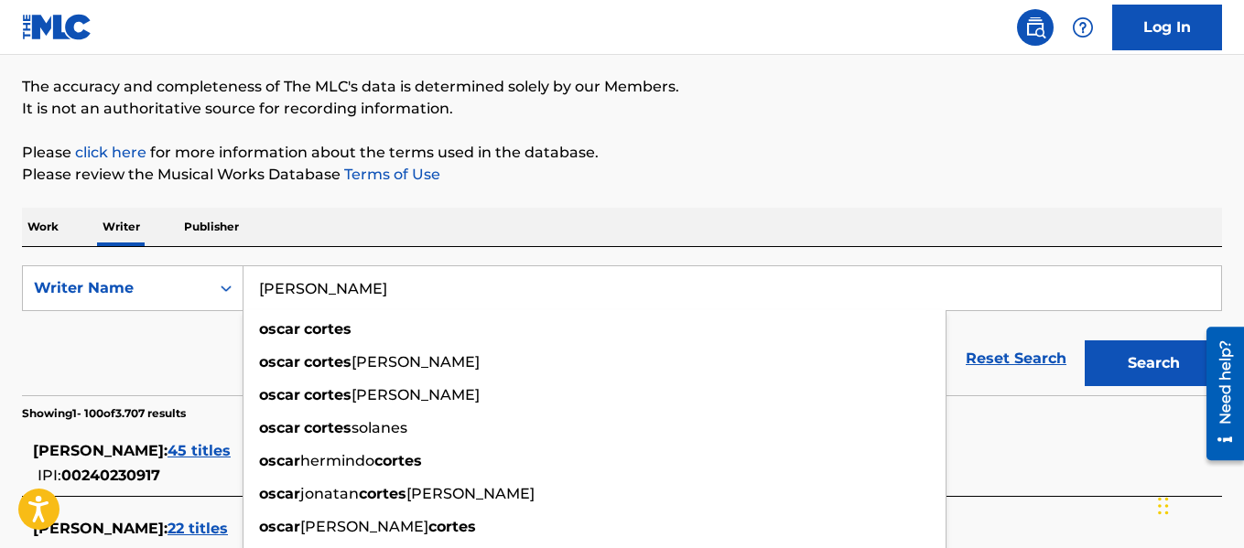
type input "OSCAR CORTES"
click at [1139, 365] on button "Search" at bounding box center [1152, 363] width 137 height 46
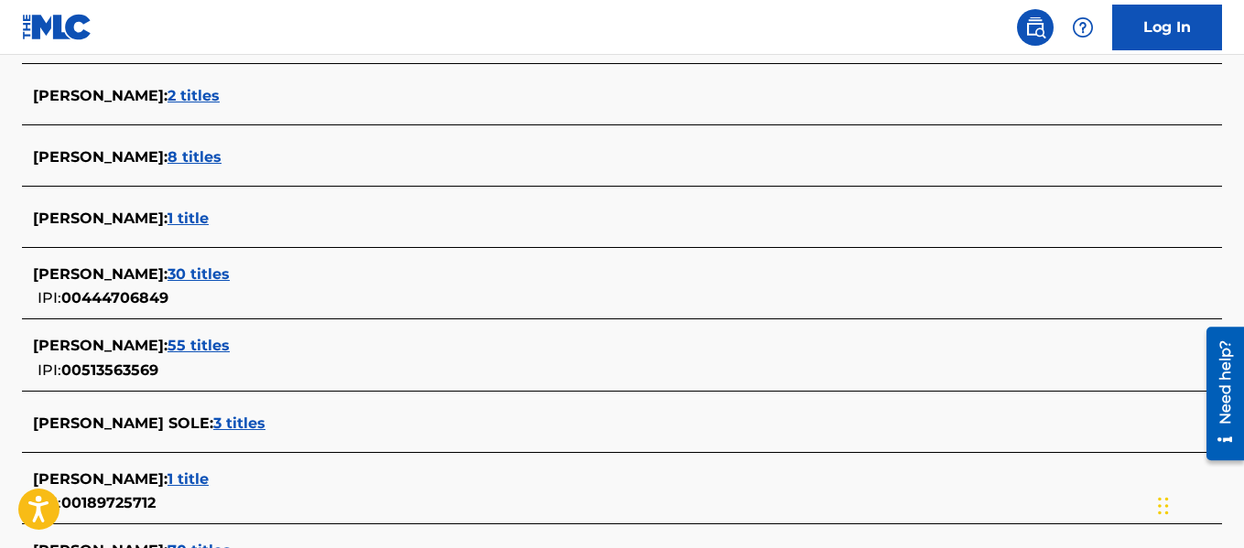
scroll to position [5521, 0]
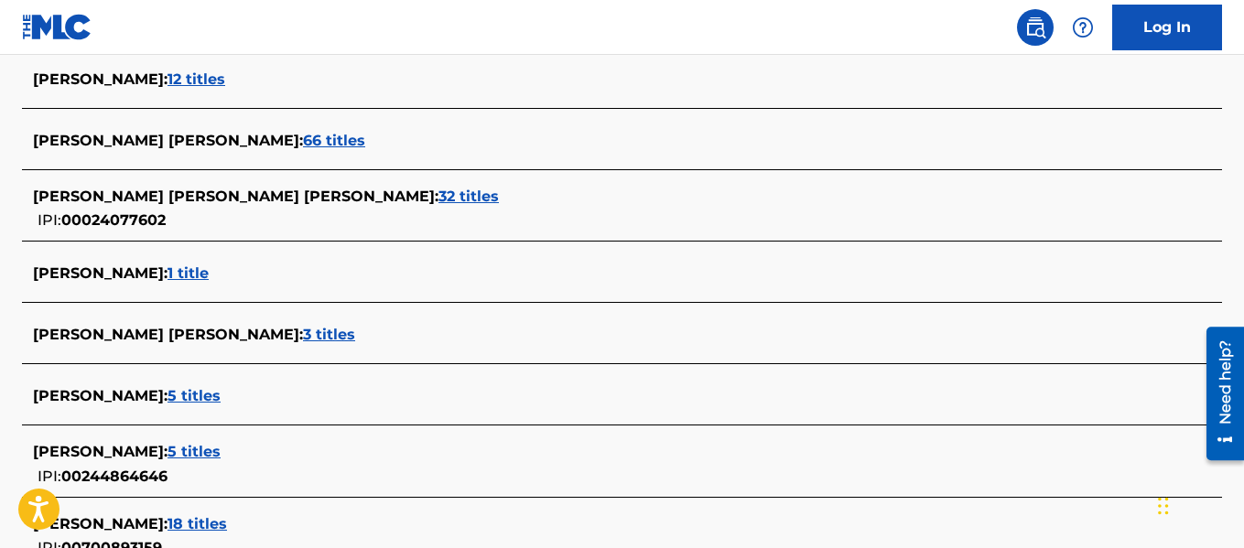
click at [188, 273] on span "1 title" at bounding box center [187, 272] width 41 height 17
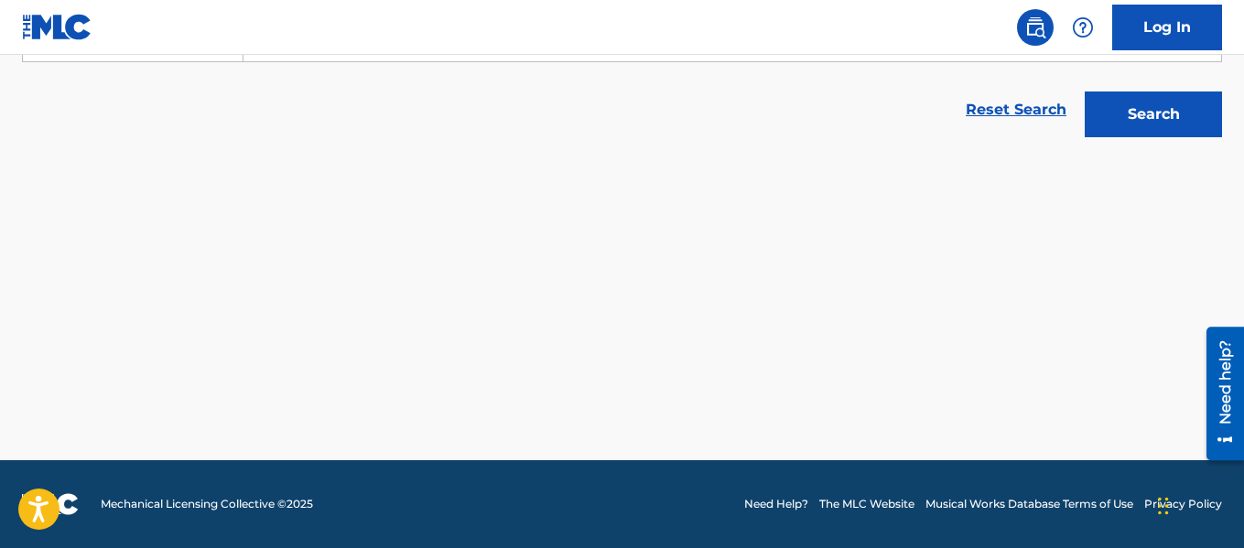
scroll to position [391, 0]
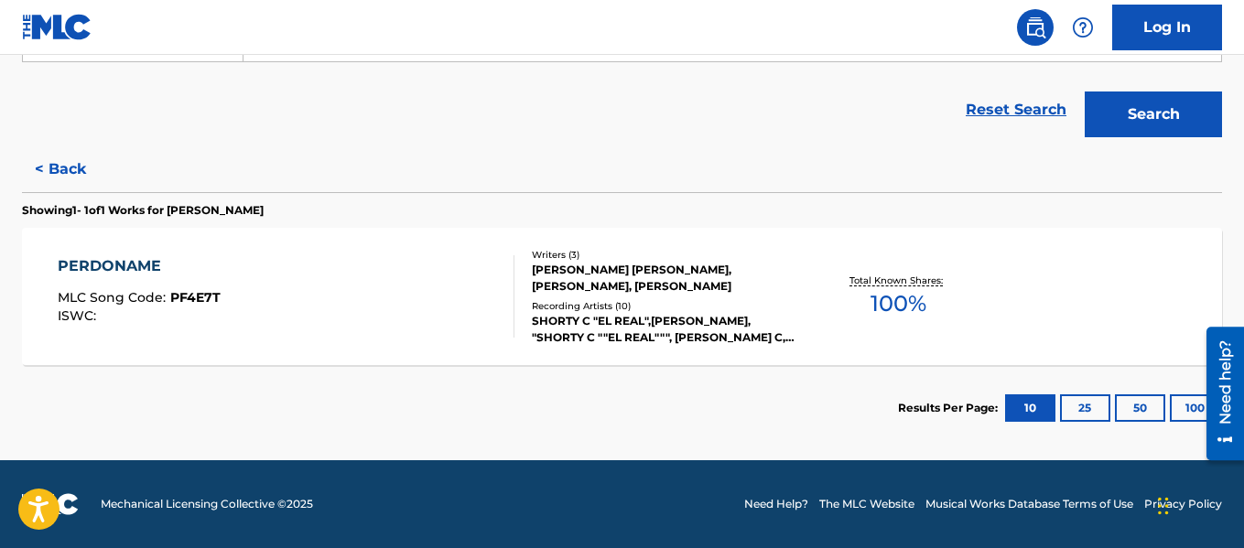
click at [1176, 415] on button "100" at bounding box center [1195, 407] width 50 height 27
click at [493, 281] on div "PERDONAME MLC Song Code : PF4E7T ISWC :" at bounding box center [286, 296] width 456 height 82
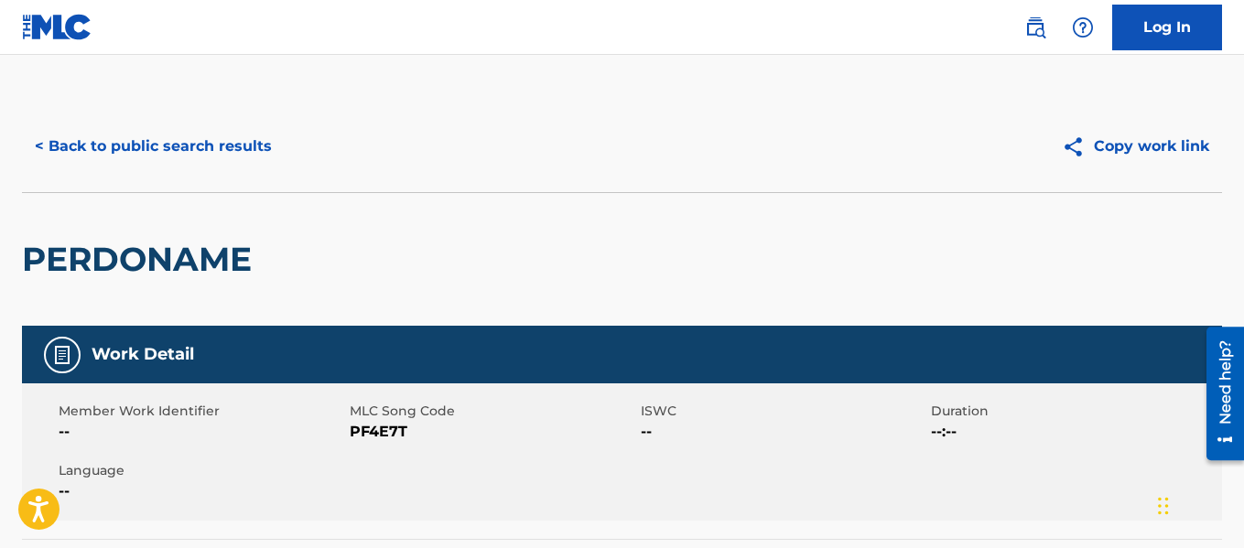
click at [100, 144] on button "< Back to public search results" at bounding box center [153, 147] width 263 height 46
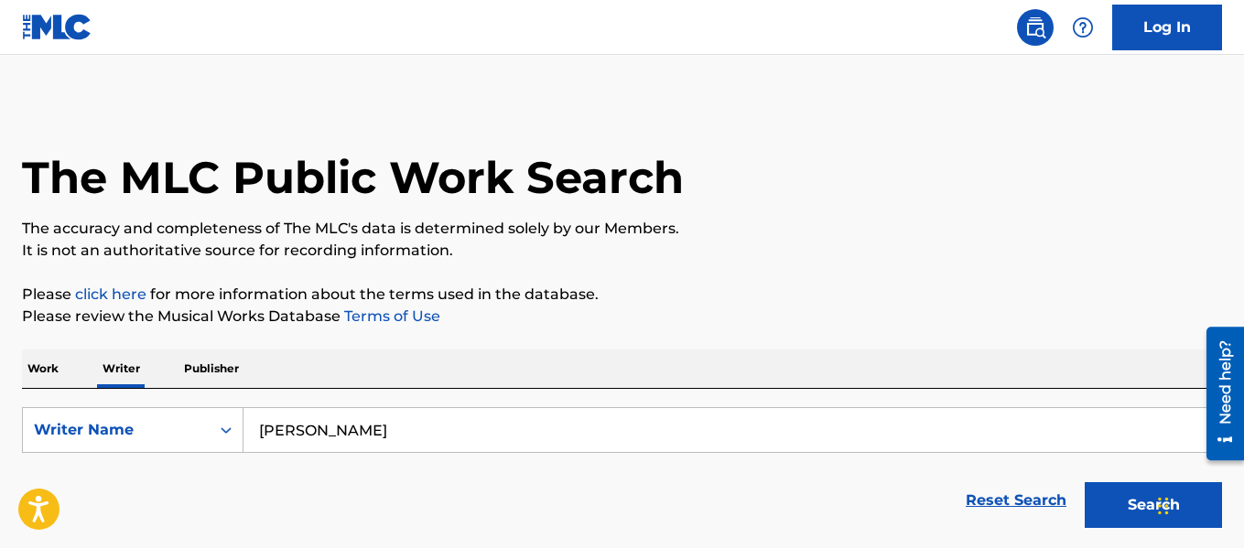
scroll to position [142, 0]
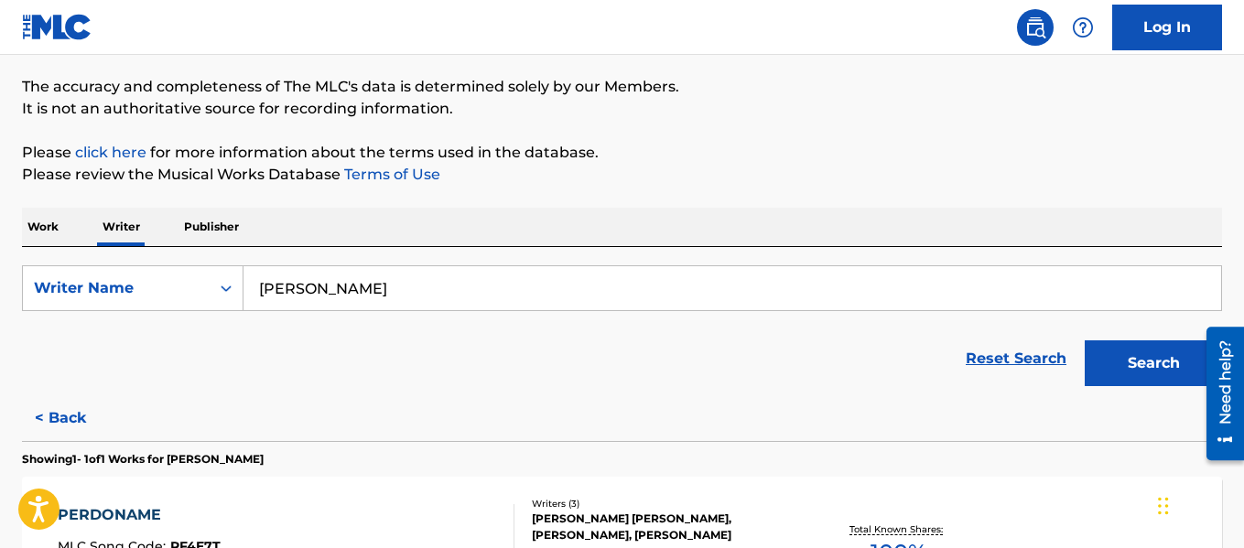
click at [532, 291] on input "OSCAR CORTES" at bounding box center [731, 288] width 977 height 44
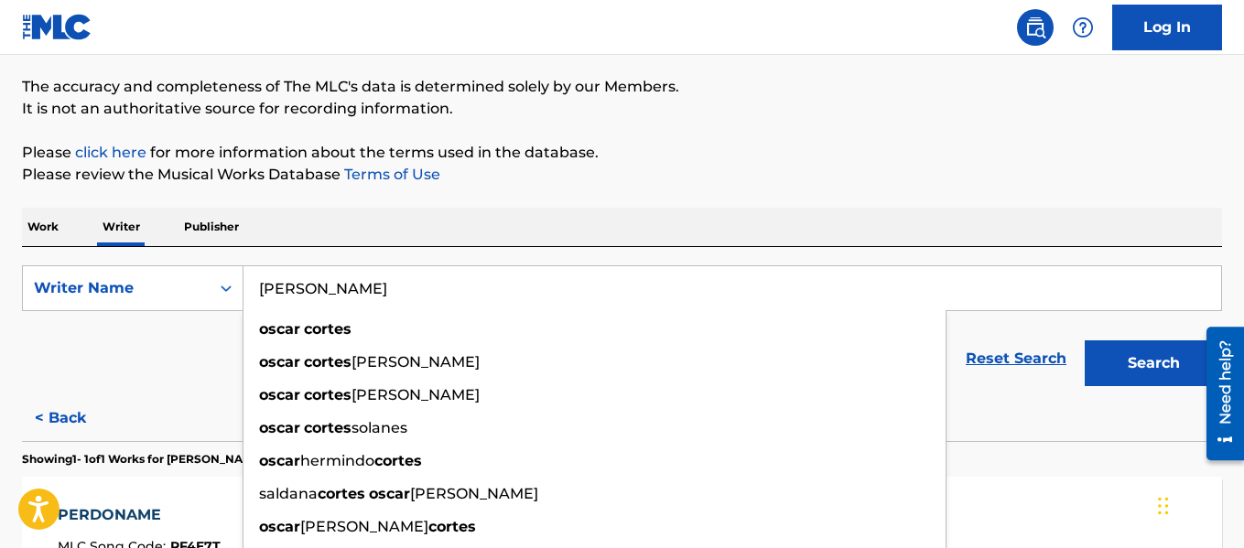
click at [527, 290] on input "OSCAR CORTES" at bounding box center [731, 288] width 977 height 44
paste input "MIGUEL ALONZO"
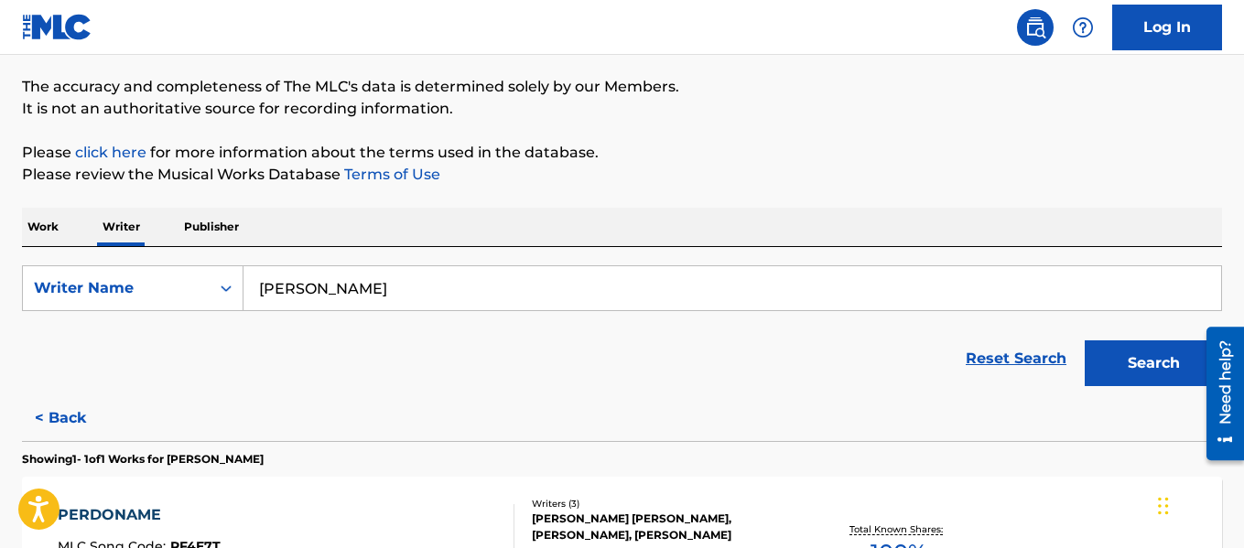
type input "MIGUEL ALONZO"
click at [1117, 368] on button "Search" at bounding box center [1152, 363] width 137 height 46
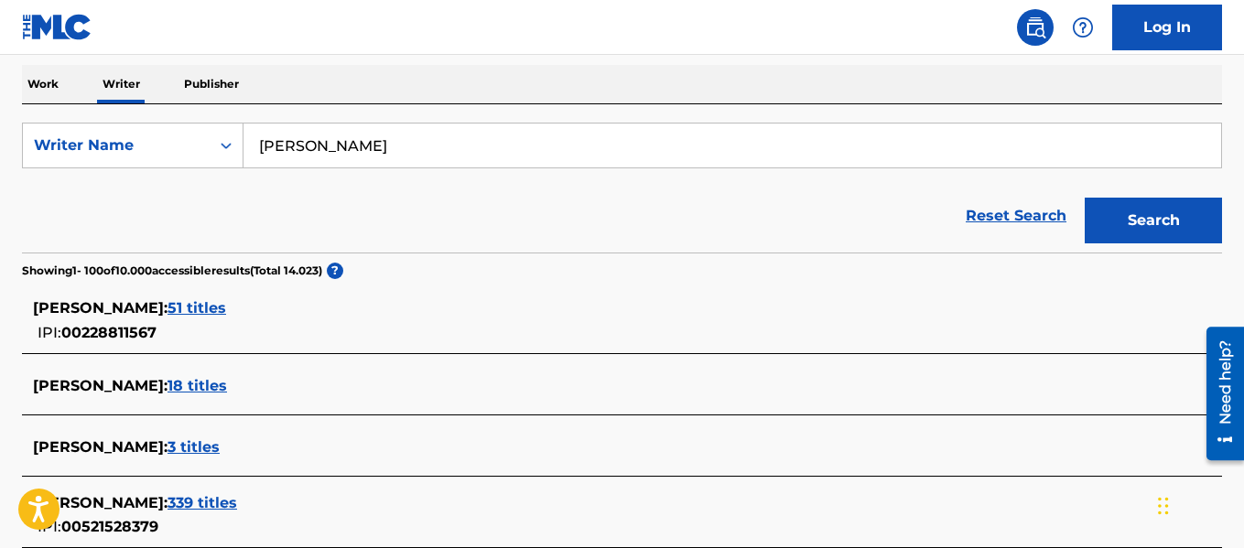
scroll to position [233, 0]
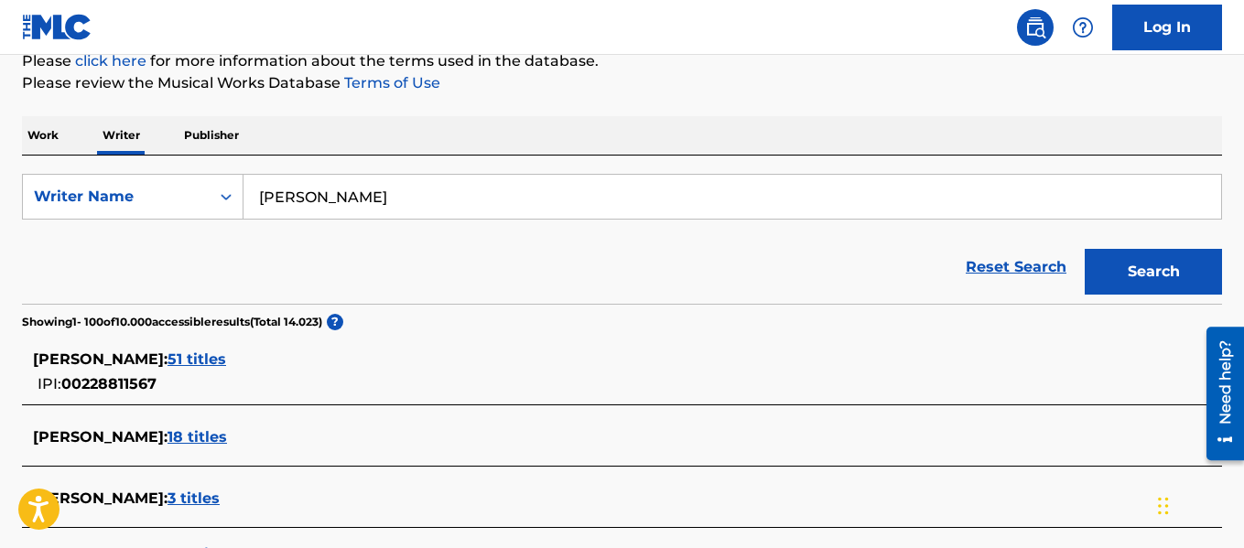
click at [523, 191] on input "MIGUEL ALONZO" at bounding box center [731, 197] width 977 height 44
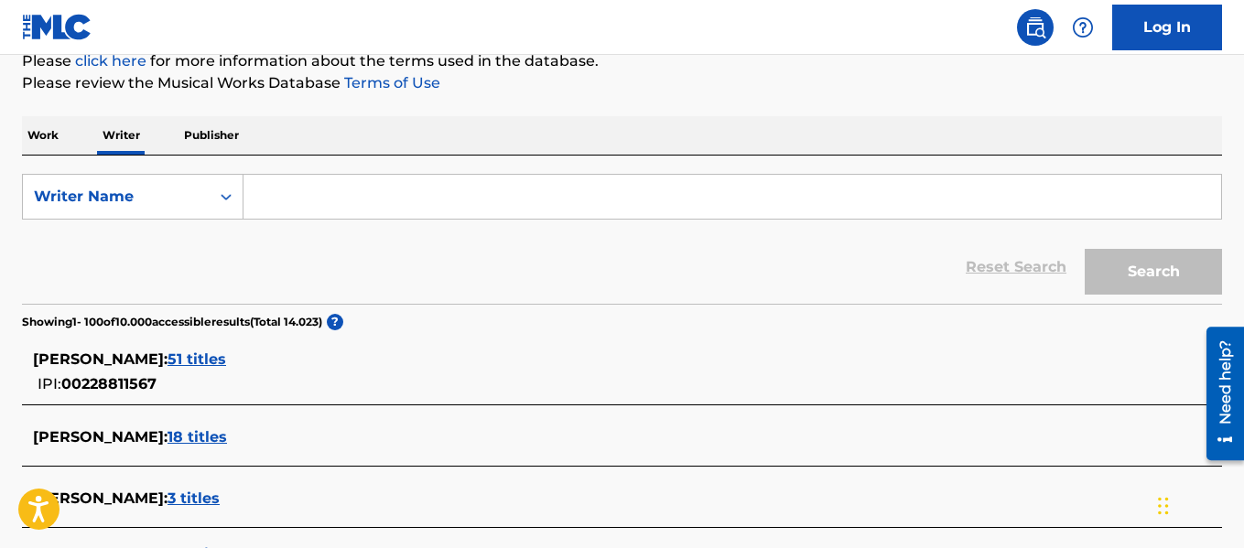
paste input "JOSÉ ALFREDO JIMENEZ"
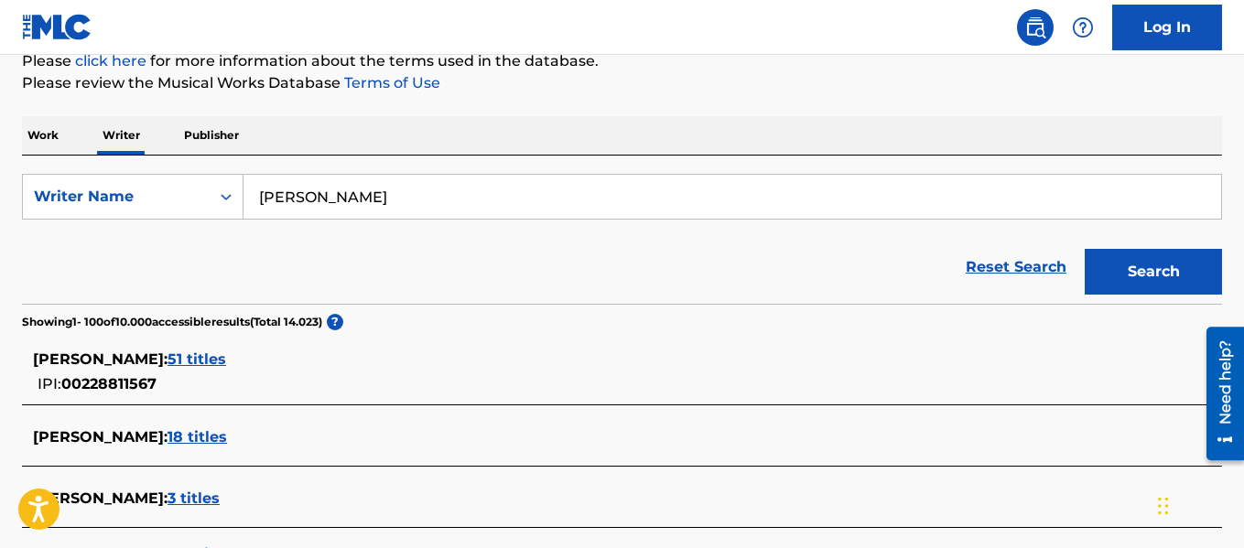
type input "JOSÉ ALFREDO JIMENEZ"
click at [1113, 216] on input "JOSÉ ALFREDO JIMENEZ" at bounding box center [731, 197] width 977 height 44
click at [1115, 277] on button "Search" at bounding box center [1152, 272] width 137 height 46
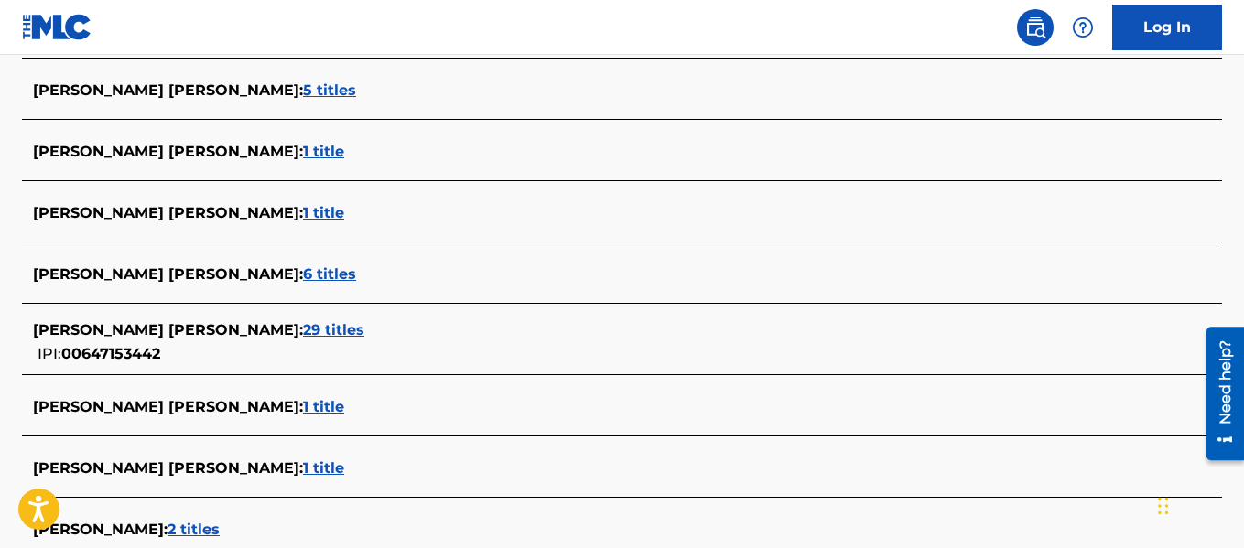
scroll to position [2064, 0]
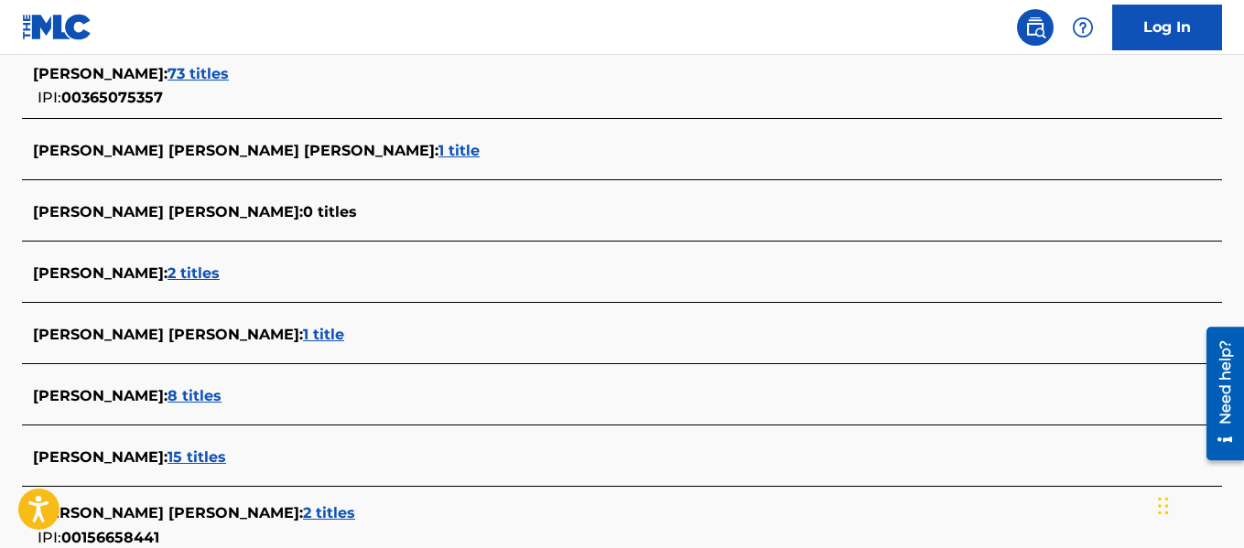
click at [220, 265] on span "2 titles" at bounding box center [193, 272] width 52 height 17
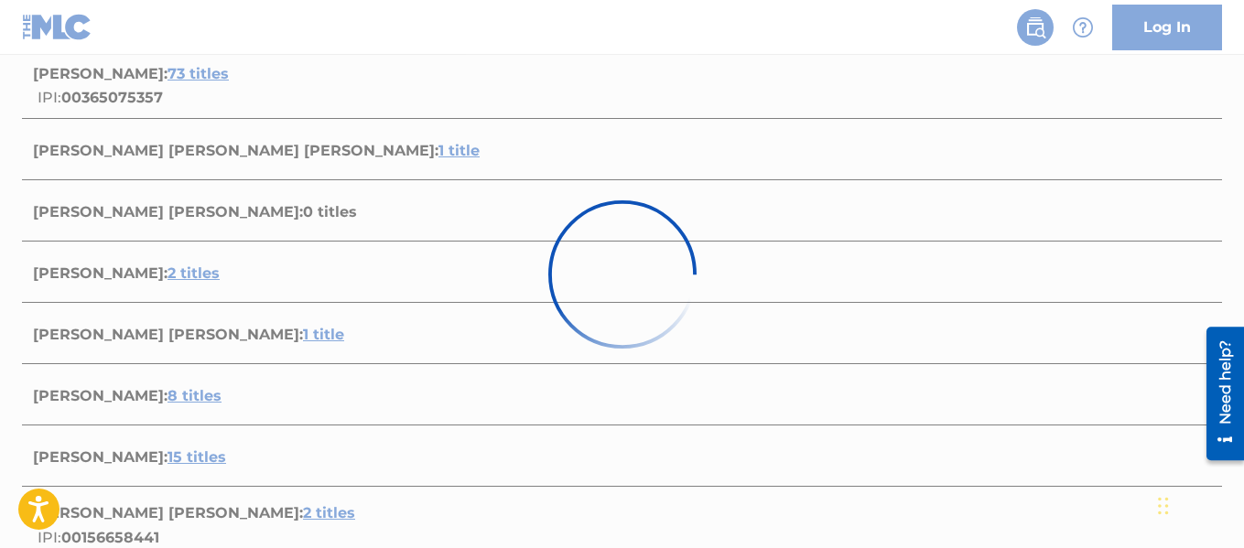
scroll to position [534, 0]
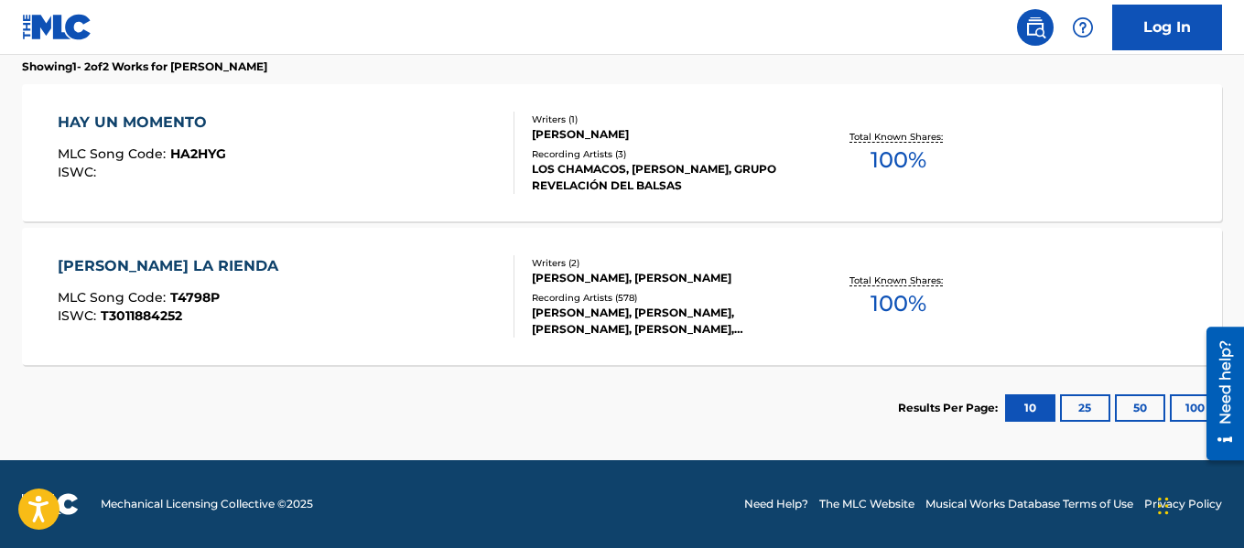
click at [558, 308] on div "VICENTE FERNÁNDEZ, VICENTE FERNÁNDEZ, VICENTE FERNÁNDEZ, VICENTE FERNÁNDEZ, VIC…" at bounding box center [665, 321] width 267 height 33
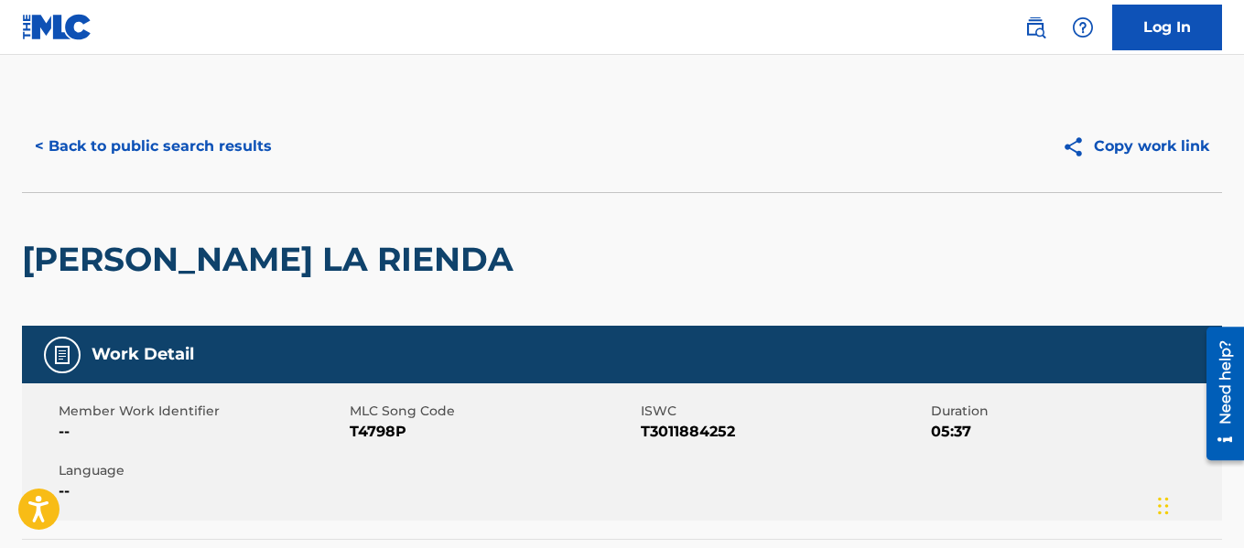
click at [186, 148] on button "< Back to public search results" at bounding box center [153, 147] width 263 height 46
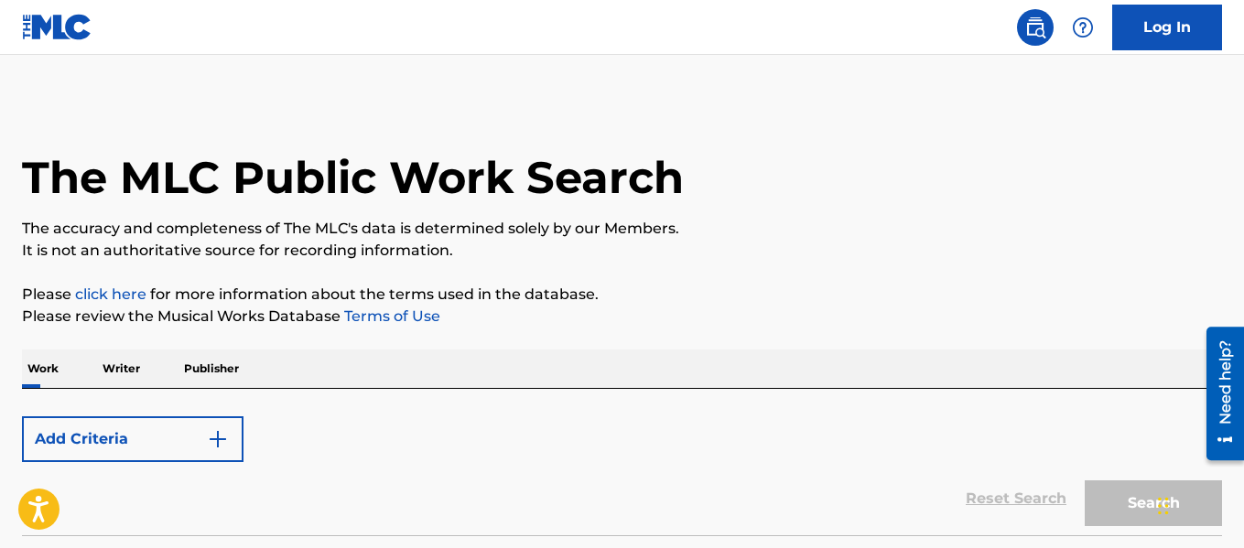
scroll to position [142, 0]
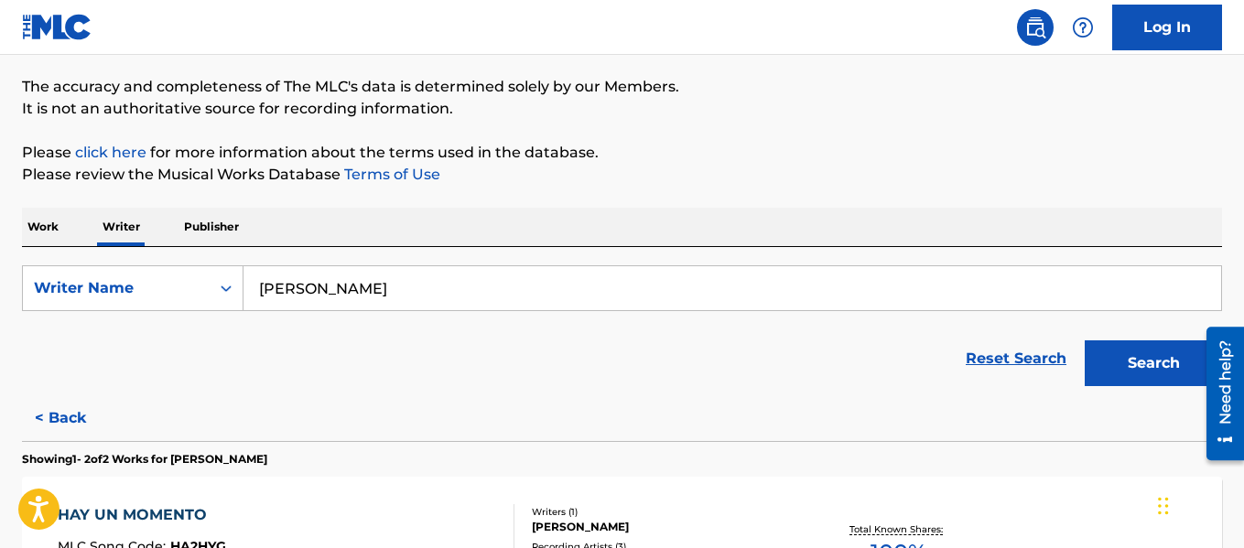
click at [555, 269] on input "JOSÉ ALFREDO JIMENEZ" at bounding box center [731, 288] width 977 height 44
click at [529, 294] on input "JOSÉ ALFREDO JIMENEZ" at bounding box center [731, 288] width 977 height 44
click at [528, 294] on input "JOSÉ ALFREDO JIMENEZ" at bounding box center [731, 288] width 977 height 44
paste input "JULIAN GARZA"
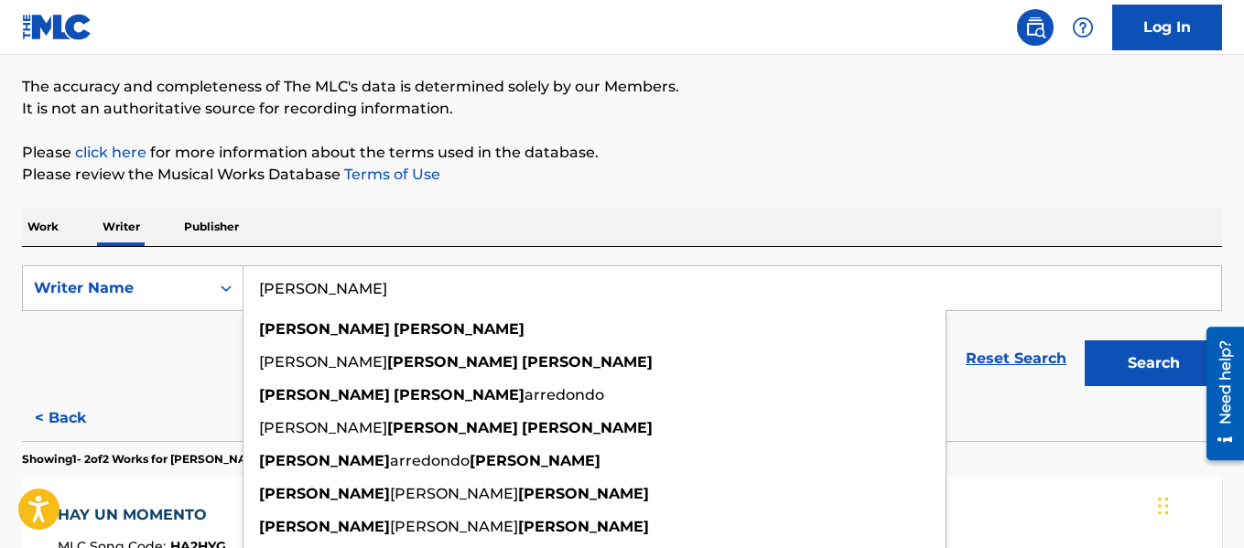
type input "JULIAN GARZA"
click at [1105, 360] on button "Search" at bounding box center [1152, 363] width 137 height 46
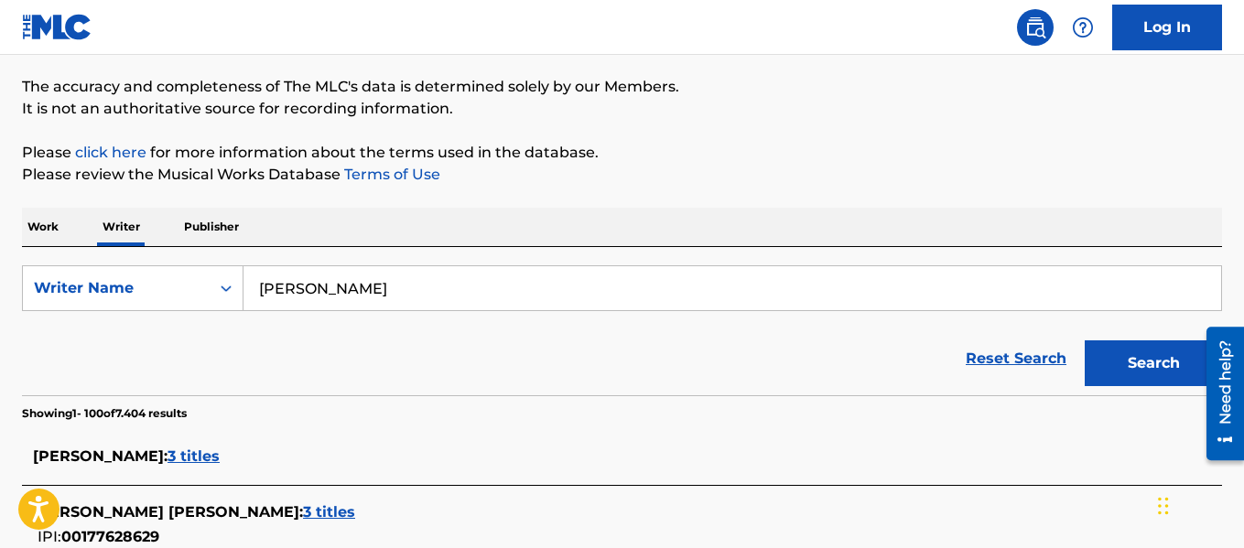
scroll to position [641, 0]
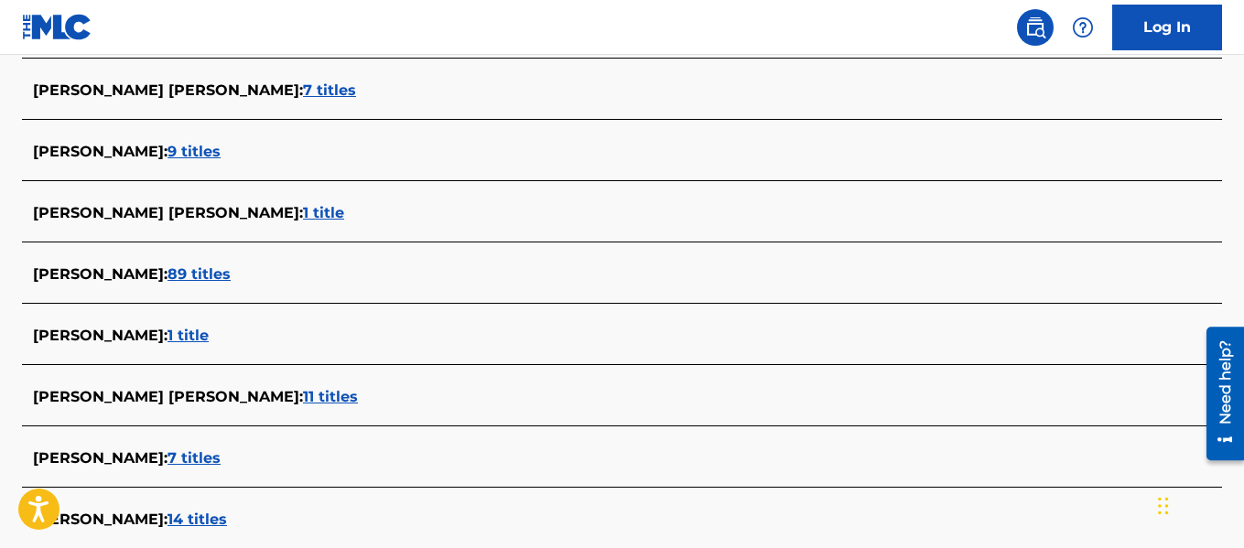
click at [167, 270] on span "89 titles" at bounding box center [198, 273] width 63 height 17
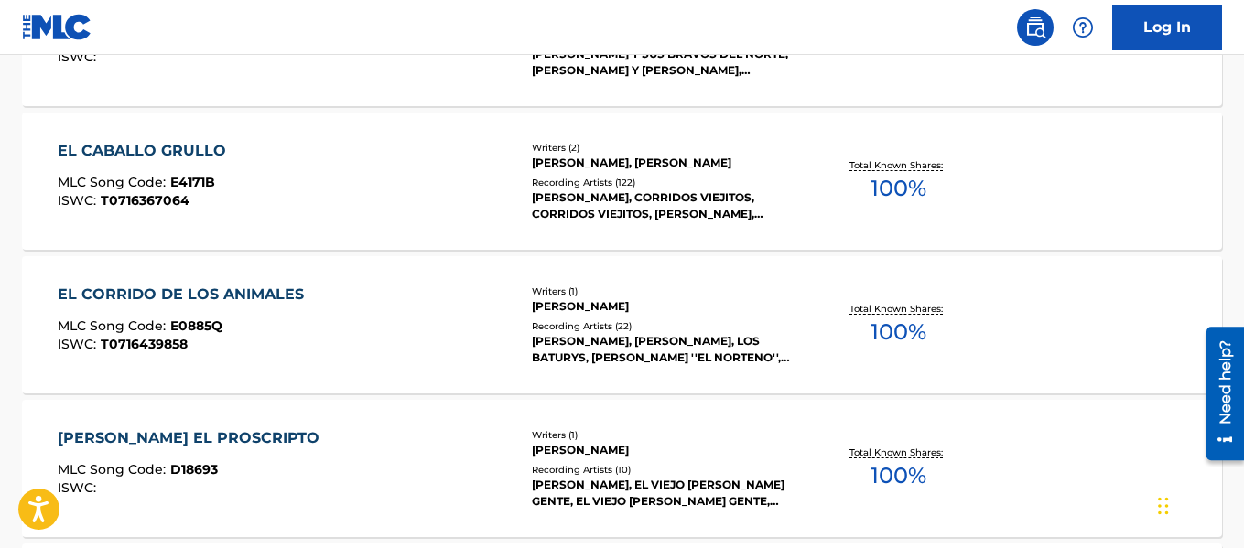
scroll to position [1692, 0]
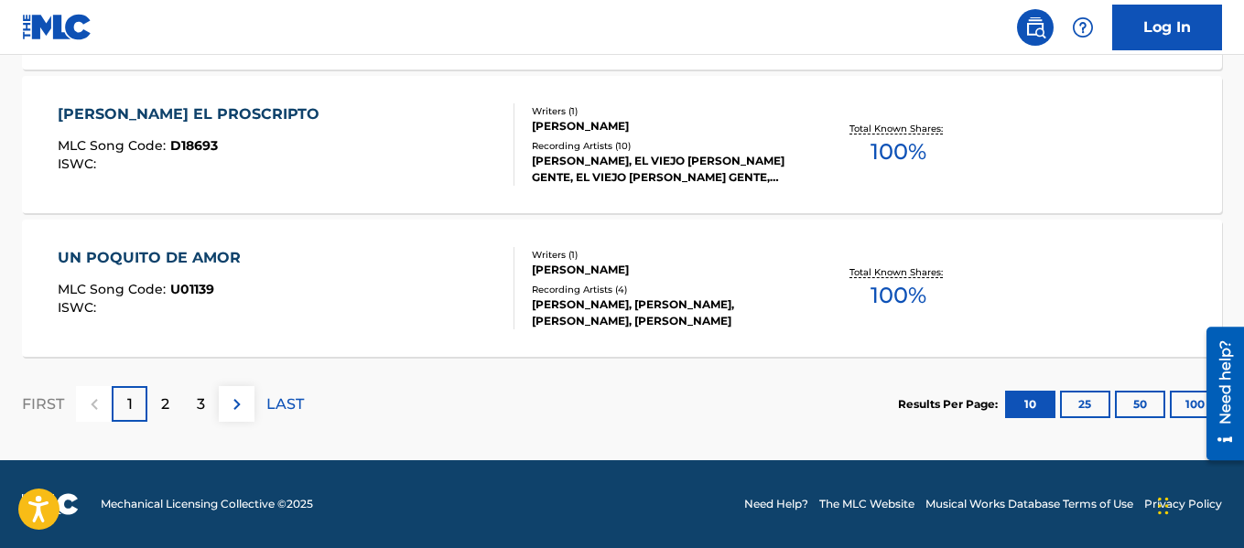
click at [1179, 396] on button "100" at bounding box center [1195, 404] width 50 height 27
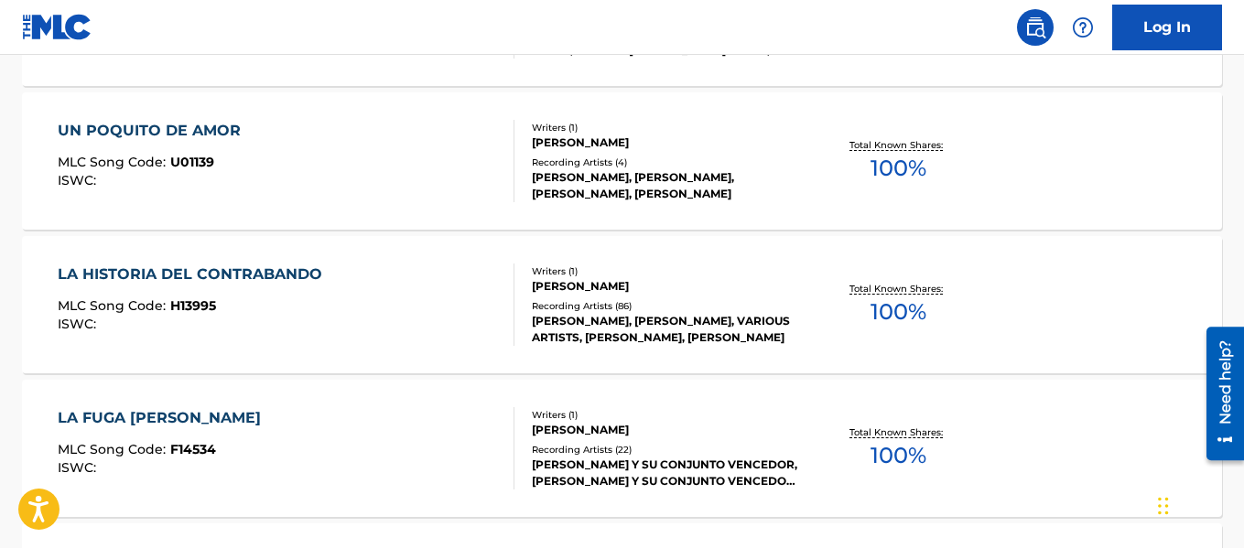
scroll to position [3606, 0]
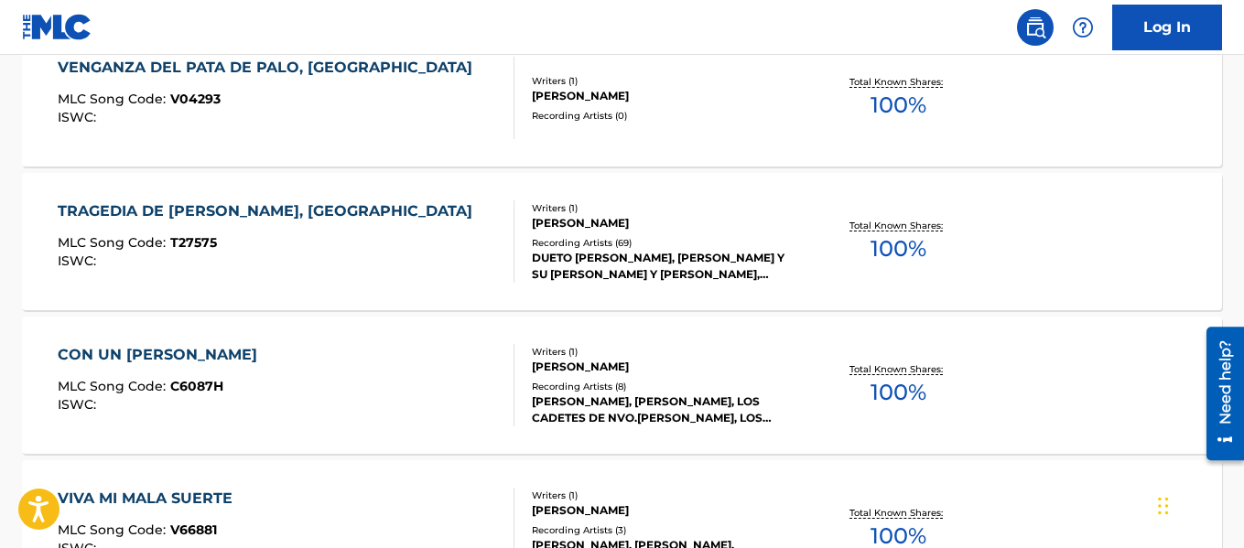
click at [608, 194] on div "TRAGEDIA DE ROSITA, LA MLC Song Code : T27575 ISWC : Writers ( 1 ) JULIAN GARZA…" at bounding box center [622, 241] width 1200 height 137
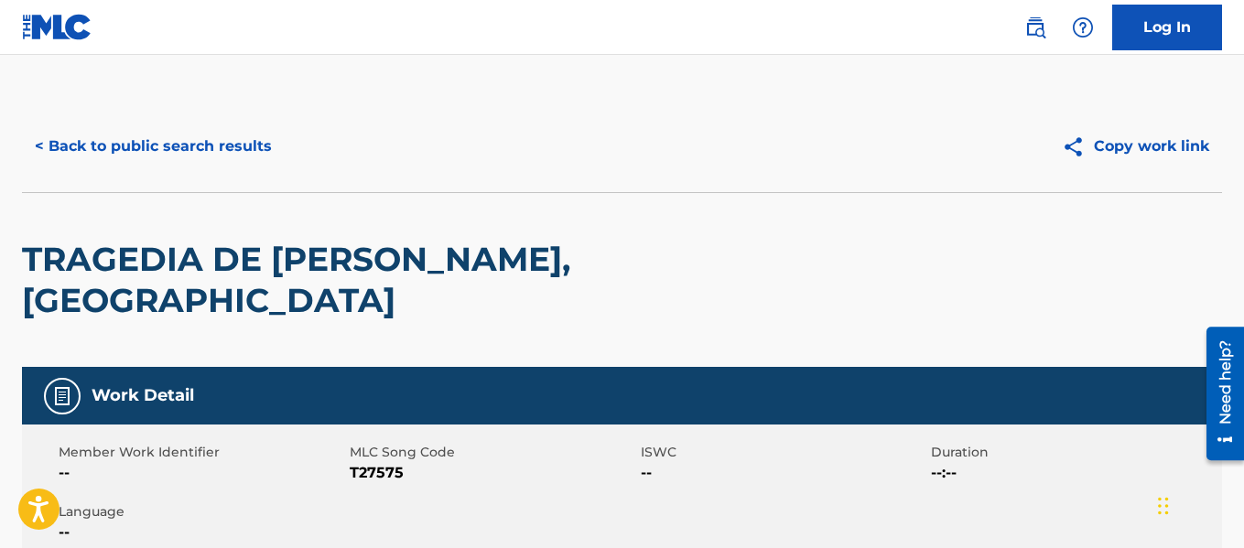
click at [127, 148] on button "< Back to public search results" at bounding box center [153, 147] width 263 height 46
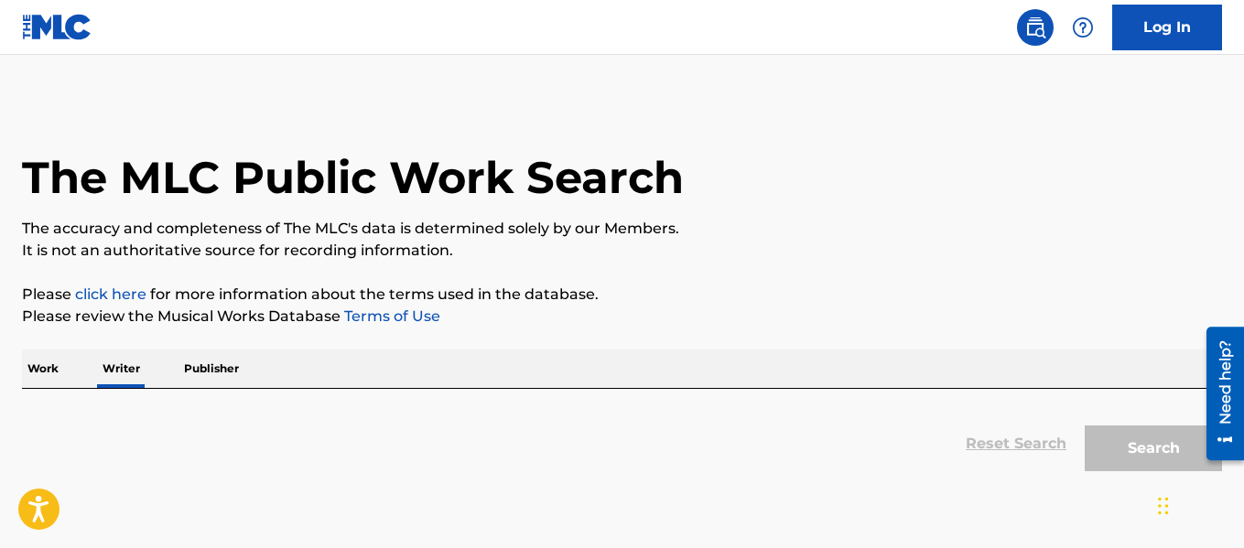
scroll to position [142, 0]
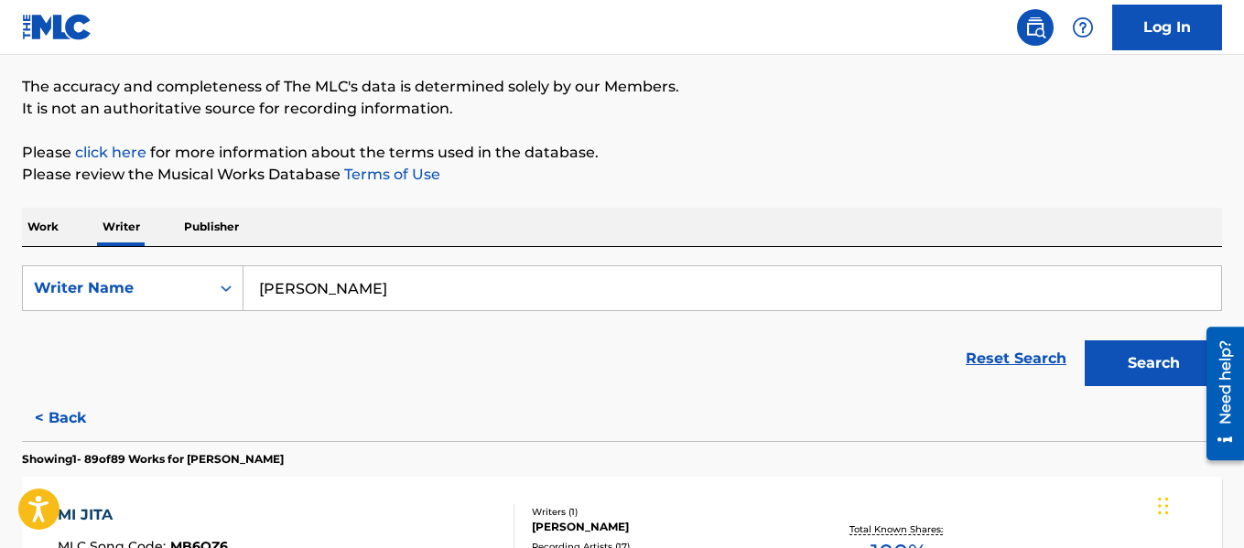
click at [424, 284] on input "JULIAN GARZA" at bounding box center [731, 288] width 977 height 44
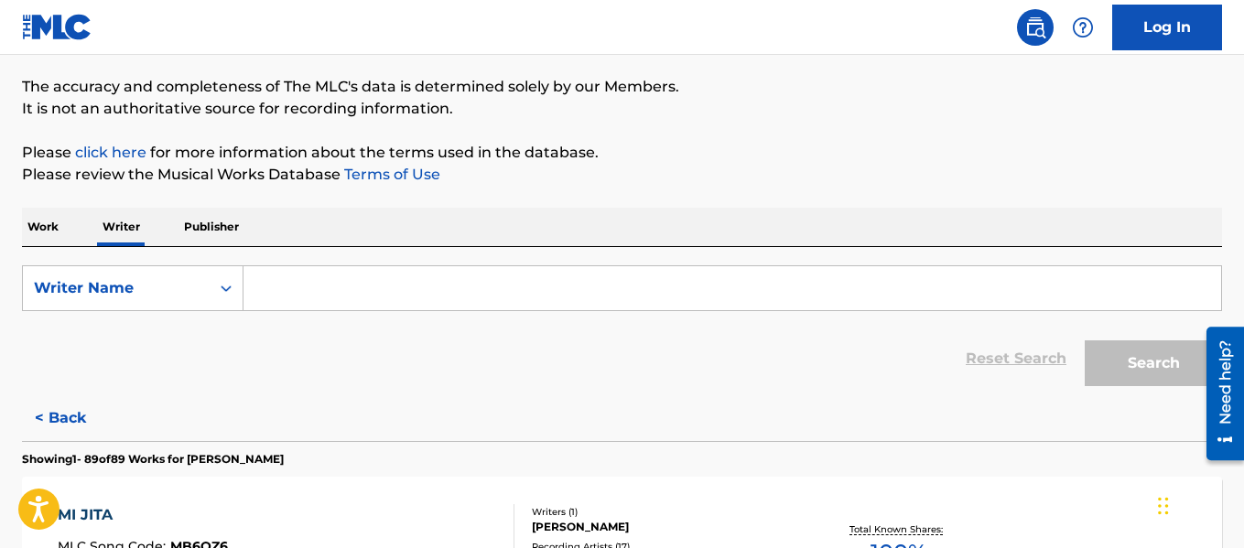
paste input "DARDAR"
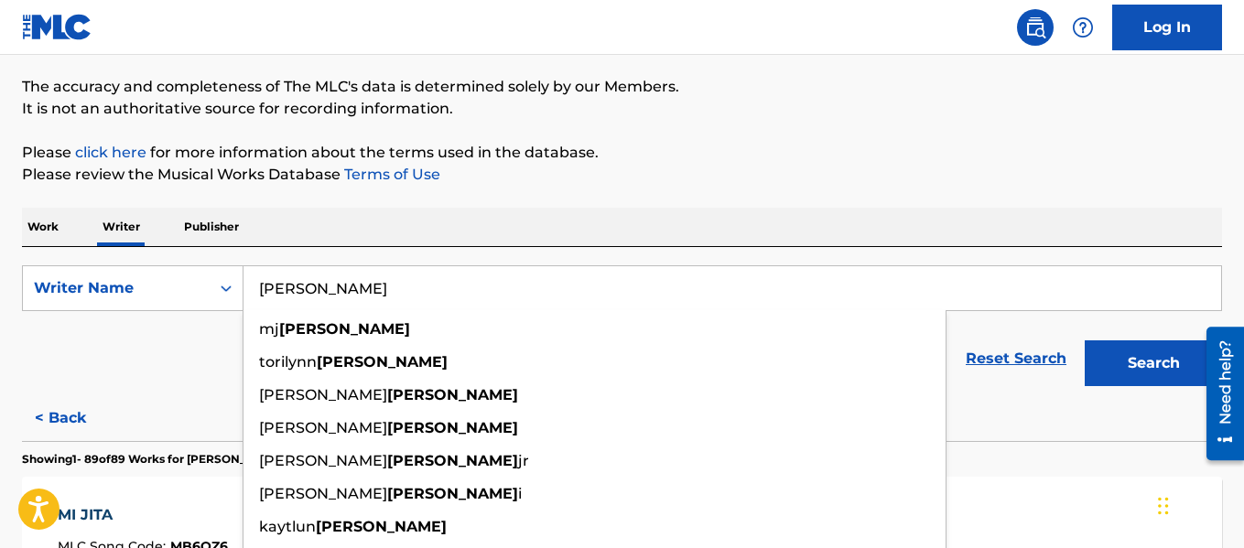
type input "DARDAR"
click at [1104, 311] on form "SearchWithCriteria0ad8b6ff-0a23-463d-9d81-388d7c336f6a Writer Name DARDAR mj da…" at bounding box center [622, 330] width 1200 height 130
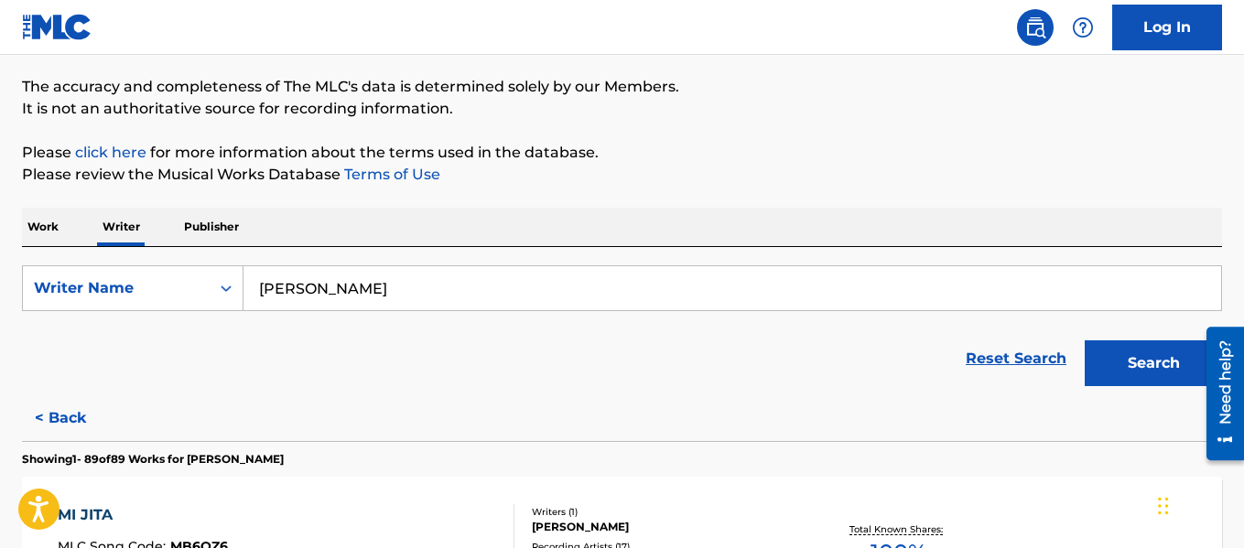
click at [1112, 374] on button "Search" at bounding box center [1152, 363] width 137 height 46
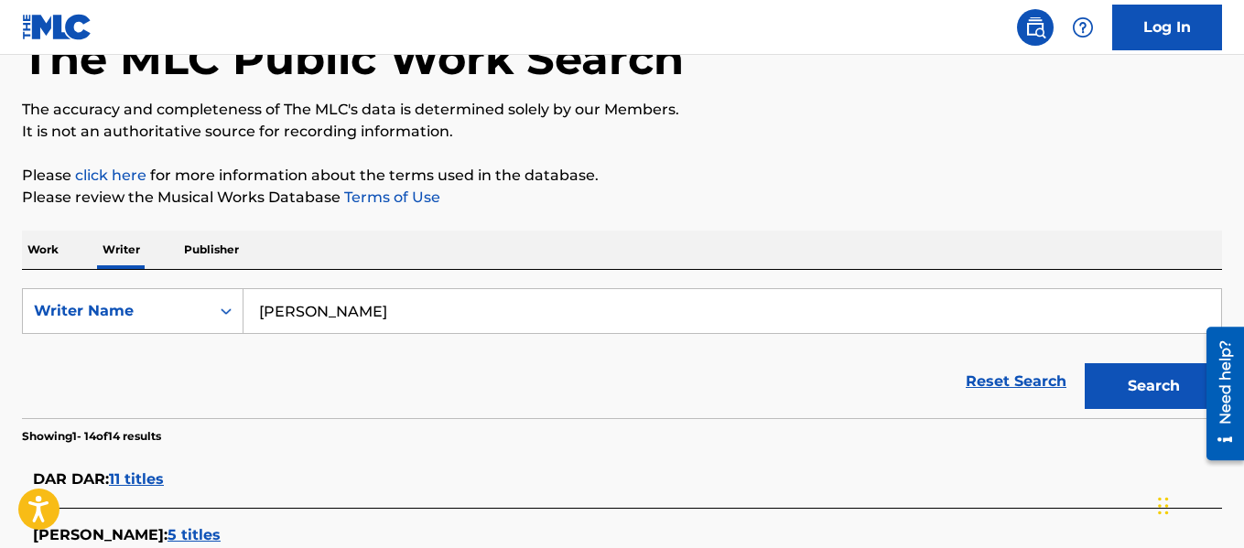
scroll to position [183, 0]
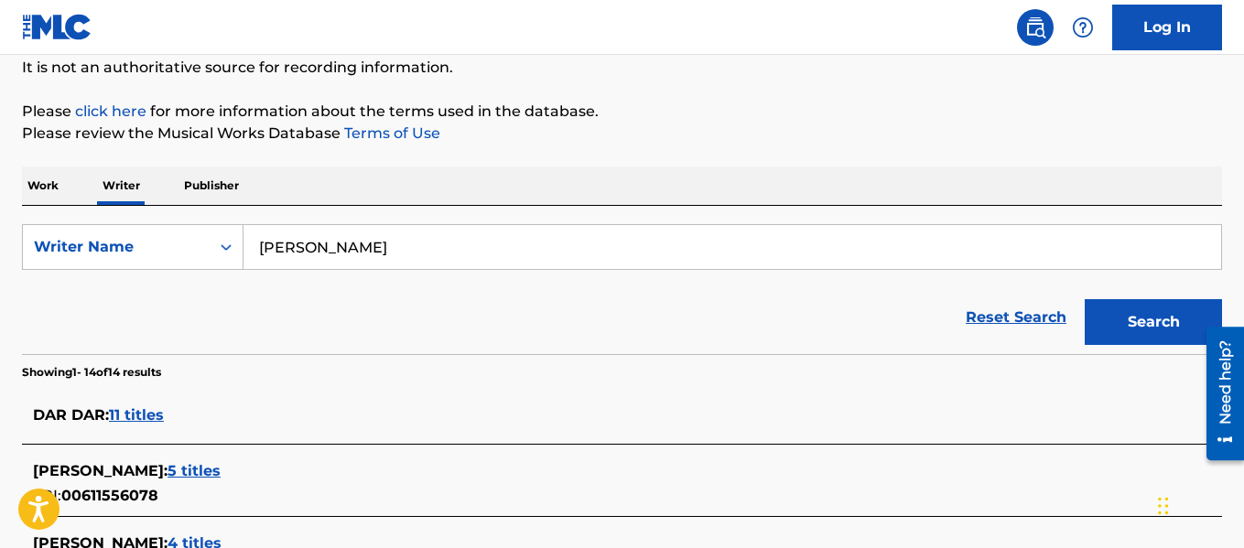
click at [418, 243] on input "DARDAR" at bounding box center [731, 247] width 977 height 44
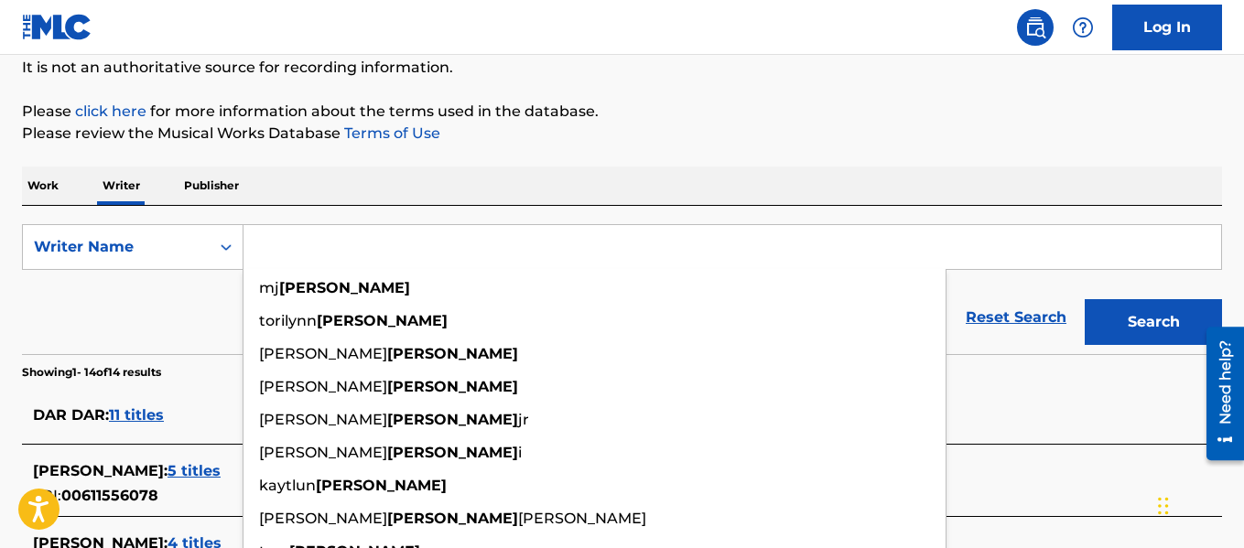
paste input "ERMENDEJINDO GARCIA"
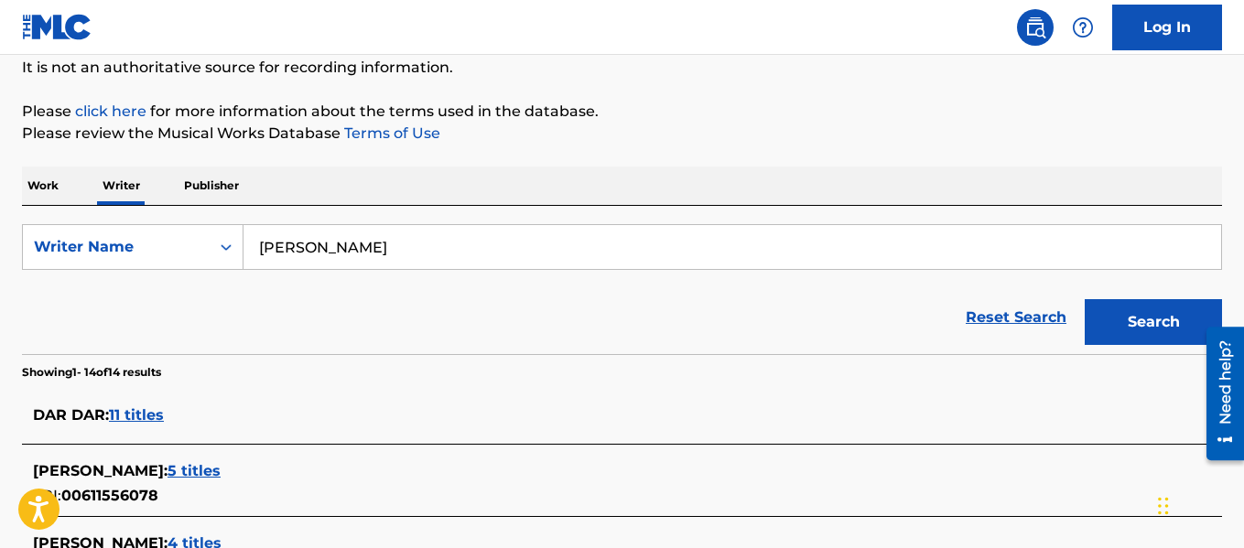
type input "ERMENDEJINDO GARCIA"
click at [1154, 318] on button "Search" at bounding box center [1152, 322] width 137 height 46
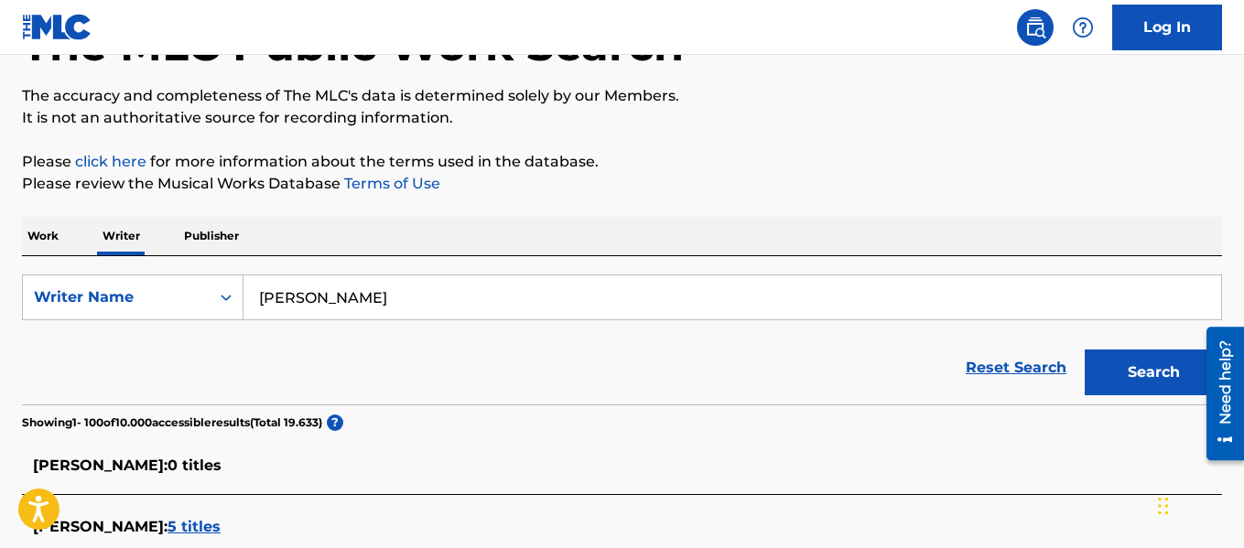
scroll to position [275, 0]
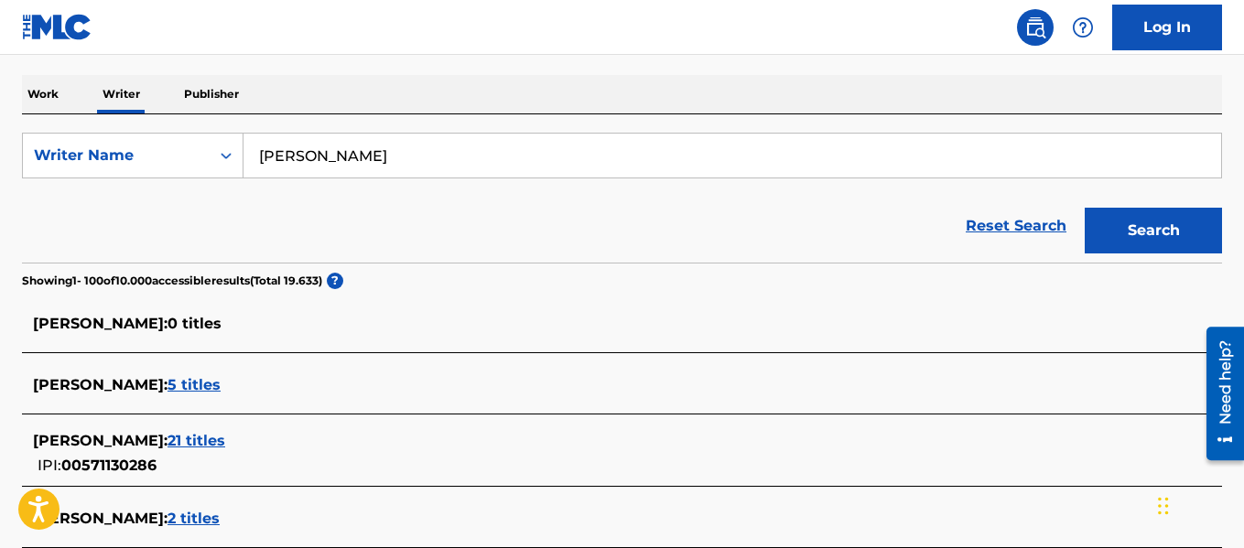
click at [464, 156] on input "ERMENDEJINDO GARCIA" at bounding box center [731, 156] width 977 height 44
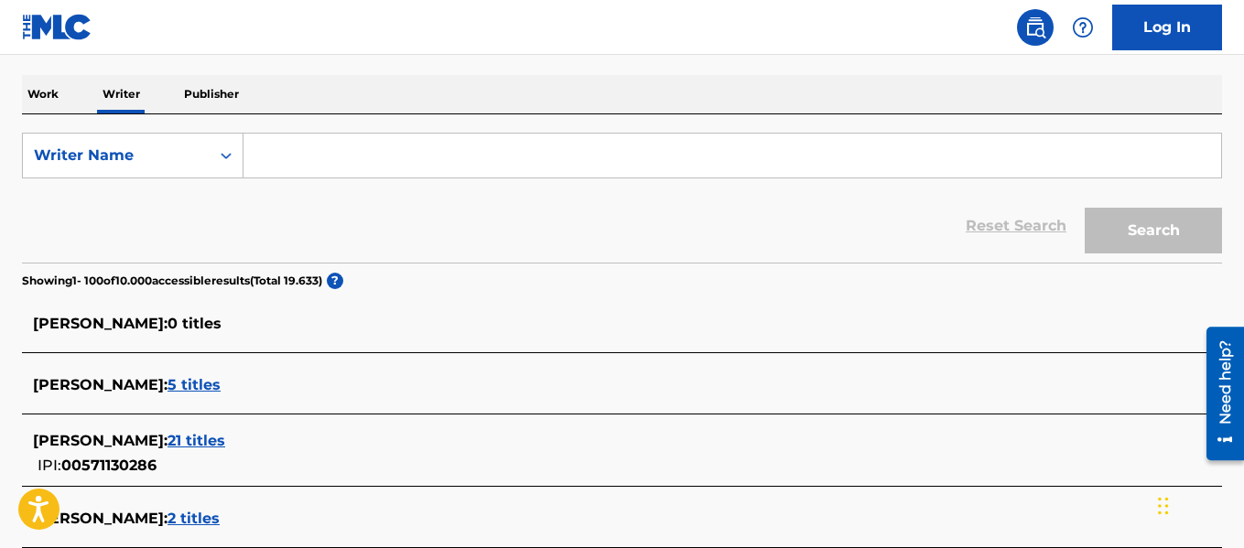
paste input "GEORGE DELERUE"
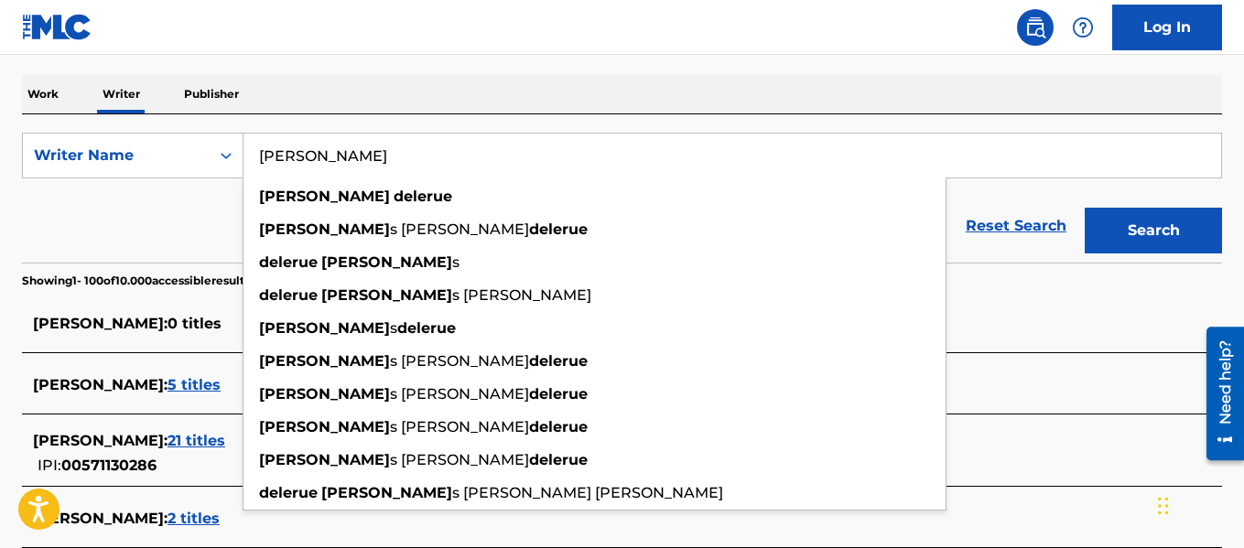
type input "GEORGE DELERUE"
click at [1111, 224] on button "Search" at bounding box center [1152, 231] width 137 height 46
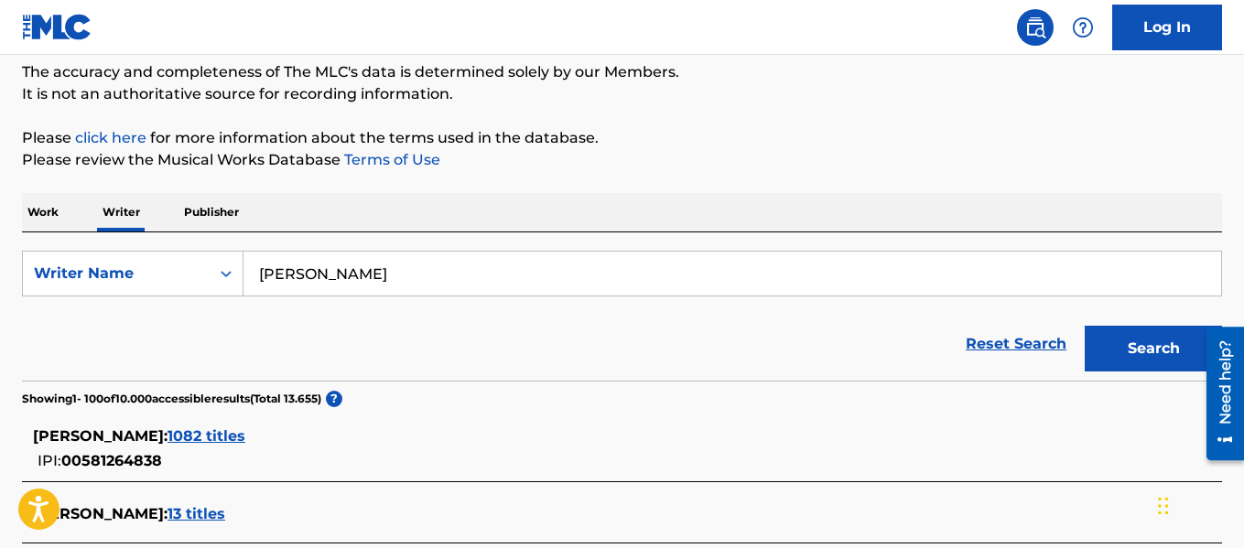
scroll to position [1009, 0]
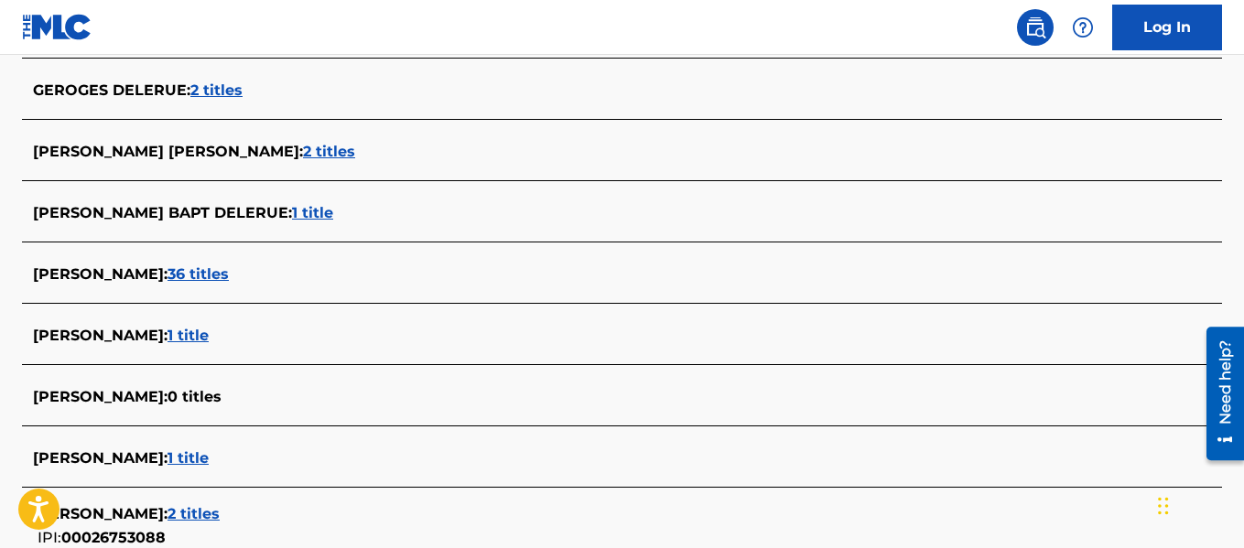
click at [228, 268] on span "36 titles" at bounding box center [197, 273] width 61 height 17
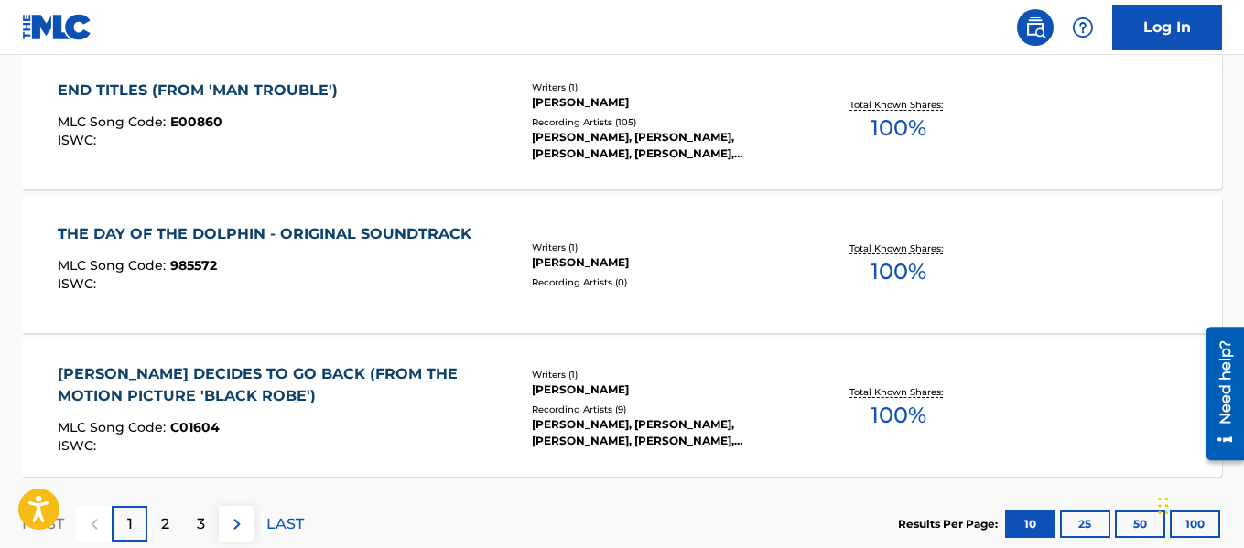
scroll to position [1692, 0]
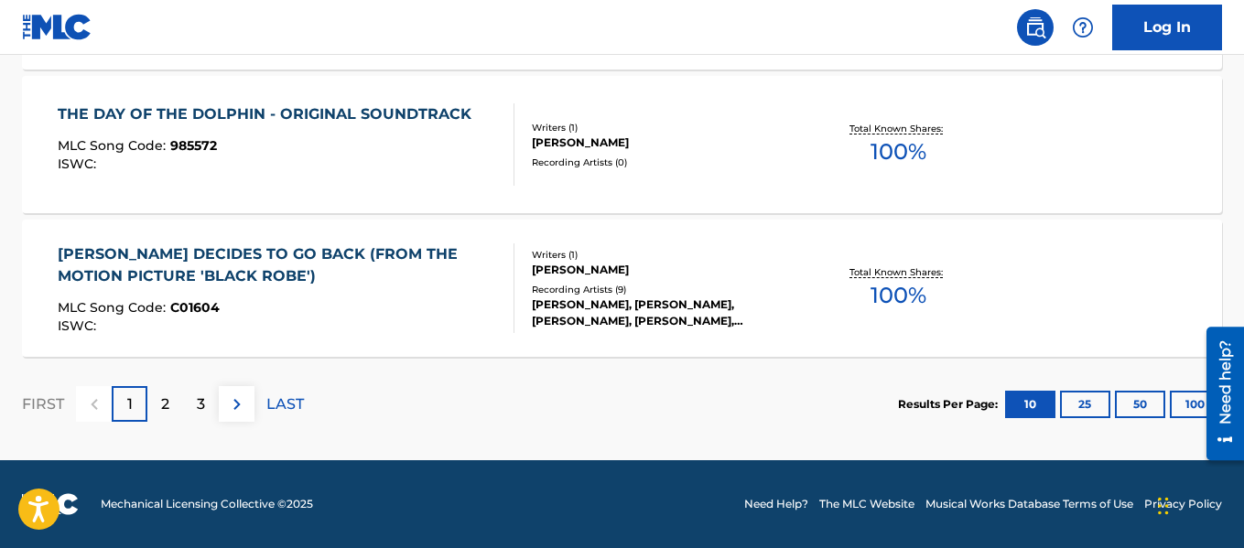
click at [1180, 407] on button "100" at bounding box center [1195, 404] width 50 height 27
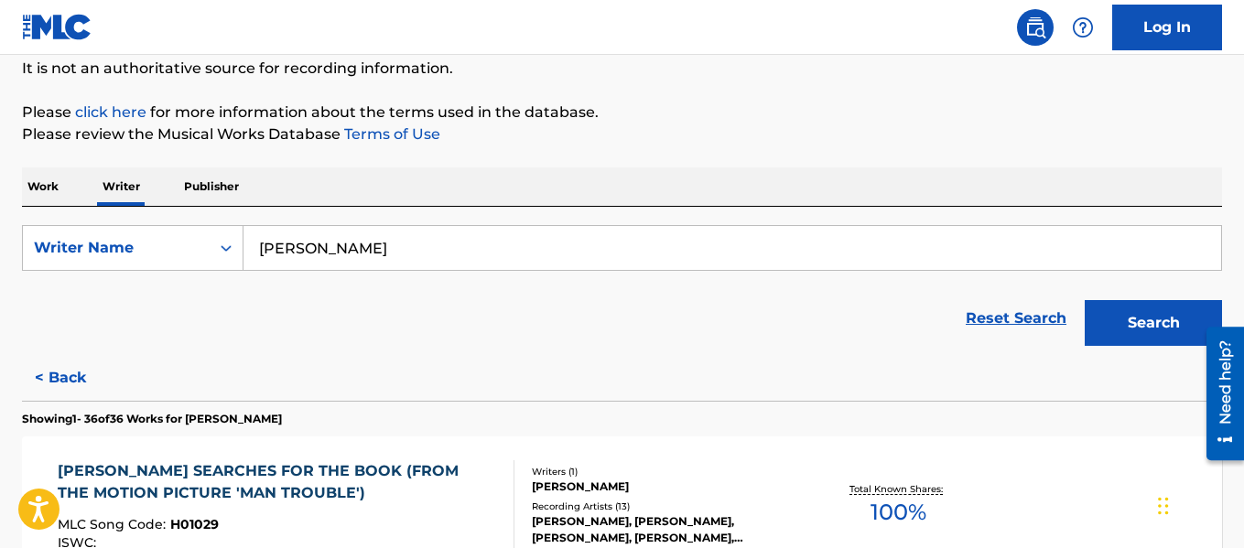
scroll to position [183, 0]
click at [56, 372] on button "< Back" at bounding box center [77, 377] width 110 height 46
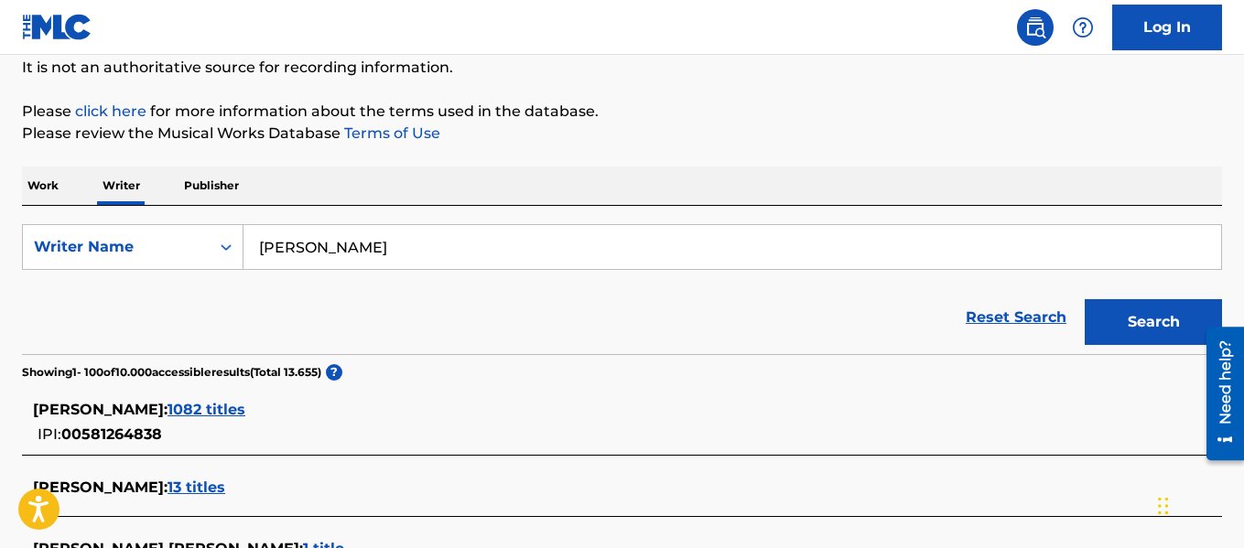
click at [447, 232] on input "GEORGE DELERUE" at bounding box center [731, 247] width 977 height 44
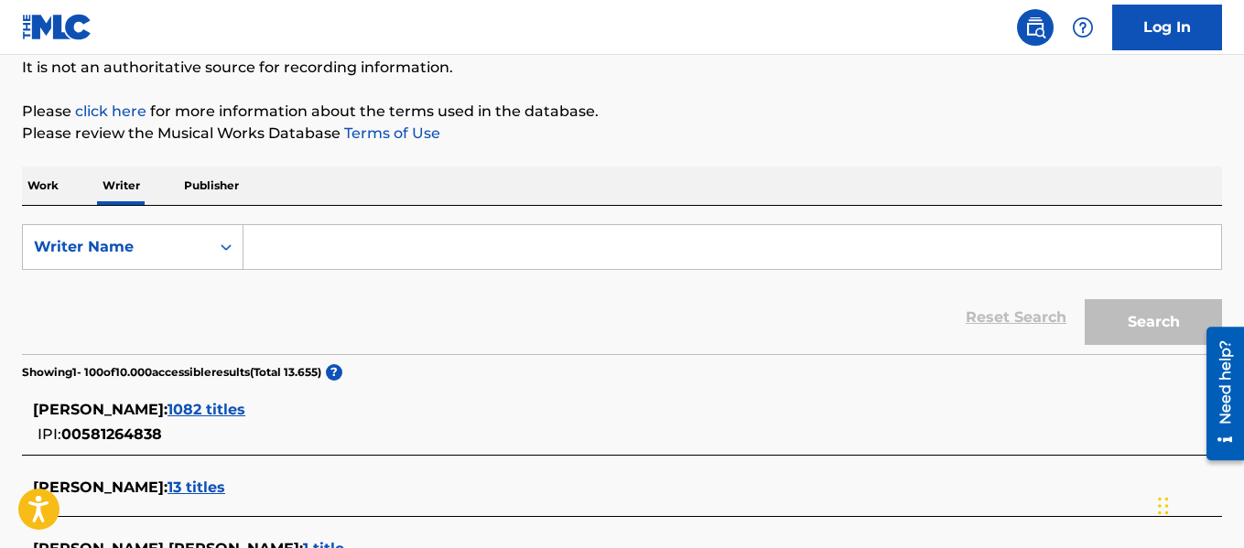
paste input "JOSÉ ARIEL"
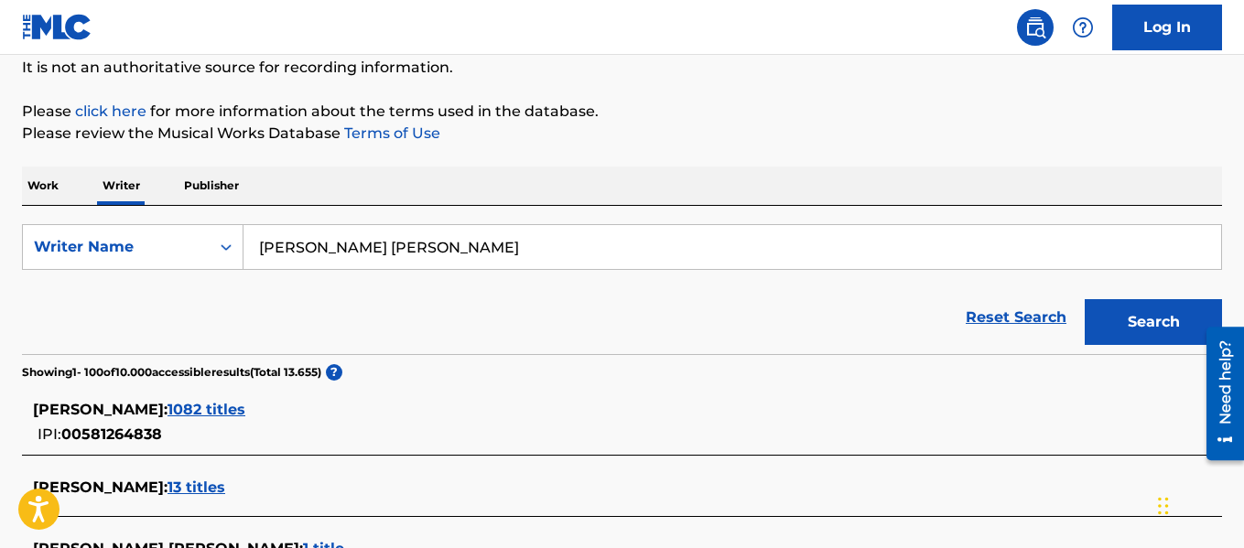
type input "JOSÉ ARIEL"
click at [1103, 326] on button "Search" at bounding box center [1152, 322] width 137 height 46
